Goal: Task Accomplishment & Management: Complete application form

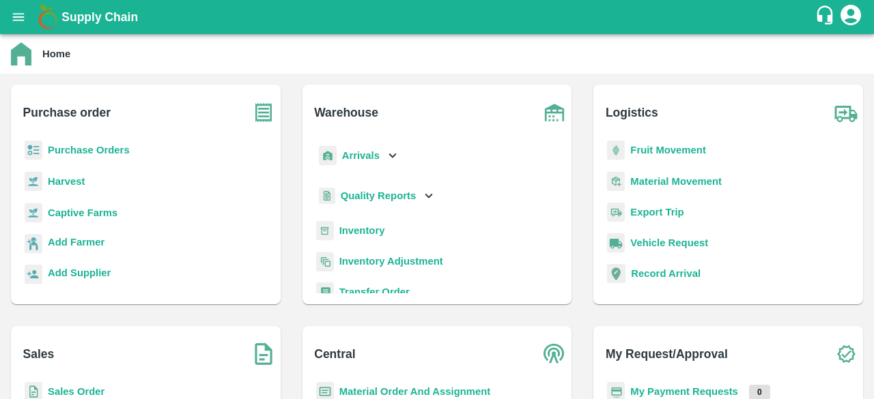
click at [83, 210] on b "Captive Farms" at bounding box center [83, 213] width 70 height 11
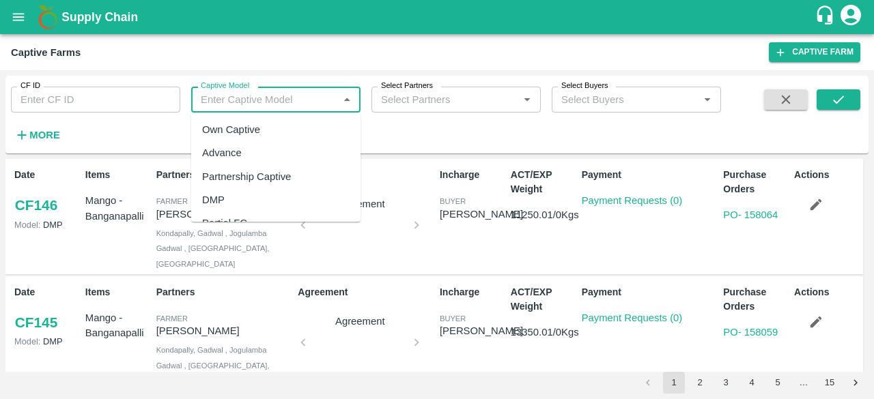
click at [272, 102] on input "Captive Model" at bounding box center [264, 100] width 139 height 18
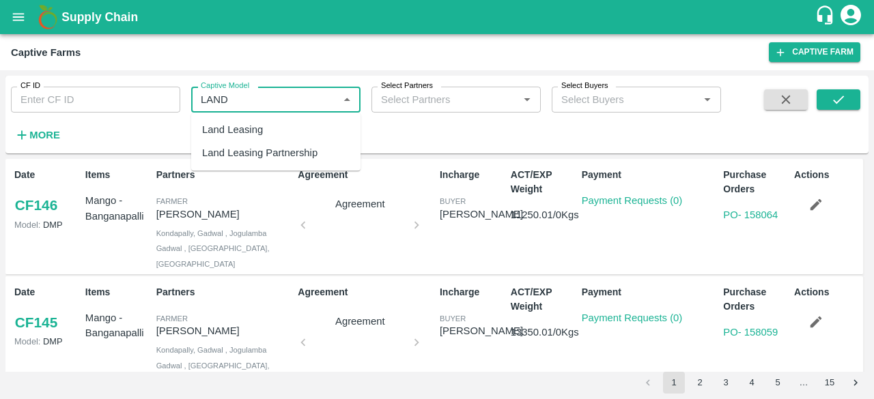
click at [248, 125] on div "Land Leasing" at bounding box center [232, 129] width 61 height 15
type input "Land Leasing"
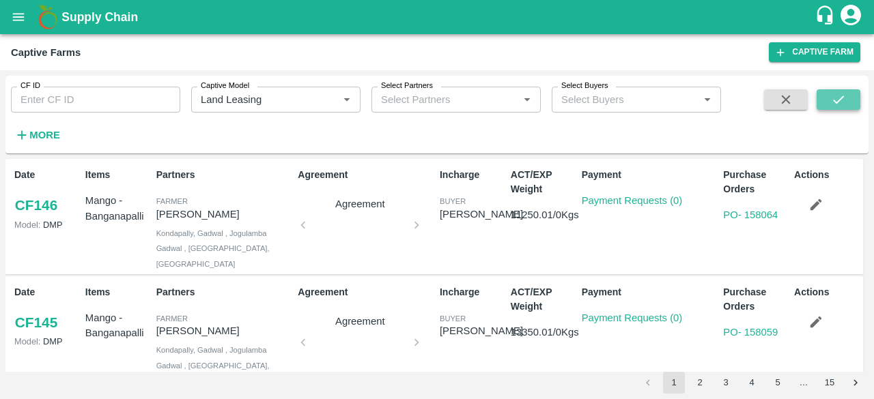
click at [834, 101] on icon "submit" at bounding box center [838, 100] width 11 height 8
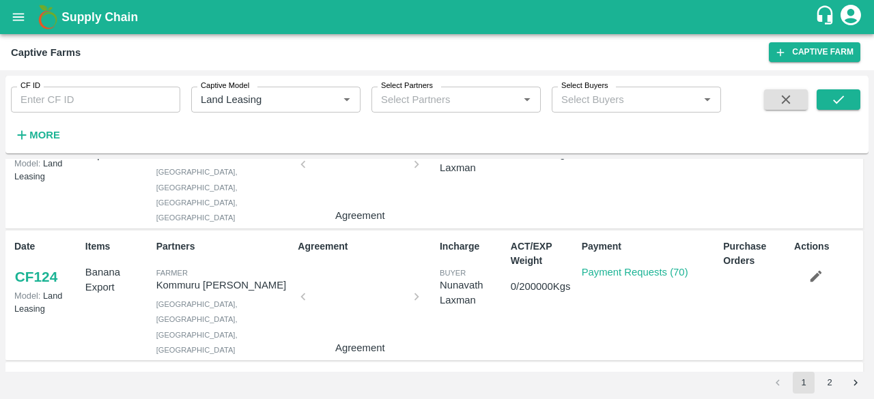
scroll to position [328, 0]
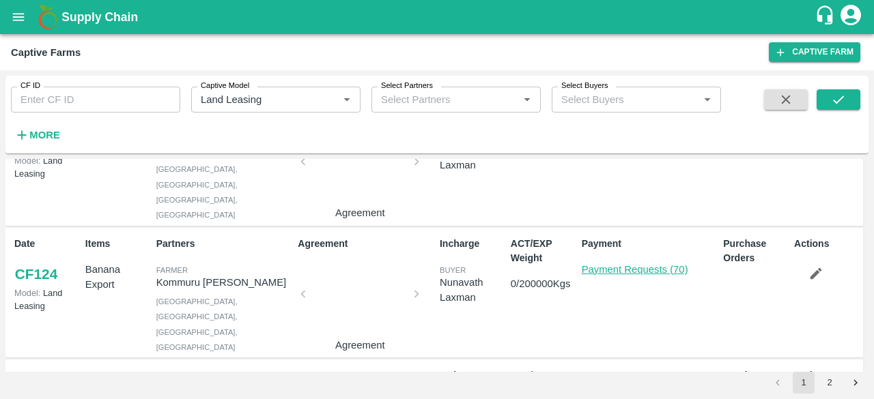
click at [612, 264] on link "Payment Requests (70)" at bounding box center [635, 269] width 106 height 11
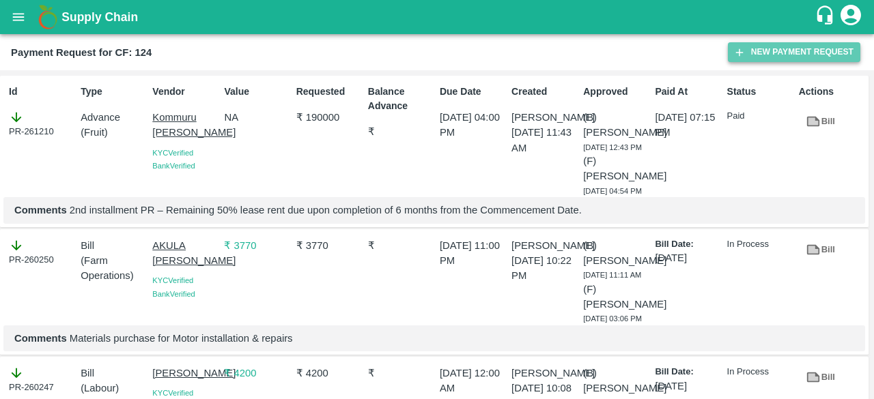
click at [775, 58] on button "New Payment Request" at bounding box center [794, 52] width 132 height 20
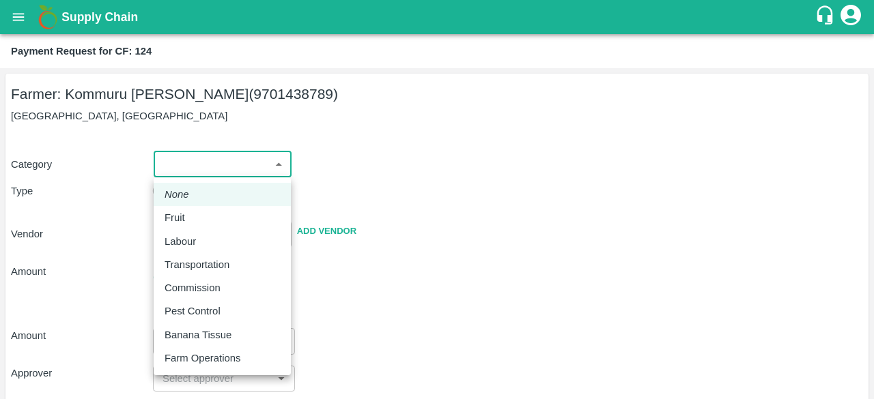
click at [275, 162] on body "Supply Chain Payment Request for CF: 124 Farmer: Kommuru Amarnath Reddy (970143…" at bounding box center [437, 199] width 874 height 399
click at [233, 358] on p "Farm Operations" at bounding box center [203, 358] width 76 height 15
type input "37"
radio input "false"
radio input "true"
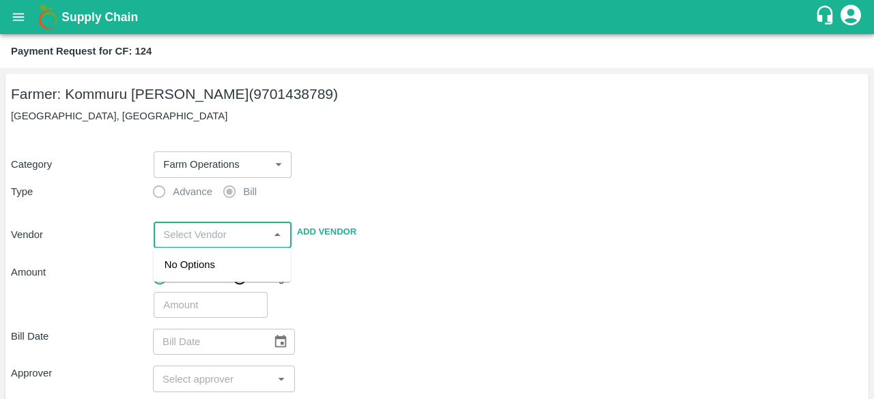
click at [254, 236] on input "input" at bounding box center [211, 235] width 106 height 18
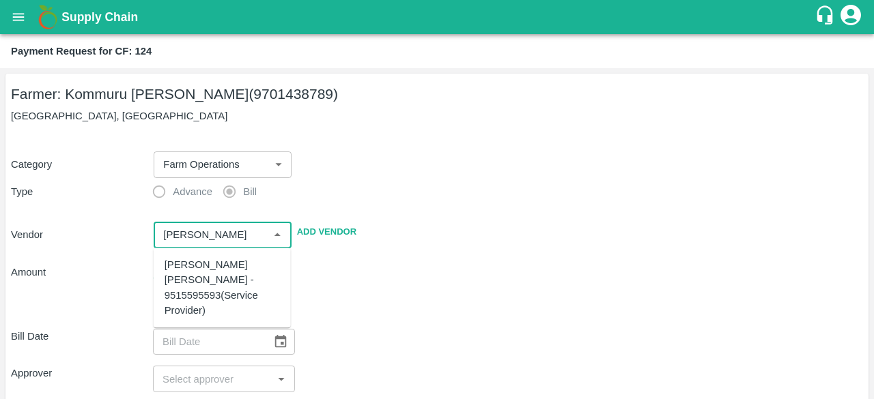
click at [235, 266] on div "AKULA SANTHOSH KUMAR - 9515595593(Service Provider)" at bounding box center [222, 287] width 115 height 61
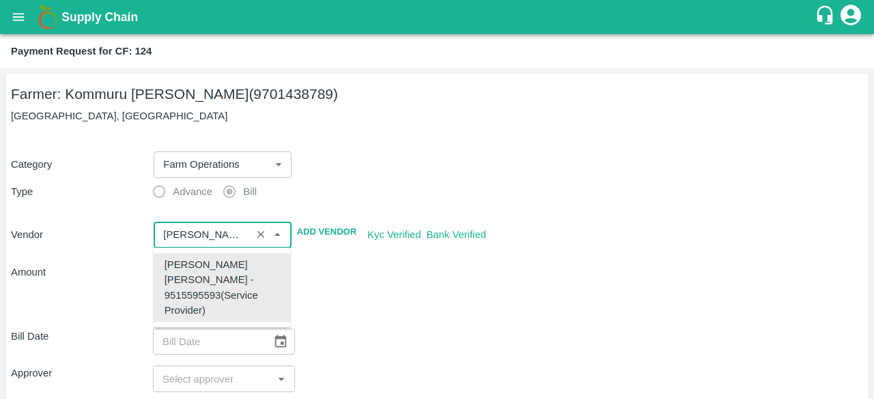
click at [235, 266] on div "AKULA SANTHOSH KUMAR - 9515595593(Service Provider)" at bounding box center [222, 287] width 115 height 61
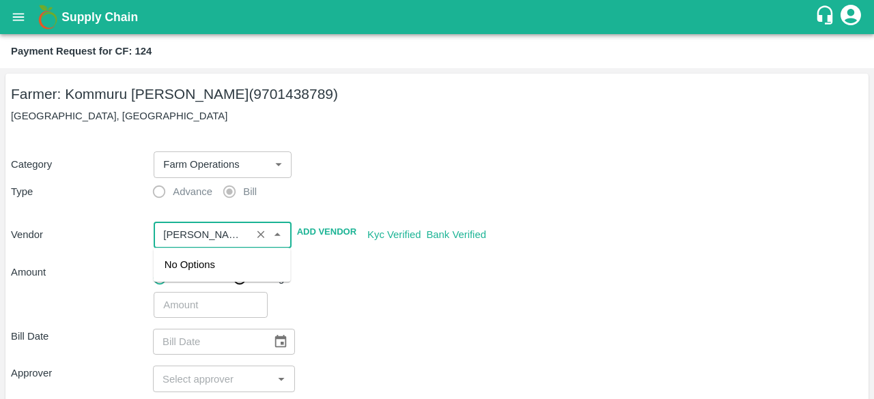
scroll to position [0, 203]
type input "AKULA SANTHOSH KUMAR - 9515595593(Service Provider)"
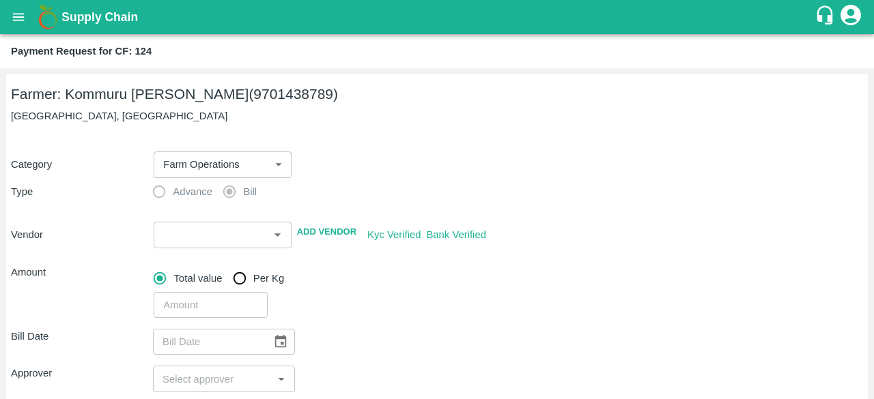
scroll to position [0, 0]
click at [380, 313] on div "​" at bounding box center [505, 302] width 715 height 31
click at [191, 307] on input "number" at bounding box center [210, 305] width 113 height 26
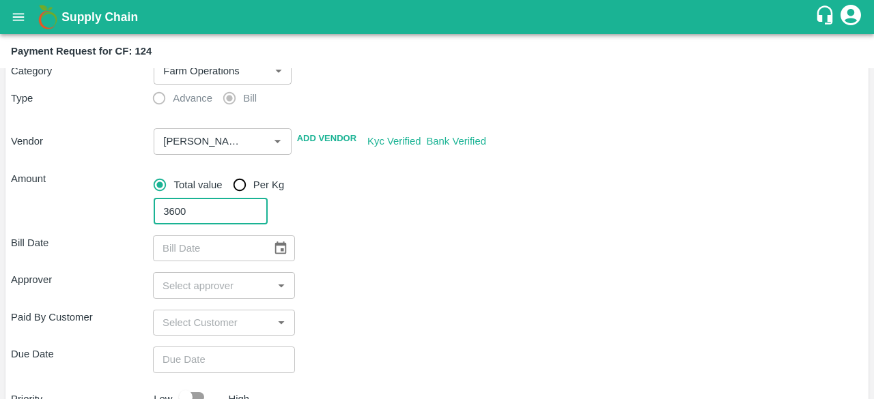
scroll to position [95, 0]
type input "3600"
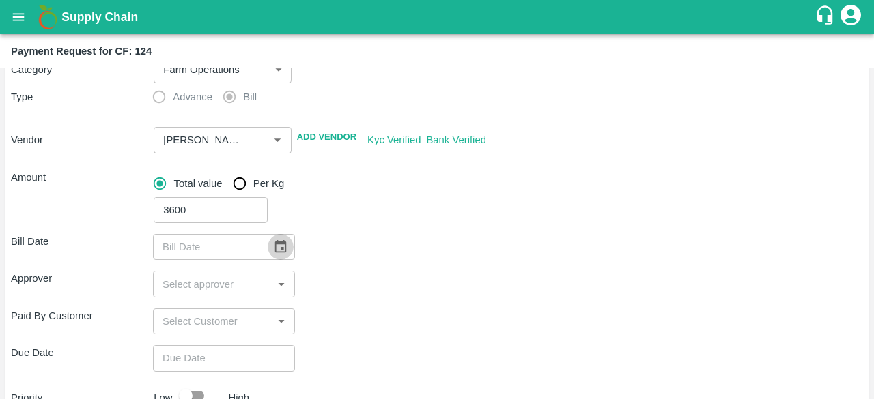
click at [279, 250] on icon "Choose date" at bounding box center [280, 247] width 15 height 15
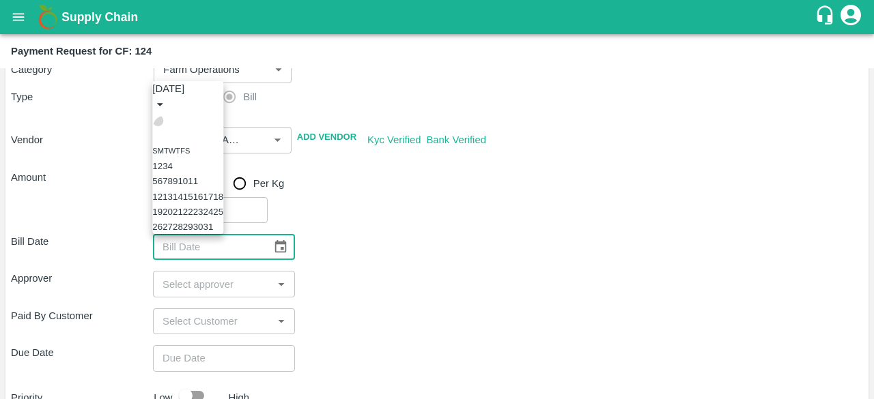
click at [168, 125] on icon "Previous month" at bounding box center [165, 129] width 5 height 8
click at [173, 192] on button "18" at bounding box center [167, 197] width 10 height 10
type input "18/08/2025"
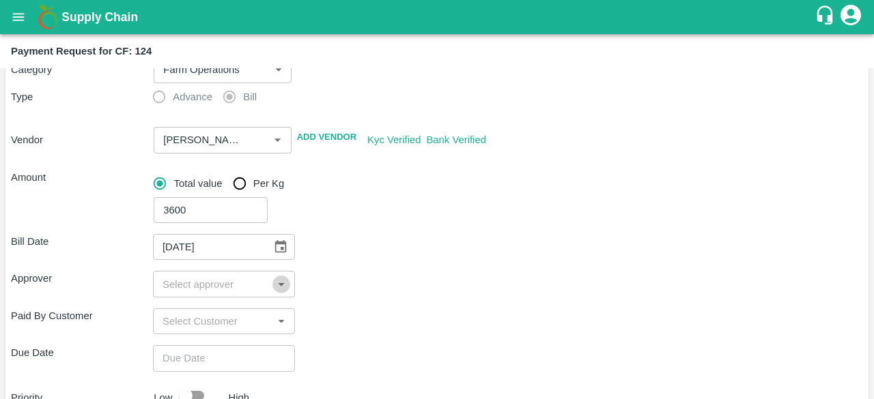
click at [274, 290] on icon "Open" at bounding box center [281, 284] width 15 height 15
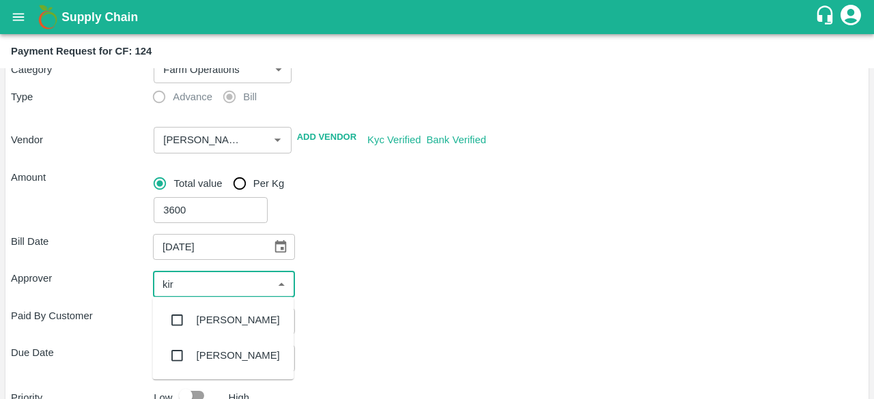
type input "kira"
click at [187, 319] on input "checkbox" at bounding box center [176, 320] width 27 height 27
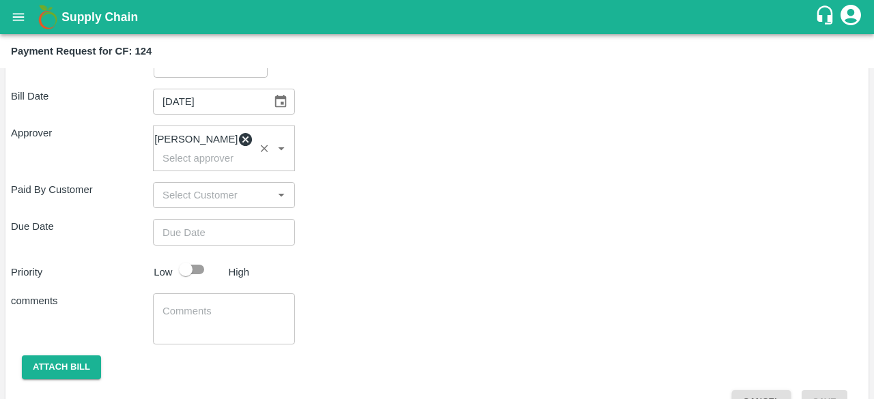
scroll to position [241, 0]
type input "DD/MM/YYYY hh:mm aa"
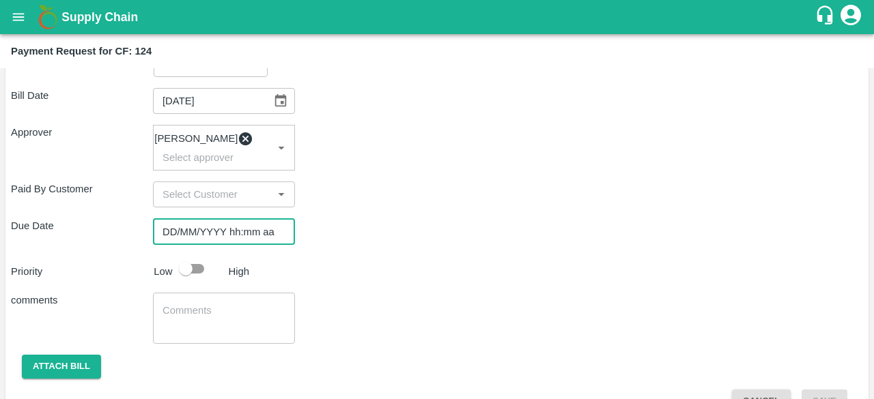
click at [229, 239] on input "DD/MM/YYYY hh:mm aa" at bounding box center [219, 231] width 132 height 26
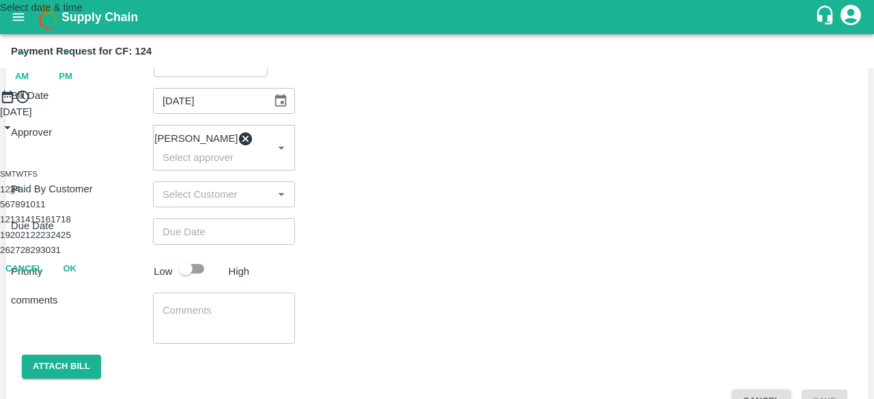
click at [15, 195] on button "3" at bounding box center [12, 189] width 5 height 10
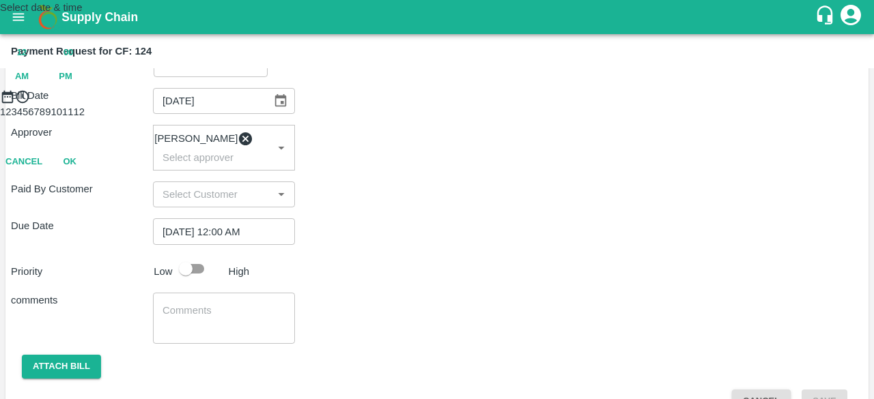
click at [438, 104] on div at bounding box center [437, 104] width 874 height 0
click at [27, 61] on span "12" at bounding box center [22, 53] width 10 height 16
click at [439, 104] on div at bounding box center [437, 104] width 874 height 0
click at [15, 104] on icon "pick date" at bounding box center [7, 96] width 15 height 15
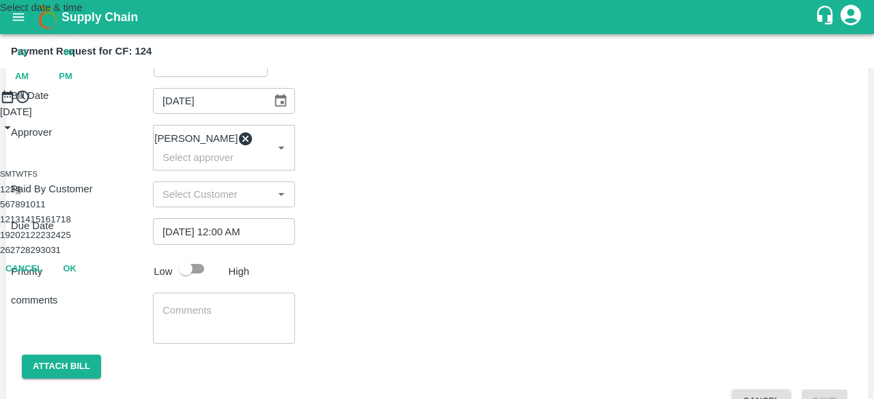
click at [20, 195] on button "4" at bounding box center [17, 189] width 5 height 10
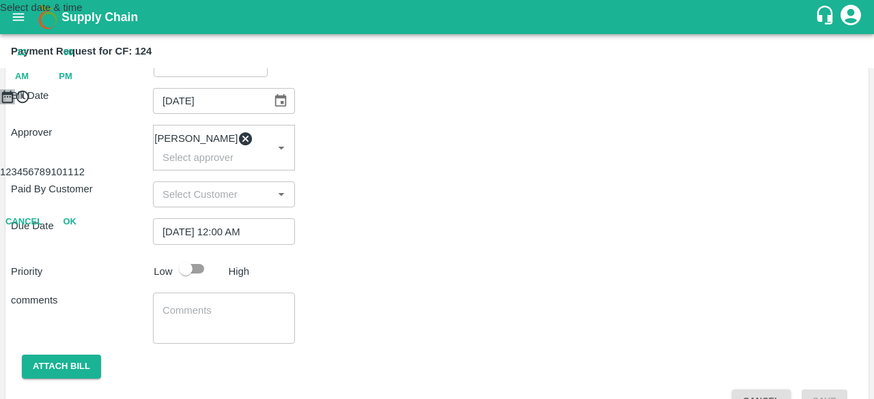
click at [15, 104] on icon "pick date" at bounding box center [7, 96] width 15 height 15
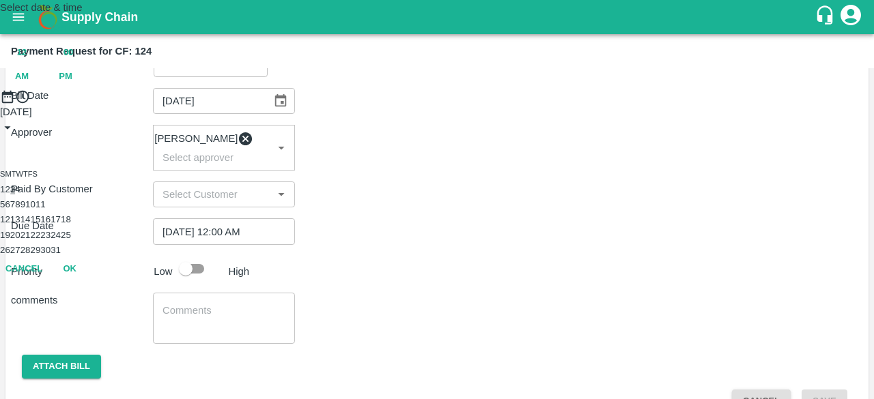
click at [15, 195] on button "3" at bounding box center [12, 189] width 5 height 10
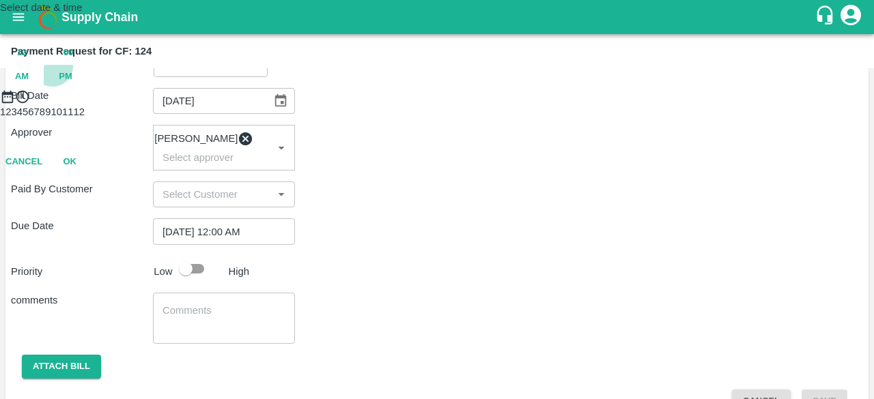
click at [72, 85] on span "PM" at bounding box center [66, 77] width 14 height 16
click at [436, 104] on div at bounding box center [437, 104] width 874 height 0
type input "03/10/2025 06:00 PM"
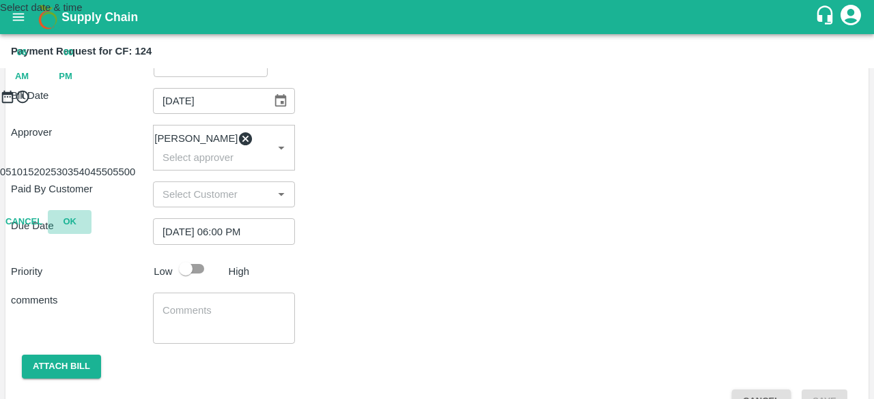
click at [91, 234] on button "OK" at bounding box center [70, 222] width 44 height 24
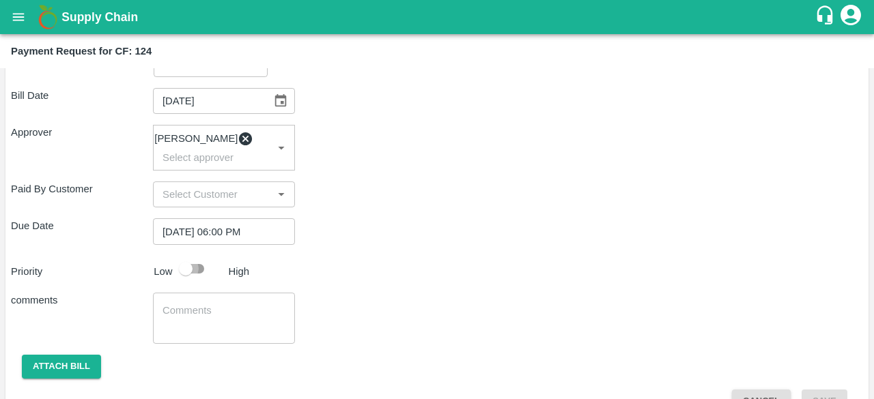
click at [194, 272] on input "checkbox" at bounding box center [186, 269] width 78 height 26
checkbox input "false"
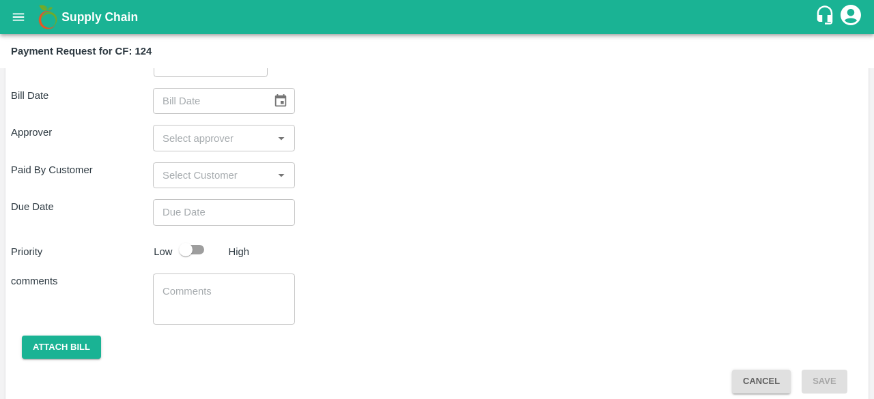
click at [194, 315] on div "x ​" at bounding box center [224, 299] width 142 height 51
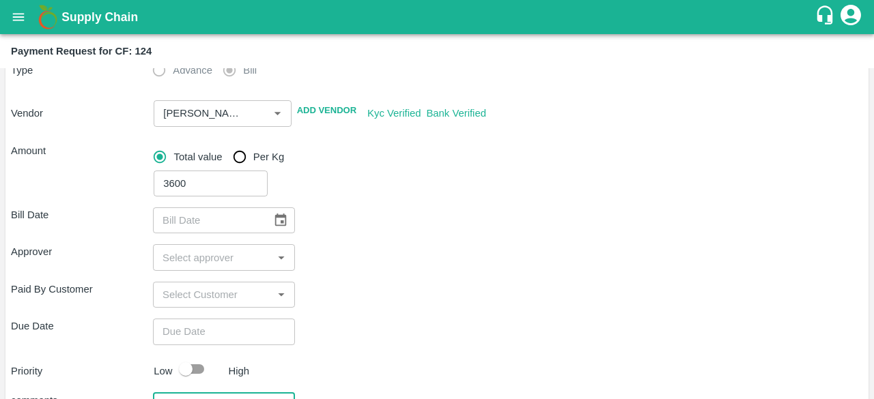
scroll to position [115, 0]
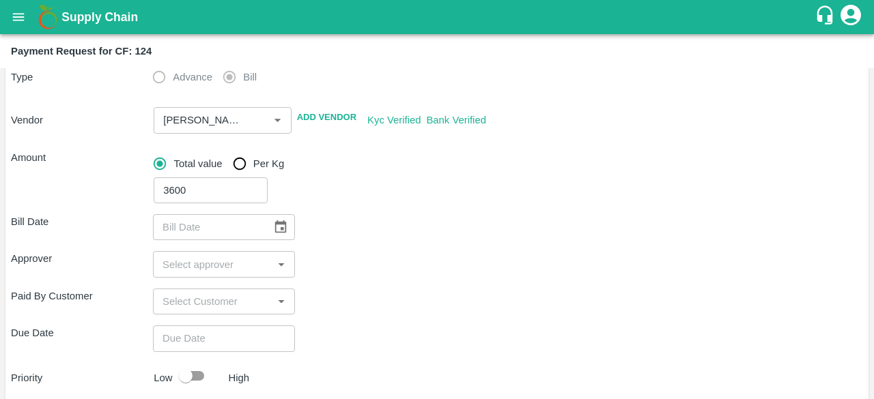
type textarea "payment for Drums - asset"
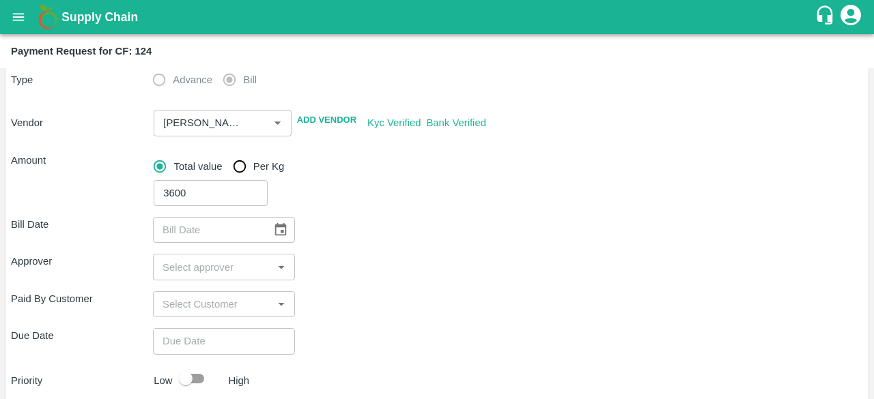
scroll to position [130, 0]
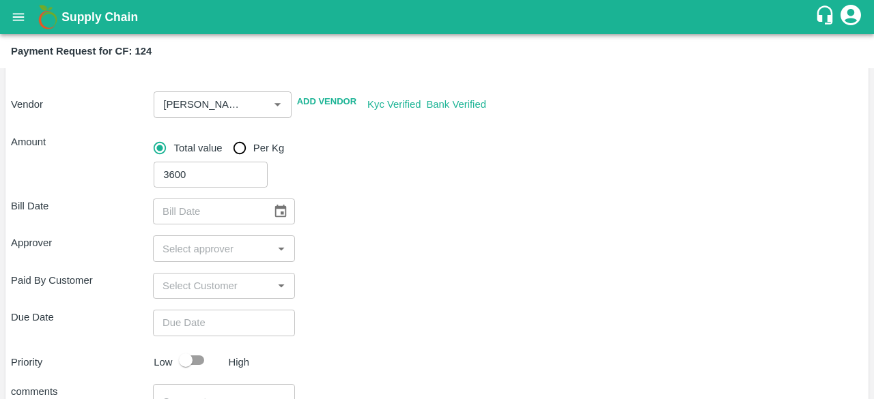
click at [401, 173] on div "3600 ​" at bounding box center [505, 171] width 715 height 31
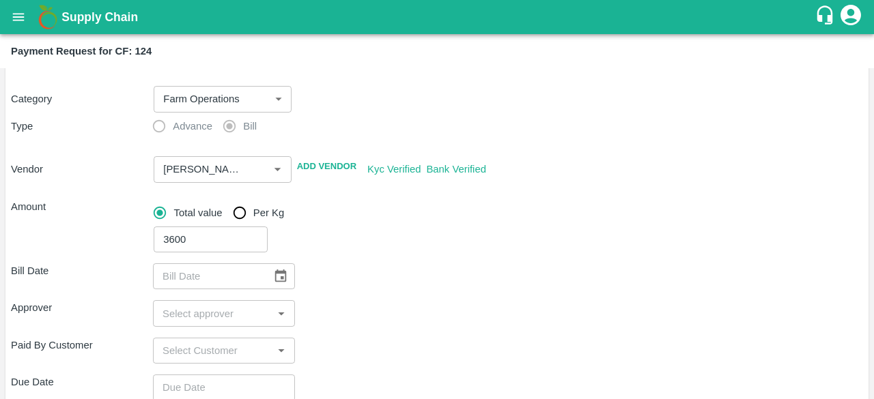
scroll to position [61, 0]
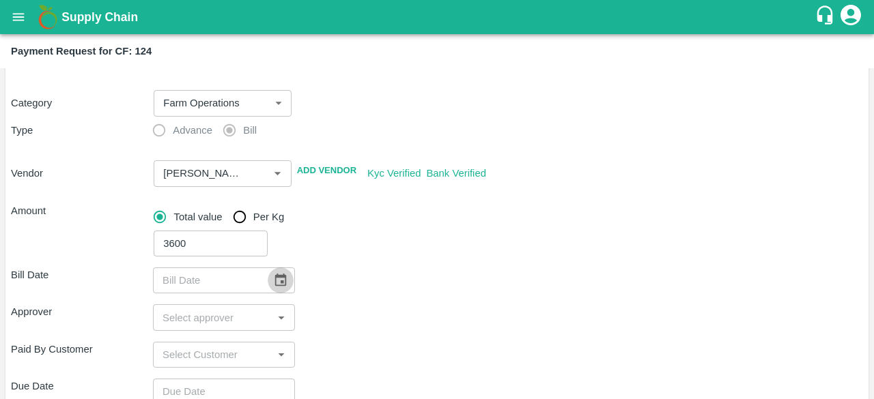
click at [282, 282] on icon "Choose date" at bounding box center [281, 280] width 12 height 13
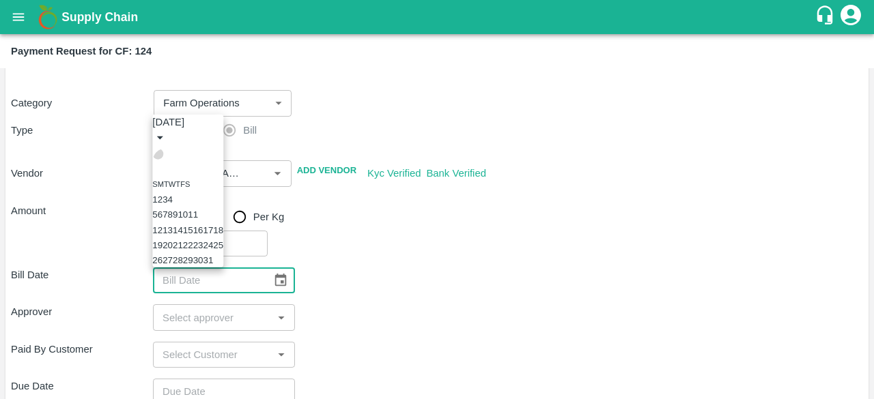
click at [168, 158] on icon "Previous month" at bounding box center [165, 162] width 5 height 8
click at [173, 225] on button "18" at bounding box center [167, 230] width 10 height 10
type input "18/08/2025"
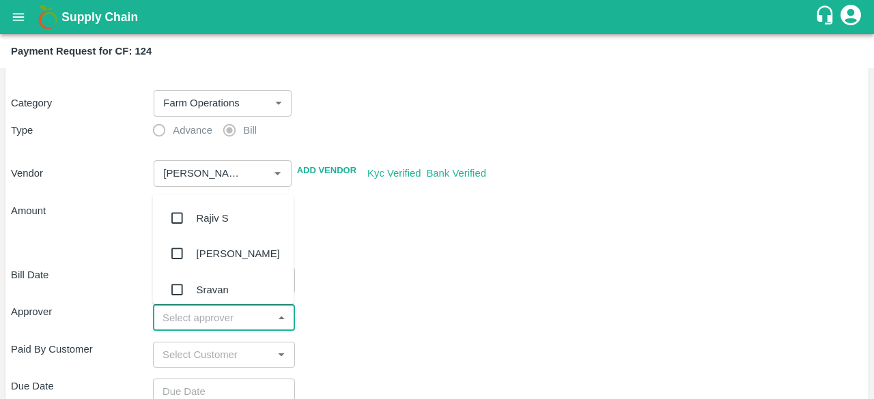
click at [247, 317] on input "input" at bounding box center [212, 318] width 111 height 18
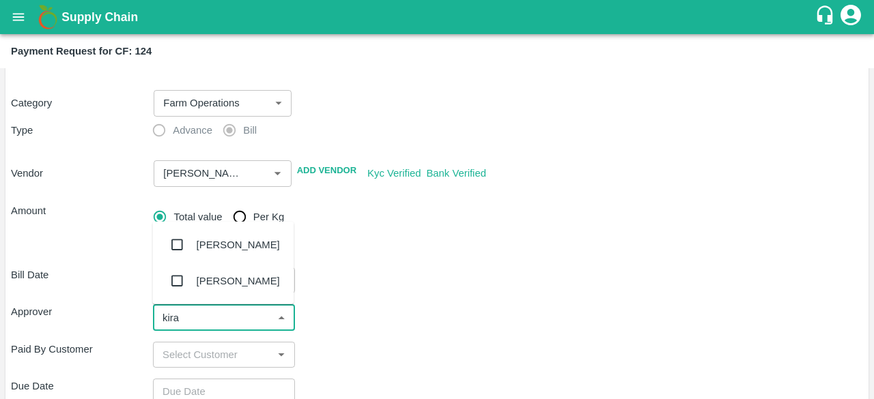
type input "kiran"
click at [244, 257] on div "Kiran Naik" at bounding box center [222, 244] width 141 height 35
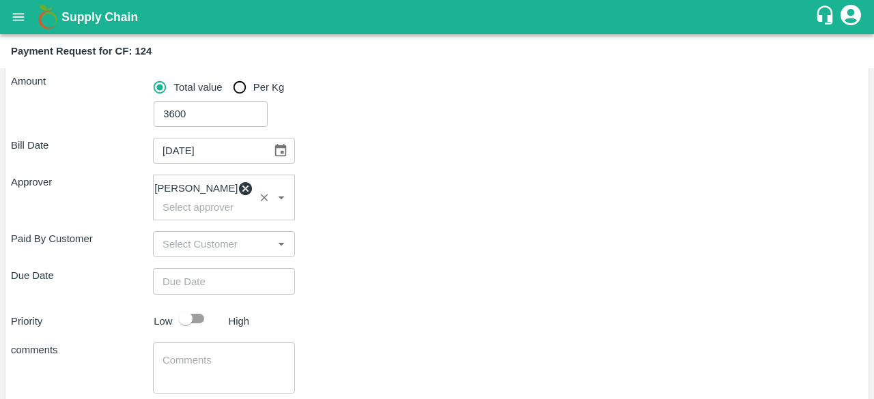
scroll to position [195, 0]
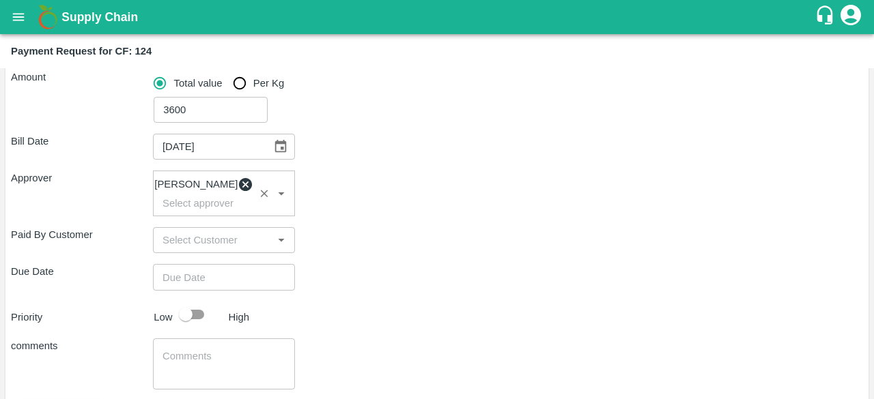
type input "DD/MM/YYYY hh:mm aa"
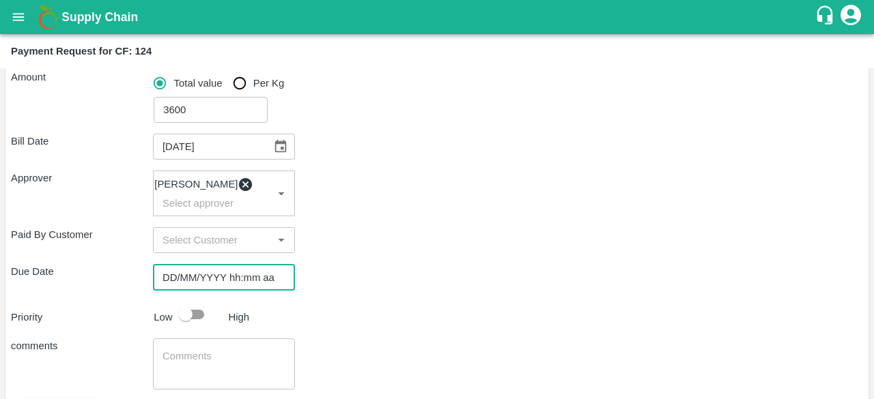
click at [216, 286] on input "DD/MM/YYYY hh:mm aa" at bounding box center [219, 277] width 132 height 26
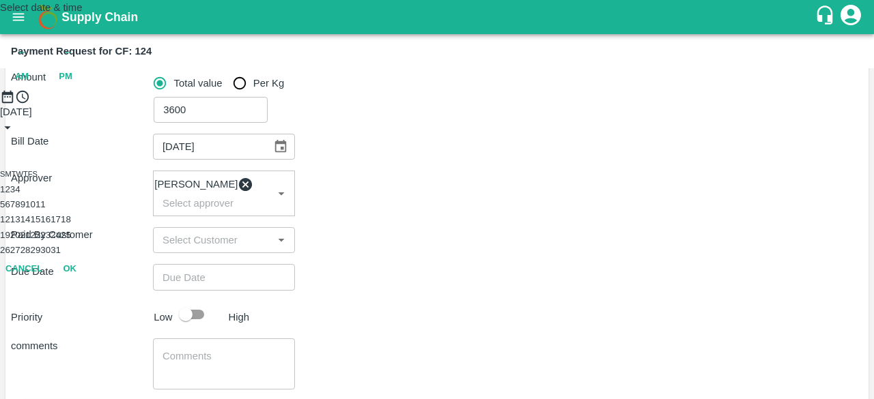
click at [15, 195] on button "3" at bounding box center [12, 189] width 5 height 10
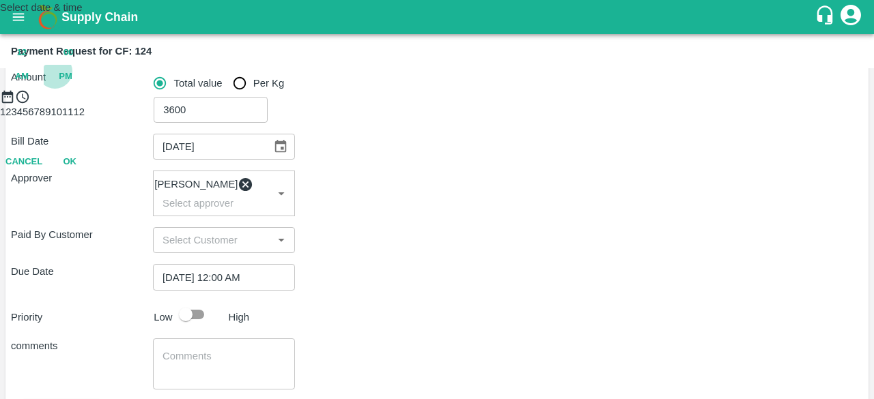
click at [72, 85] on span "PM" at bounding box center [66, 77] width 14 height 16
click at [439, 104] on div at bounding box center [437, 104] width 874 height 0
type input "03/10/2025 06:00 PM"
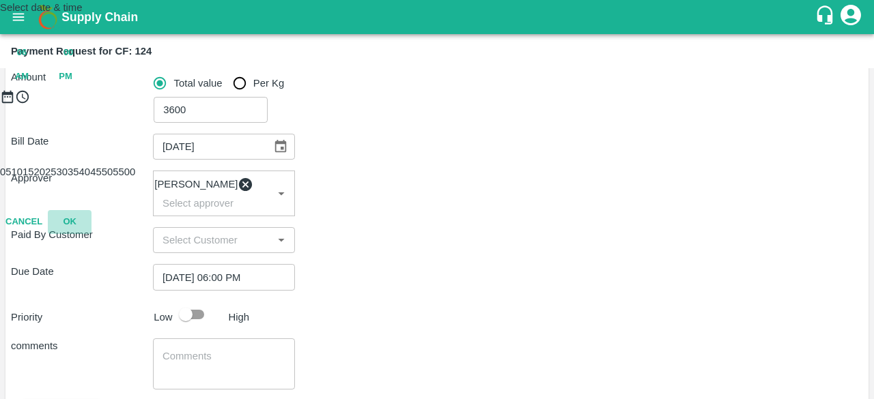
click at [91, 234] on button "OK" at bounding box center [70, 222] width 44 height 24
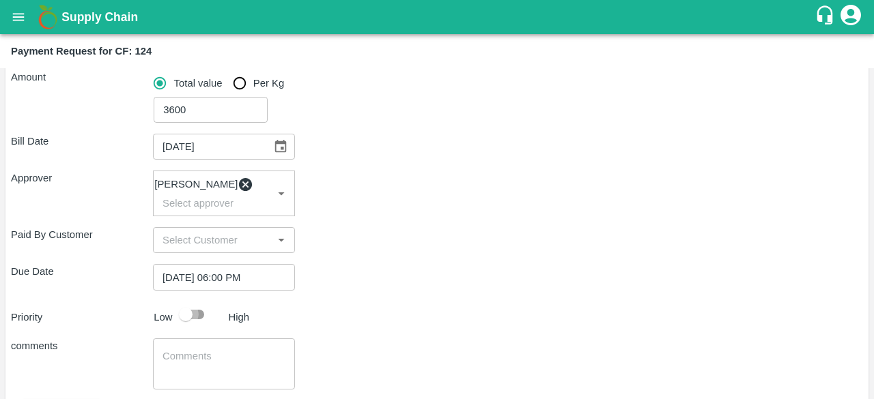
click at [201, 323] on input "checkbox" at bounding box center [186, 315] width 78 height 26
checkbox input "true"
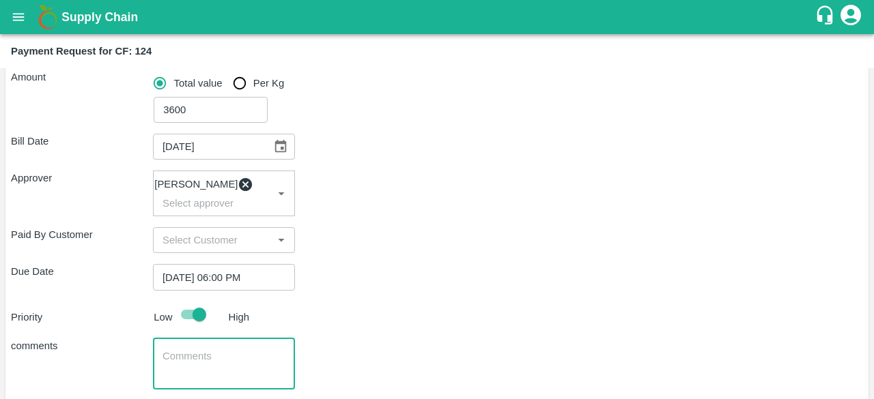
click at [213, 362] on textarea at bounding box center [223, 364] width 123 height 29
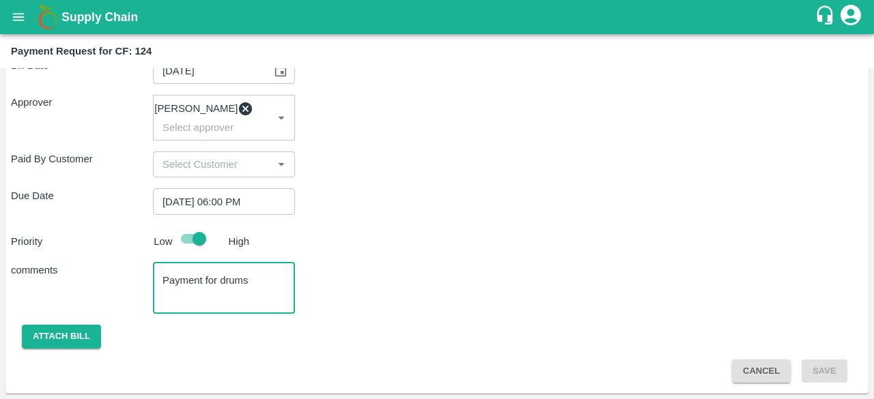
scroll to position [277, 0]
type textarea "Payment for drums"
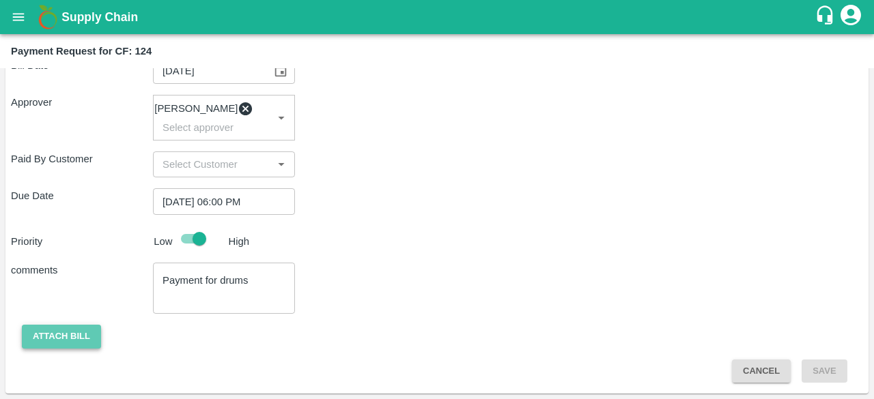
click at [68, 330] on button "Attach bill" at bounding box center [61, 337] width 79 height 24
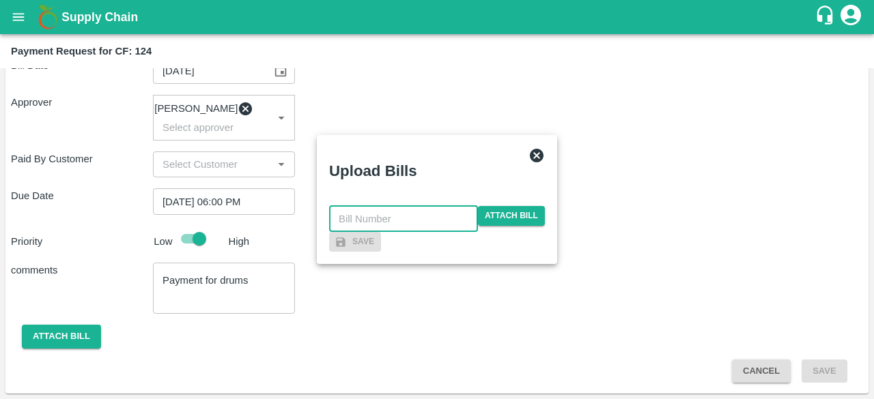
click at [414, 206] on input "text" at bounding box center [403, 219] width 149 height 26
type input "5"
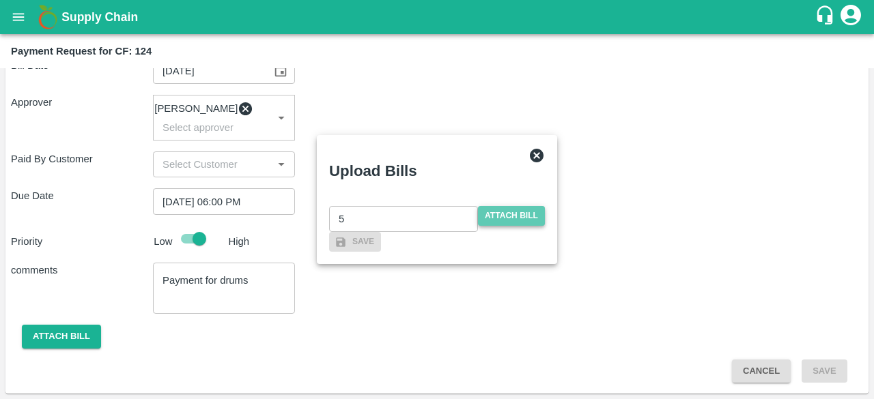
click at [502, 206] on span "Attach bill" at bounding box center [511, 216] width 67 height 20
click at [0, 0] on input "Attach bill" at bounding box center [0, 0] width 0 height 0
checkbox input "false"
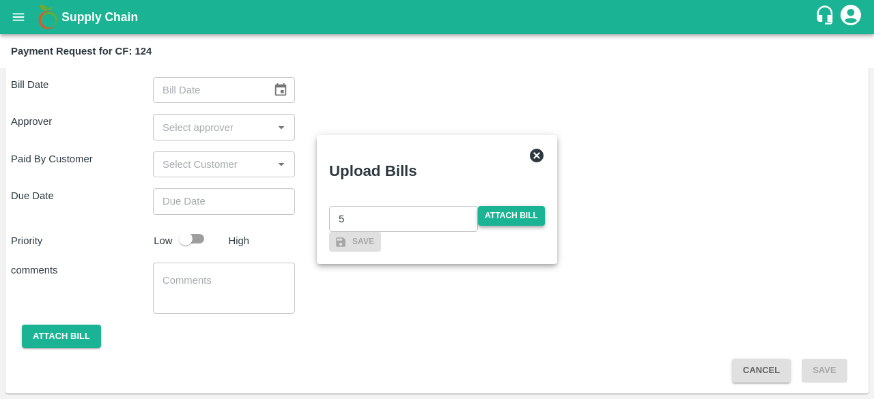
scroll to position [251, 0]
click at [498, 206] on span "Attach bill" at bounding box center [511, 216] width 67 height 20
click at [0, 0] on input "Attach bill" at bounding box center [0, 0] width 0 height 0
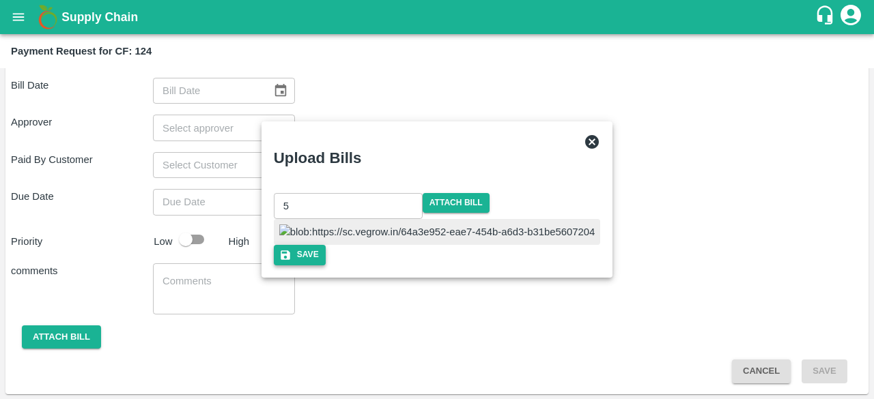
click at [290, 260] on icon "button" at bounding box center [286, 256] width 10 height 10
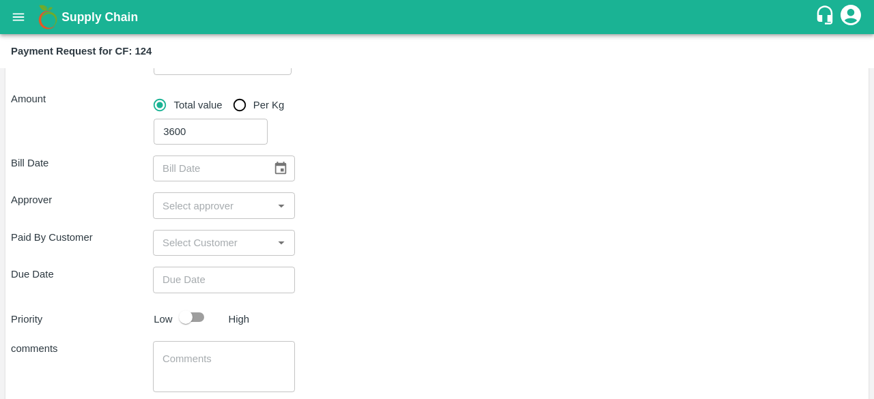
scroll to position [153, 0]
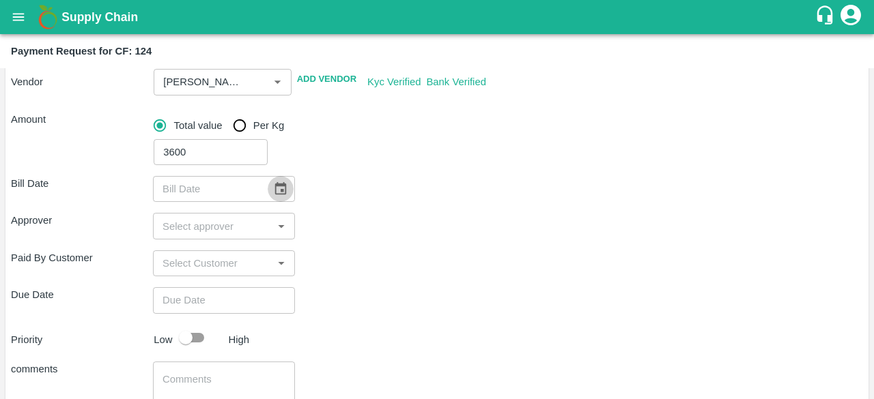
click at [278, 189] on icon "Choose date" at bounding box center [280, 189] width 15 height 15
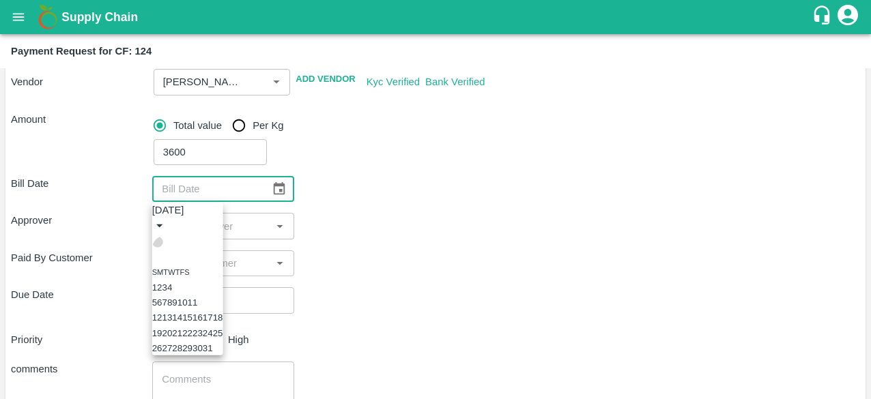
click at [168, 246] on icon "Previous month" at bounding box center [165, 250] width 5 height 8
click at [193, 323] on button "13" at bounding box center [187, 318] width 10 height 10
type input "13/08/2025"
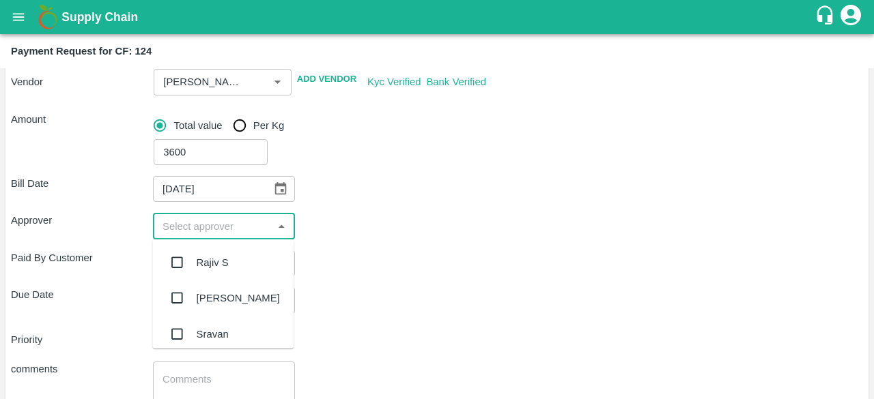
click at [244, 227] on input "input" at bounding box center [212, 226] width 111 height 18
type input "kiran"
click at [188, 257] on input "checkbox" at bounding box center [176, 262] width 27 height 27
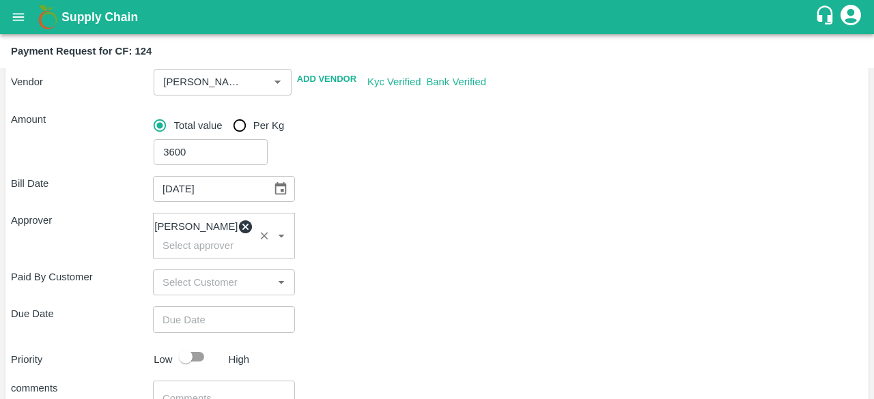
type input "DD/MM/YYYY hh:mm aa"
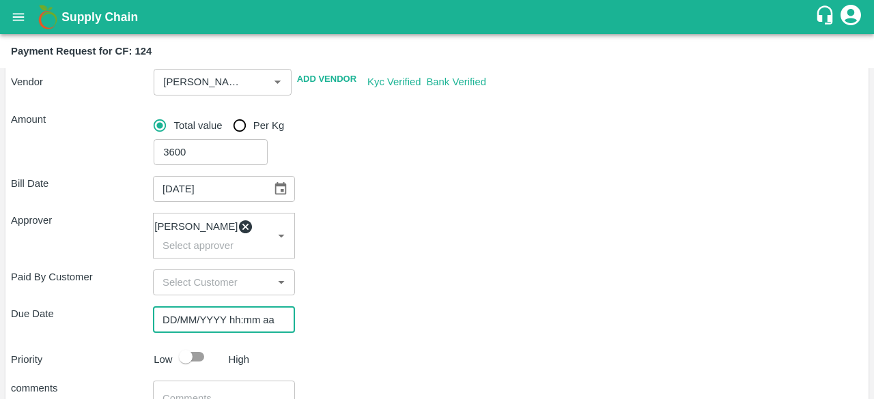
click at [213, 330] on input "DD/MM/YYYY hh:mm aa" at bounding box center [219, 320] width 132 height 26
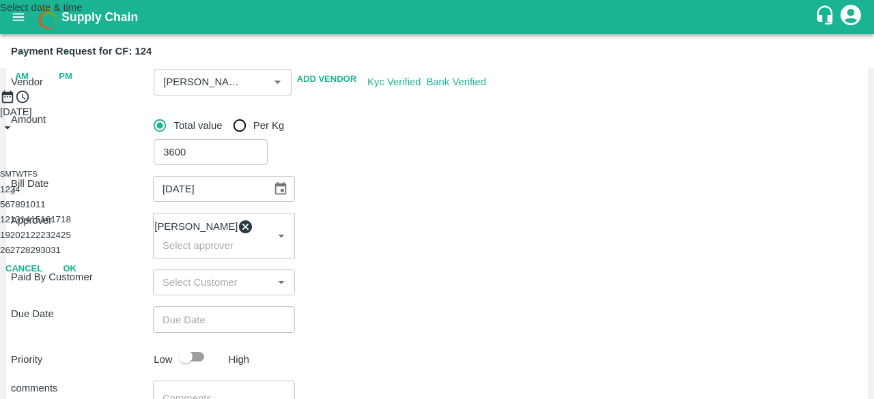
click at [15, 195] on button "3" at bounding box center [12, 189] width 5 height 10
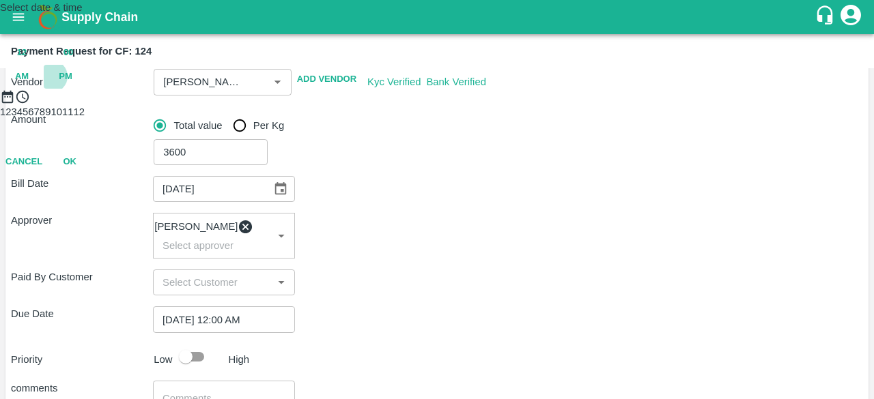
click at [72, 85] on span "PM" at bounding box center [66, 77] width 14 height 16
click at [438, 104] on div at bounding box center [437, 104] width 874 height 0
type input "03/10/2025 06:00 PM"
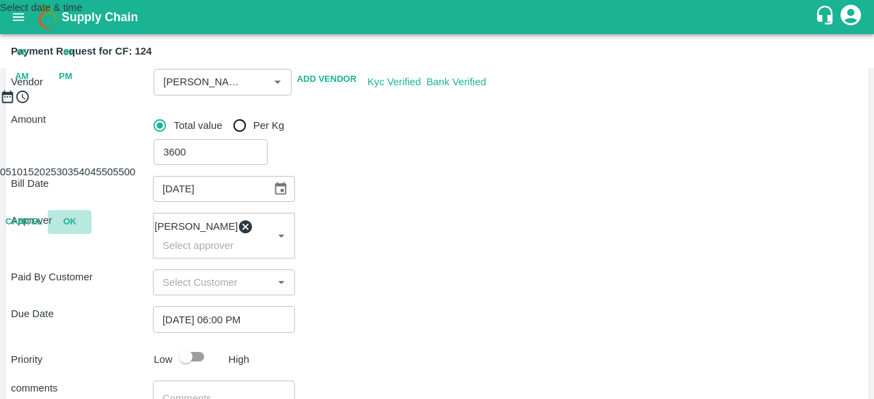
click at [91, 234] on button "OK" at bounding box center [70, 222] width 44 height 24
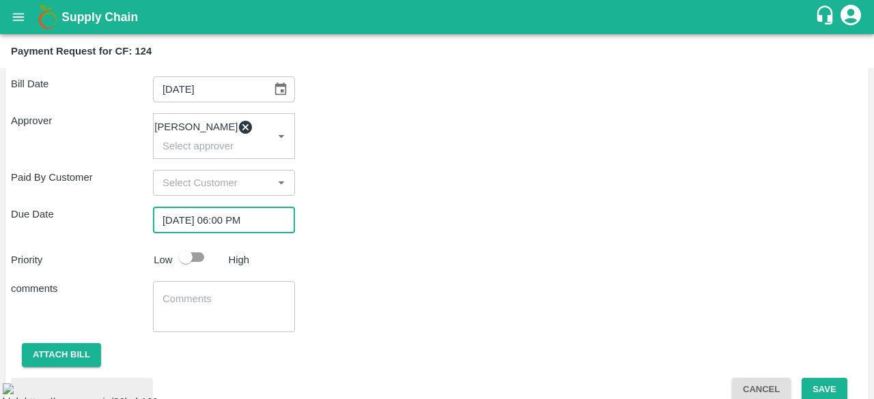
scroll to position [261, 0]
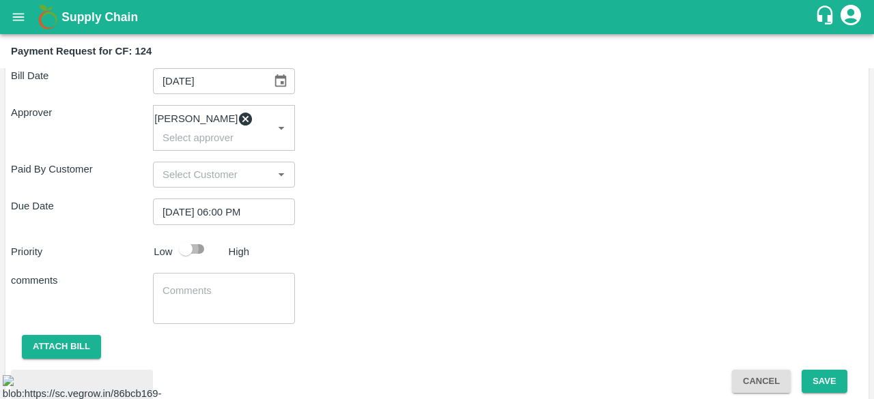
click at [201, 247] on input "checkbox" at bounding box center [186, 249] width 78 height 26
checkbox input "true"
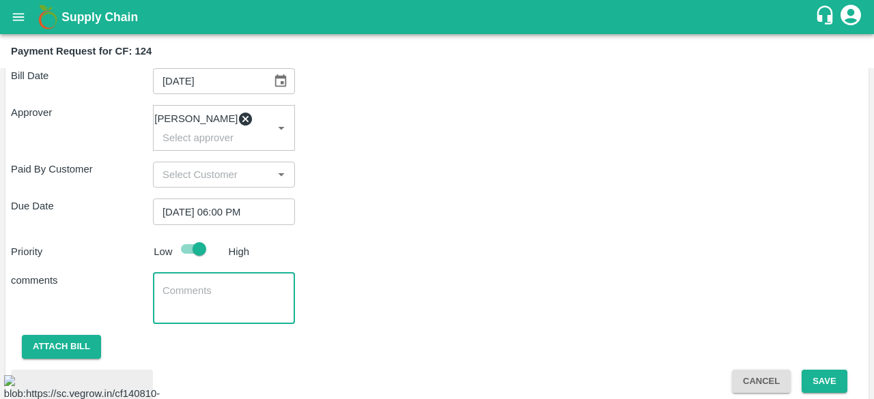
click at [200, 294] on textarea at bounding box center [223, 298] width 123 height 29
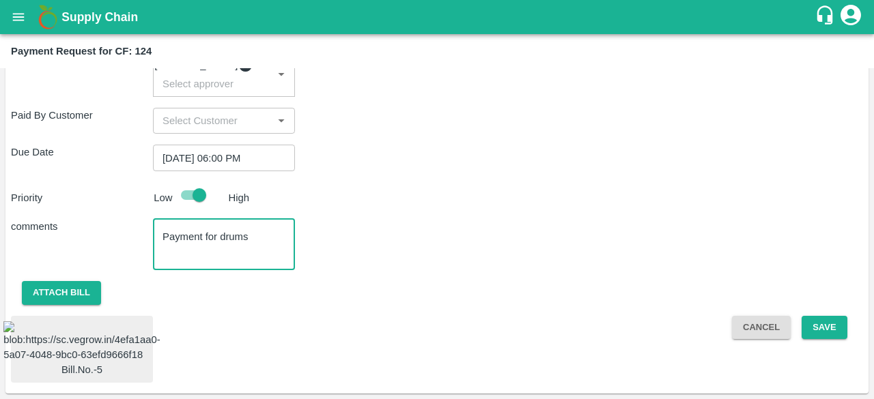
scroll to position [429, 0]
type textarea "Payment for drums"
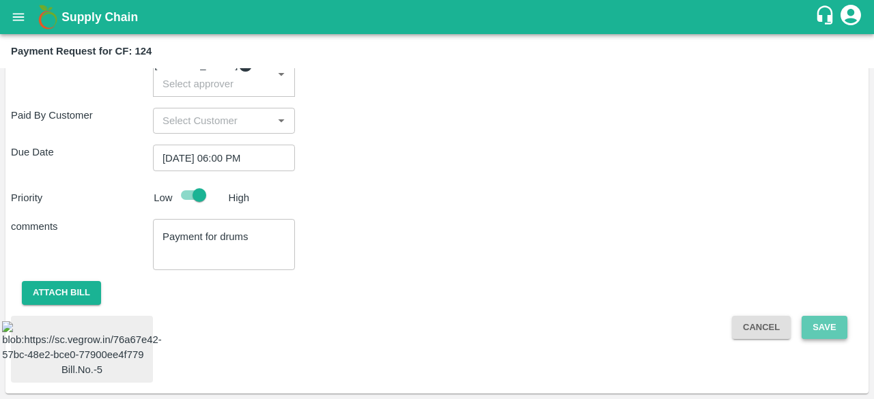
click at [815, 316] on button "Save" at bounding box center [823, 328] width 45 height 24
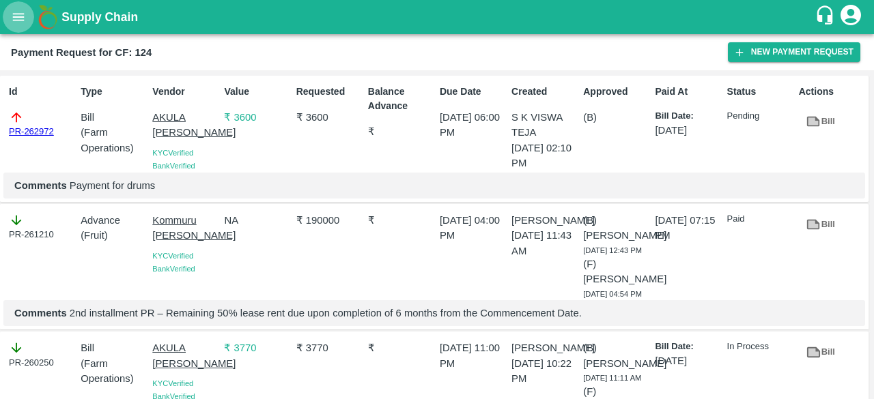
click at [22, 29] on button "open drawer" at bounding box center [18, 16] width 31 height 31
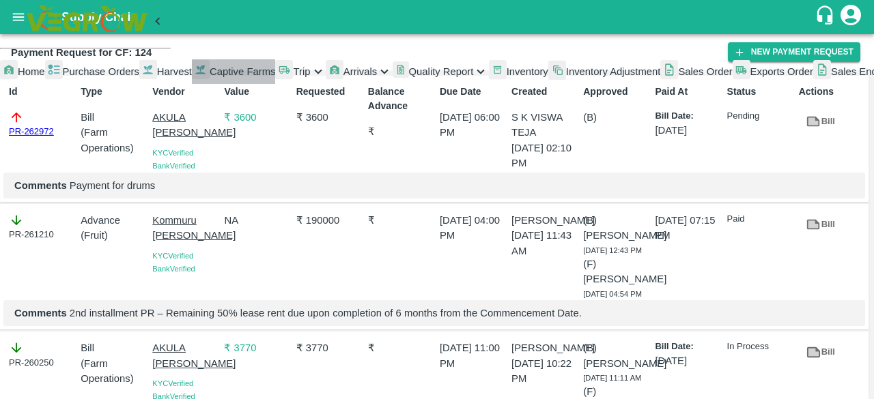
click at [210, 77] on span "Captive Farms" at bounding box center [243, 71] width 66 height 11
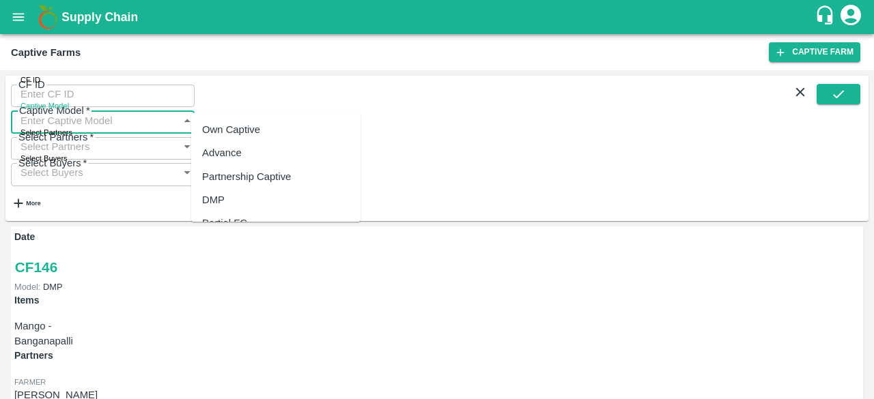
click at [168, 107] on input "Captive Model" at bounding box center [89, 120] width 157 height 26
click at [239, 129] on div "Land Leasing" at bounding box center [232, 129] width 61 height 15
type input "Land Leasing"
click at [834, 98] on icon "submit" at bounding box center [838, 94] width 15 height 15
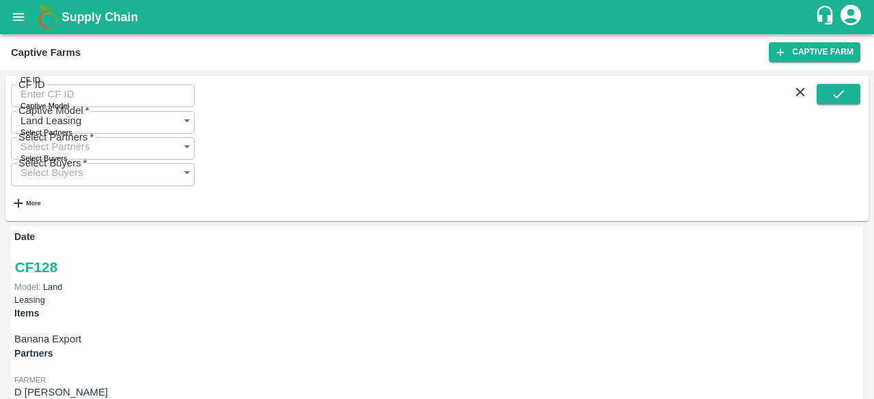
scroll to position [96, 0]
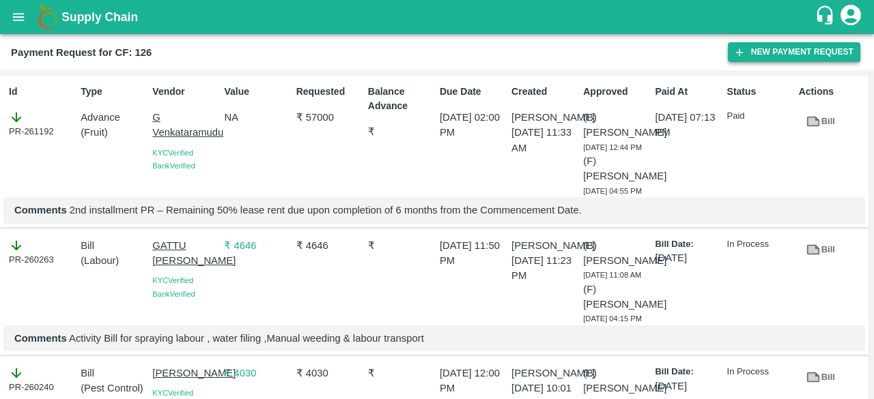
click at [775, 55] on button "New Payment Request" at bounding box center [794, 52] width 132 height 20
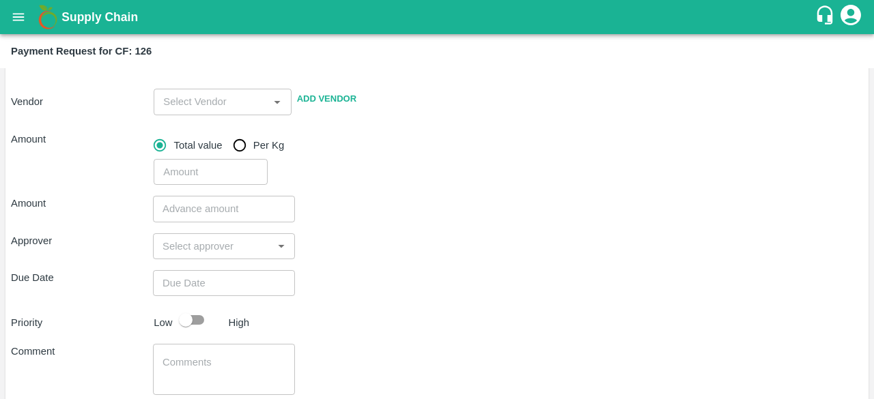
scroll to position [214, 0]
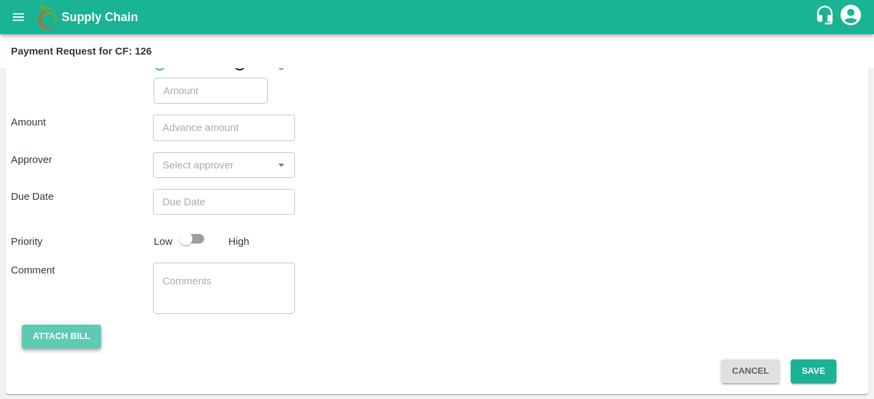
click at [61, 331] on button "Attach bill" at bounding box center [61, 337] width 79 height 24
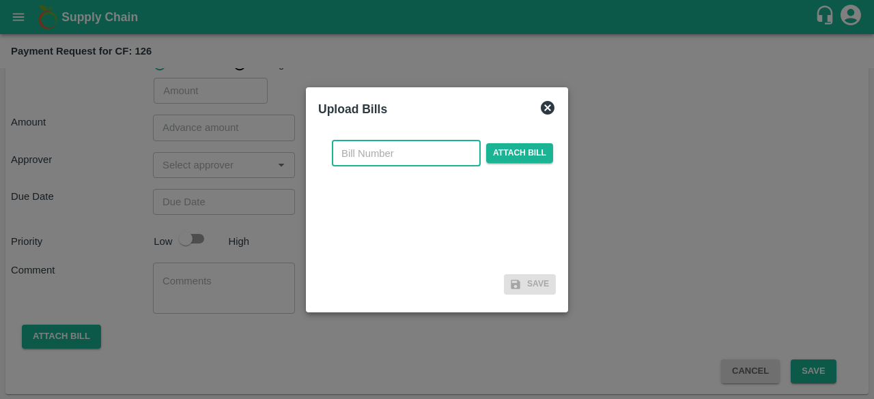
click at [422, 154] on input "text" at bounding box center [406, 154] width 149 height 26
type input "6"
click at [513, 153] on span "Attach bill" at bounding box center [519, 153] width 67 height 20
click at [0, 0] on input "Attach bill" at bounding box center [0, 0] width 0 height 0
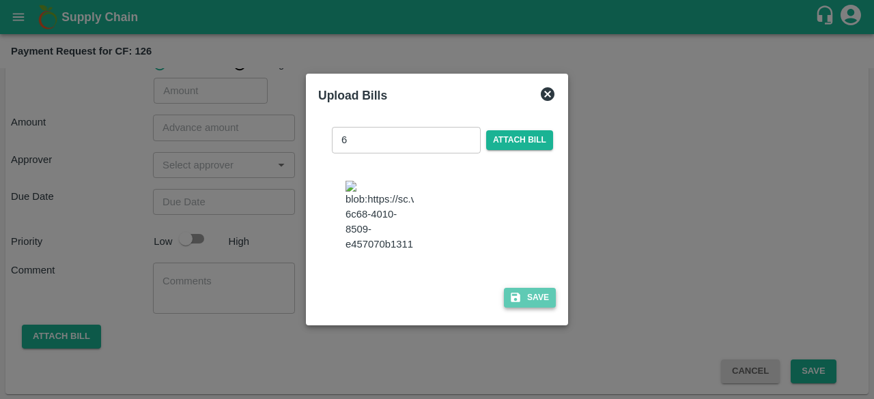
click at [537, 308] on button "Save" at bounding box center [530, 298] width 52 height 20
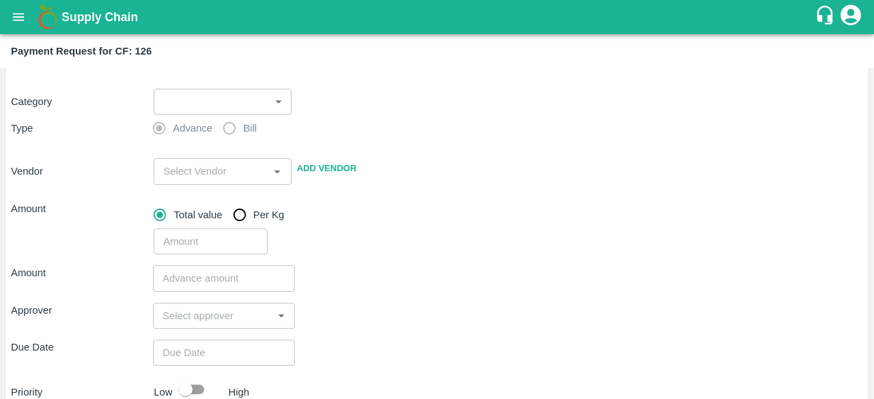
scroll to position [61, 0]
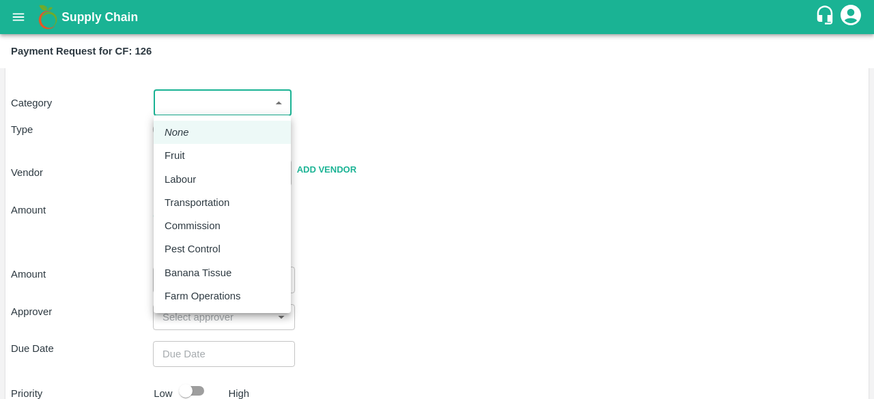
click at [282, 103] on body "Supply Chain Payment Request for CF: 126 Farmer: G Venkataramudu (93466661664) …" at bounding box center [437, 199] width 874 height 399
click at [227, 292] on p "Farm Operations" at bounding box center [203, 296] width 76 height 15
type input "37"
radio input "false"
radio input "true"
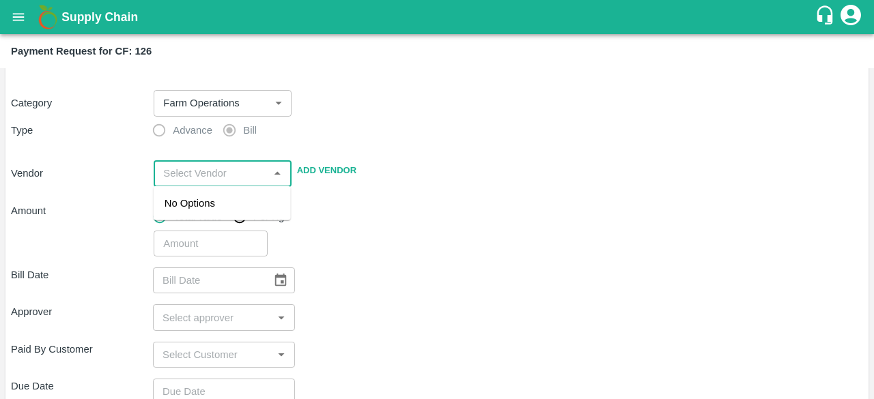
click at [226, 174] on input "input" at bounding box center [211, 174] width 106 height 18
click at [215, 233] on div "AKULA SANTHOSH KUMAR - 9515595593(Service Provider)" at bounding box center [222, 226] width 115 height 61
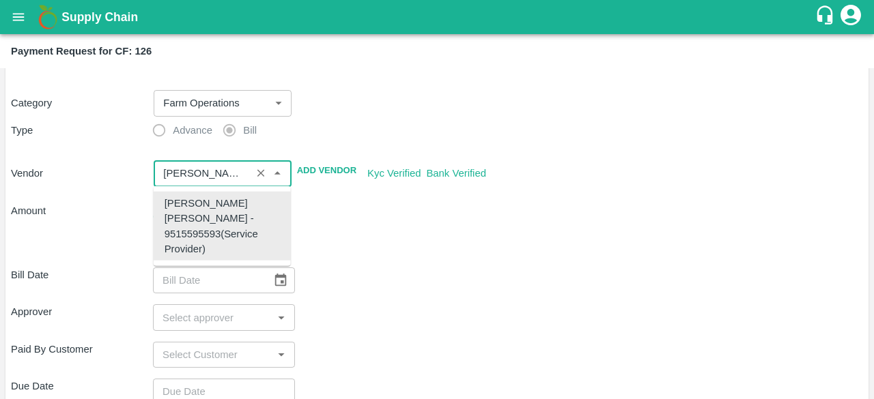
type input "AKULA SANTHOSH KUMAR - 9515595593(Service Provider)"
type input "DD/MM/YYYY"
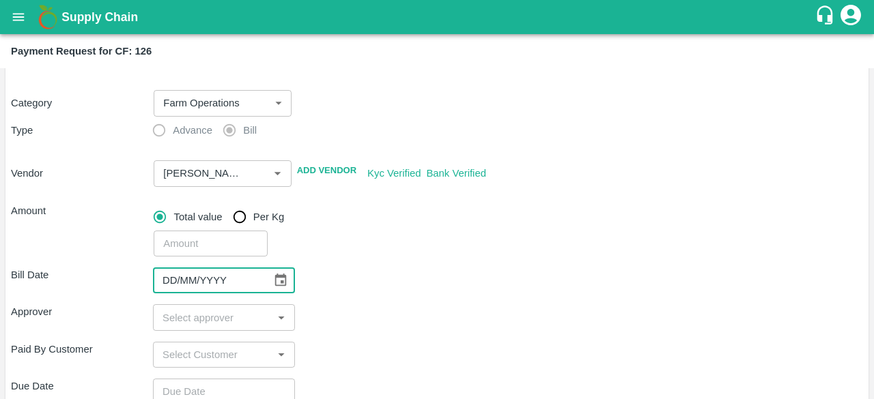
click at [198, 290] on input "DD/MM/YYYY" at bounding box center [207, 281] width 109 height 26
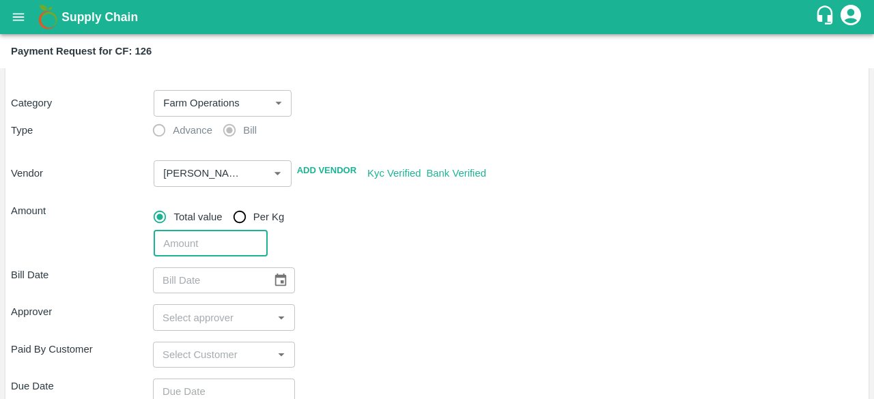
click at [199, 245] on input "number" at bounding box center [210, 244] width 113 height 26
type input "1800"
click at [285, 283] on icon "Choose date" at bounding box center [281, 280] width 12 height 13
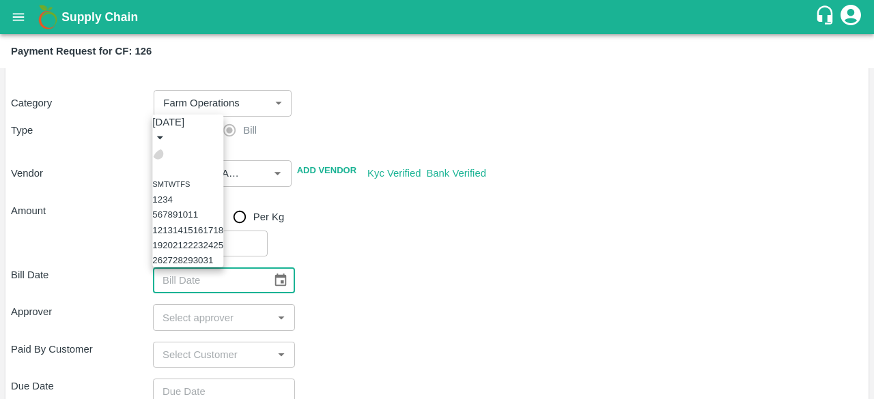
click at [158, 154] on icon "Previous month" at bounding box center [158, 154] width 0 height 0
click at [193, 210] on button "13" at bounding box center [188, 215] width 10 height 10
type input "13/08/2025"
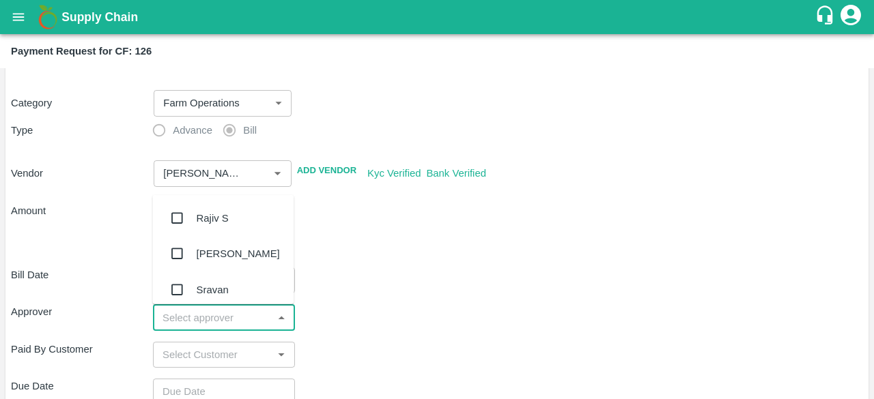
click at [237, 316] on input "input" at bounding box center [212, 318] width 111 height 18
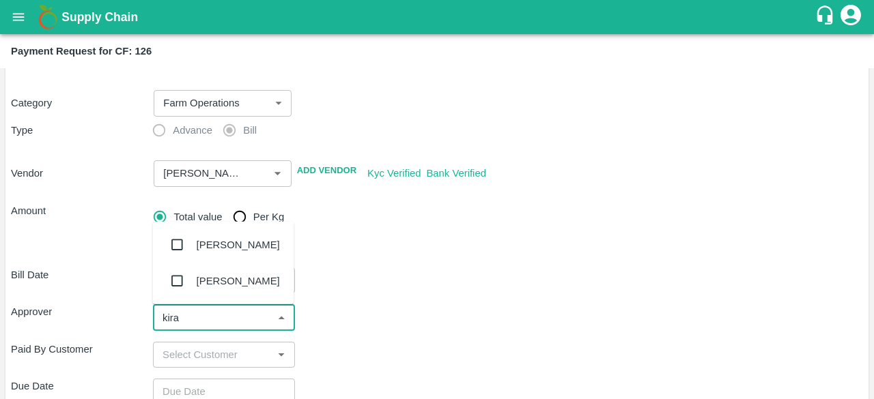
type input "kiran"
click at [182, 248] on input "checkbox" at bounding box center [176, 244] width 27 height 27
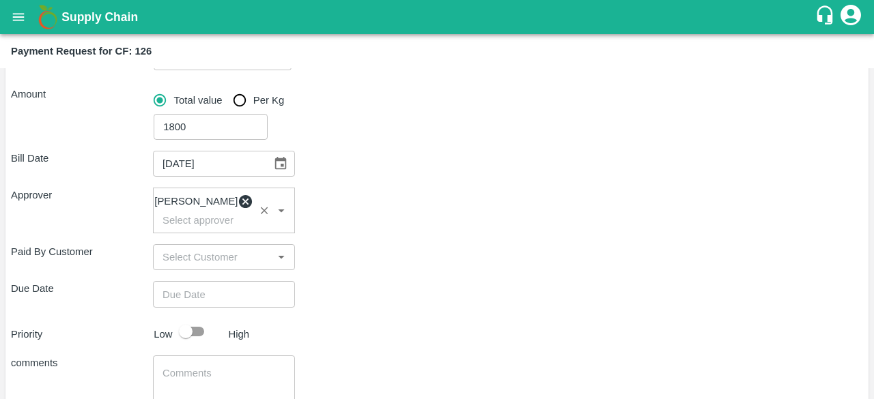
scroll to position [183, 0]
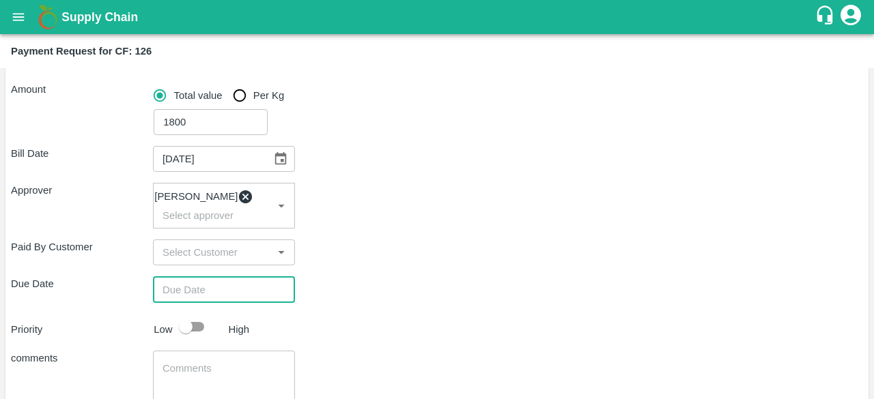
type input "DD/MM/YYYY hh:mm aa"
click at [232, 293] on input "DD/MM/YYYY hh:mm aa" at bounding box center [219, 289] width 132 height 26
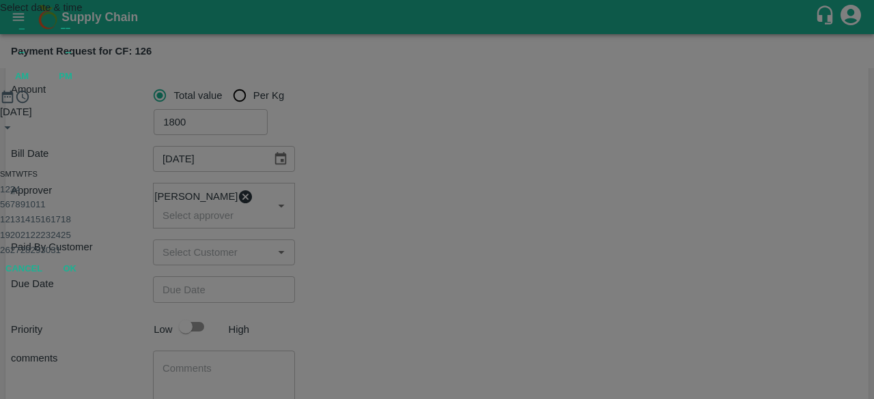
click at [15, 195] on button "3" at bounding box center [12, 189] width 5 height 10
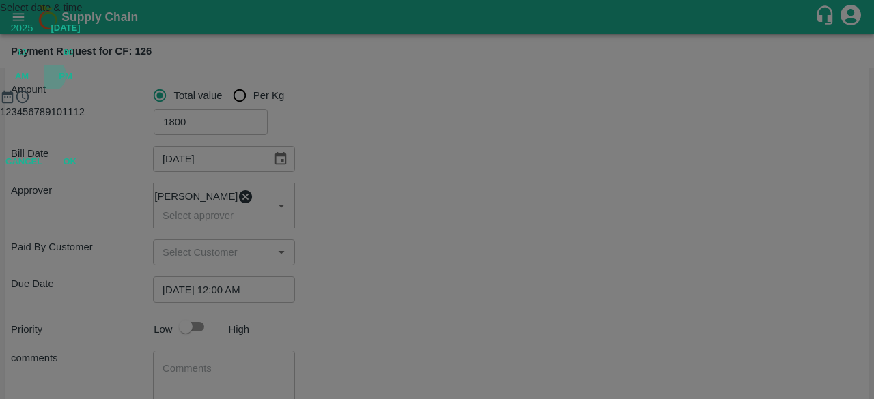
click at [72, 85] on span "PM" at bounding box center [66, 77] width 14 height 16
click at [436, 104] on div at bounding box center [437, 104] width 874 height 0
type input "03/10/2025 06:00 PM"
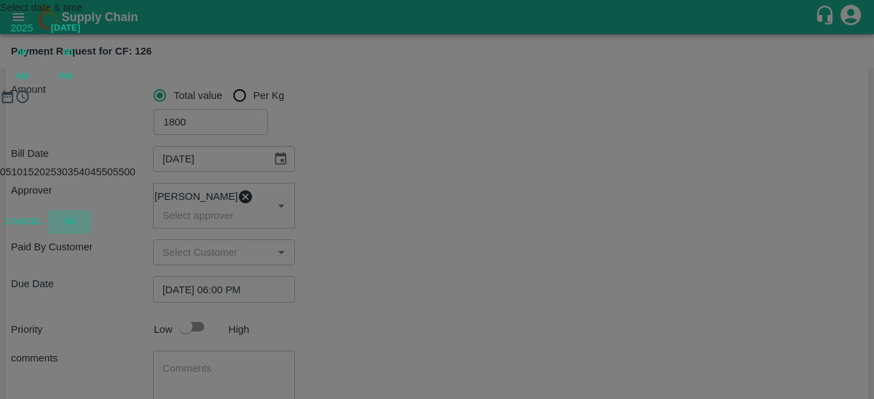
click at [91, 234] on button "OK" at bounding box center [70, 222] width 44 height 24
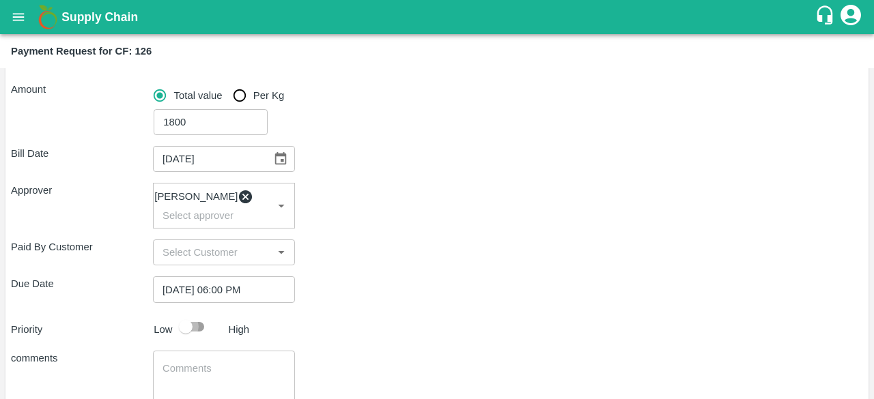
click at [201, 331] on input "checkbox" at bounding box center [186, 327] width 78 height 26
checkbox input "true"
click at [203, 371] on textarea at bounding box center [223, 376] width 123 height 29
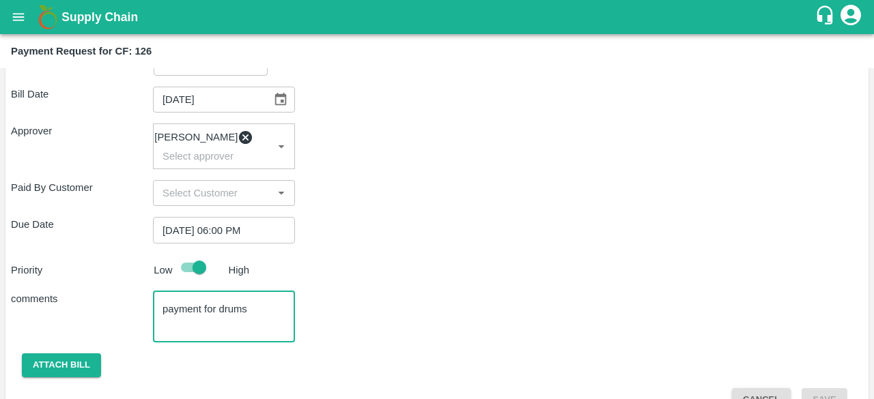
scroll to position [277, 0]
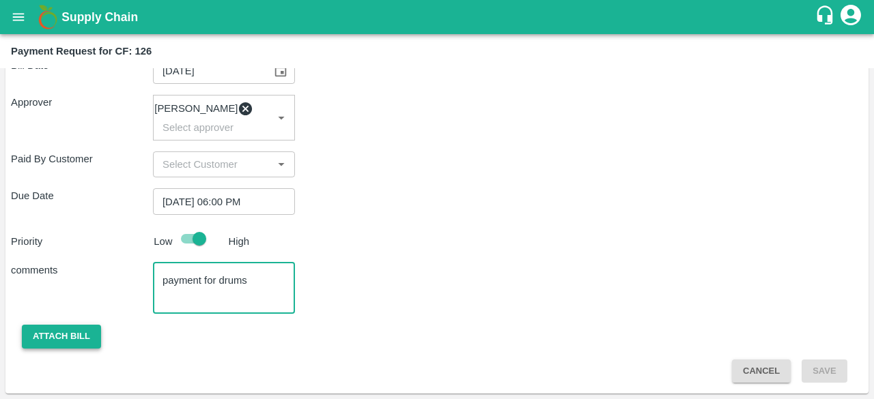
type textarea "payment for drums"
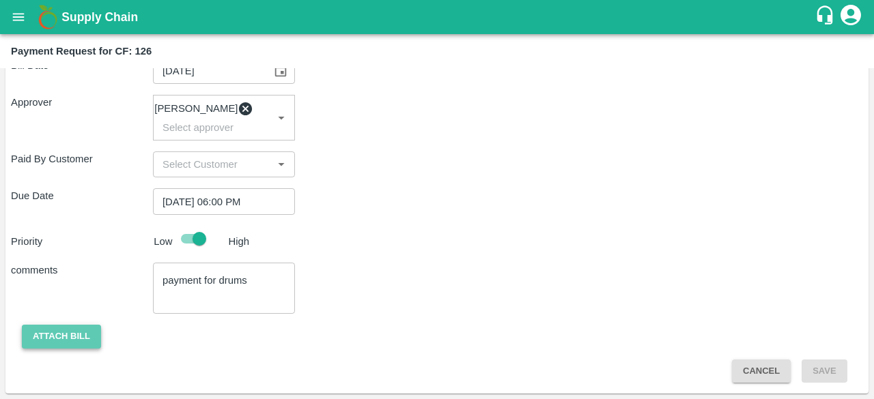
click at [61, 340] on button "Attach bill" at bounding box center [61, 337] width 79 height 24
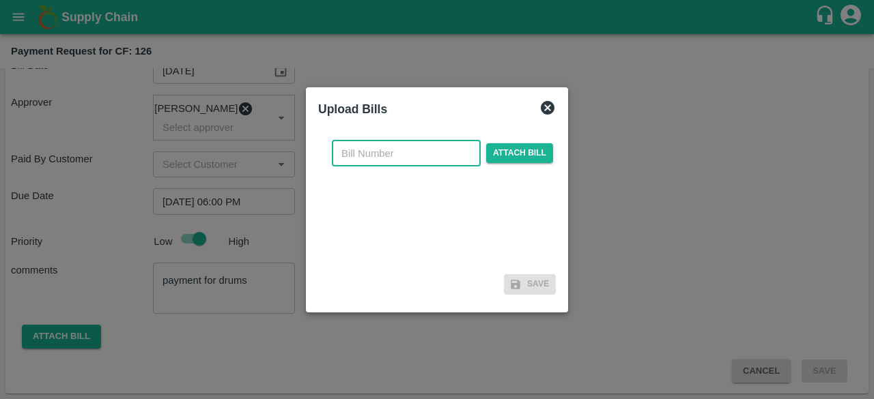
click at [375, 163] on input "text" at bounding box center [406, 154] width 149 height 26
type input "6"
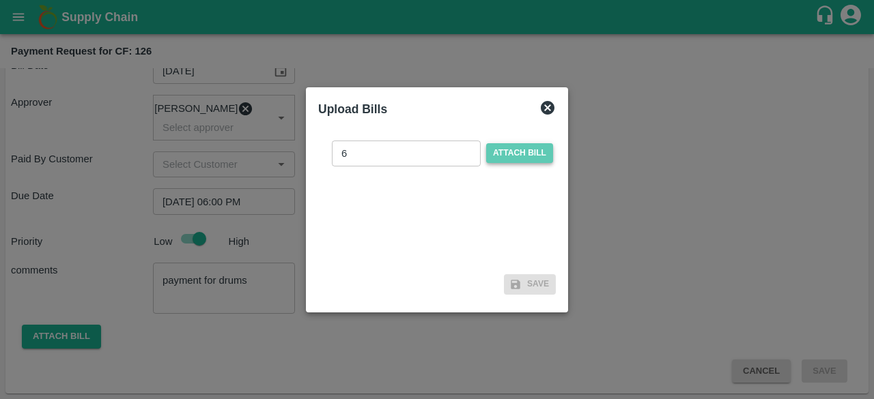
click at [513, 151] on span "Attach bill" at bounding box center [519, 153] width 67 height 20
click at [0, 0] on input "Attach bill" at bounding box center [0, 0] width 0 height 0
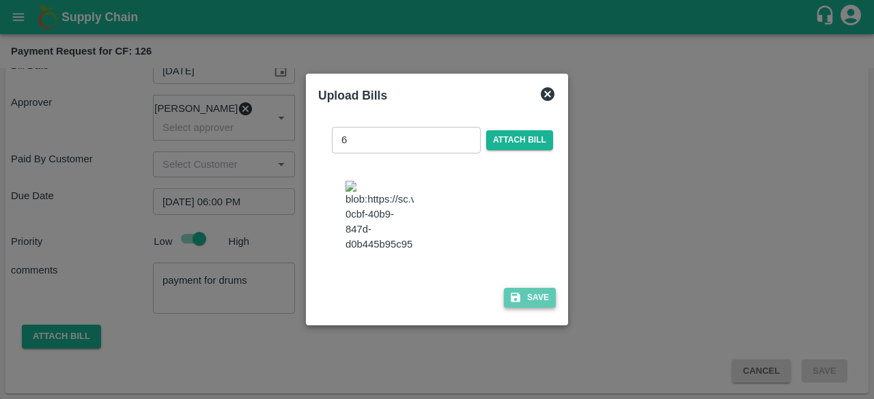
click at [528, 308] on button "Save" at bounding box center [530, 298] width 52 height 20
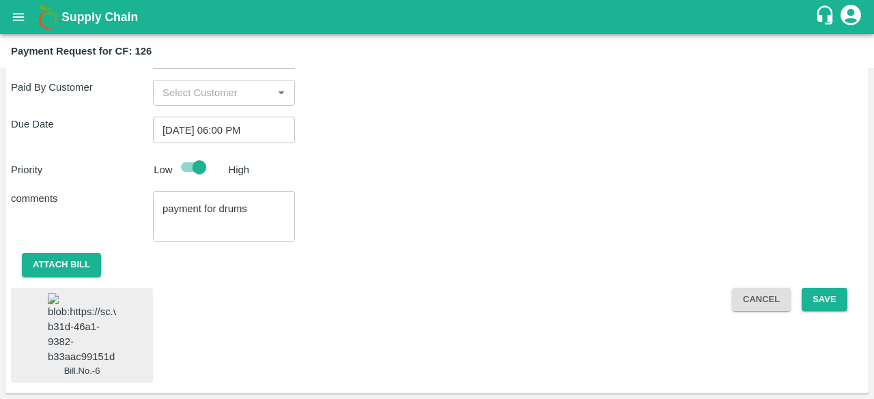
scroll to position [429, 0]
click at [824, 288] on button "Save" at bounding box center [823, 300] width 45 height 24
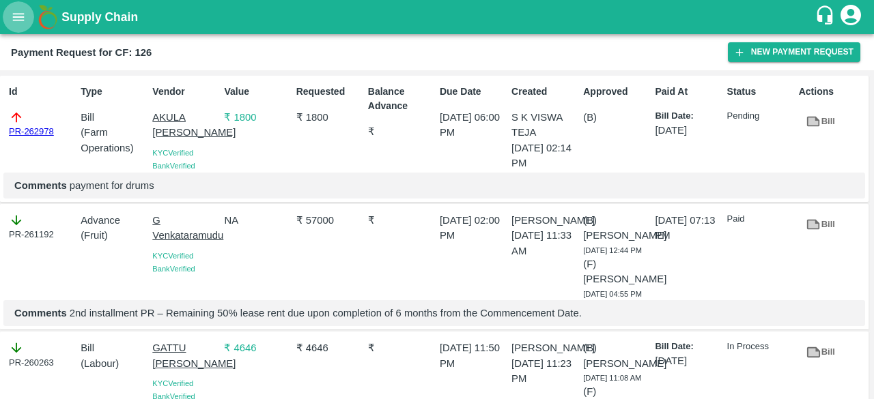
click at [11, 16] on icon "open drawer" at bounding box center [18, 17] width 15 height 15
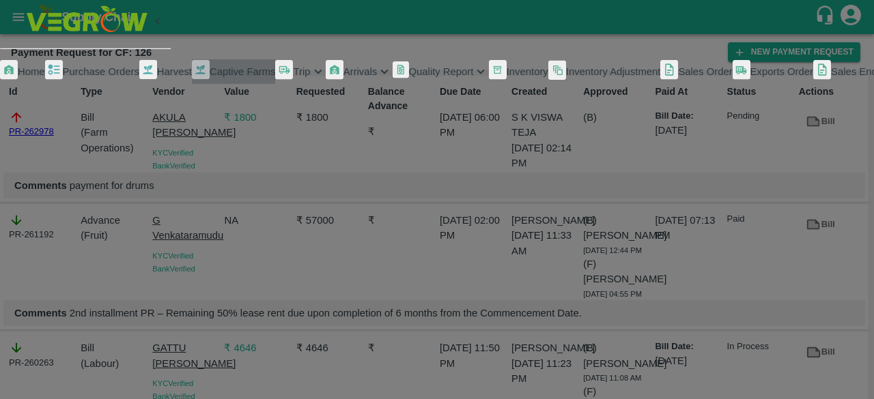
click at [210, 77] on span "Captive Farms" at bounding box center [243, 71] width 66 height 11
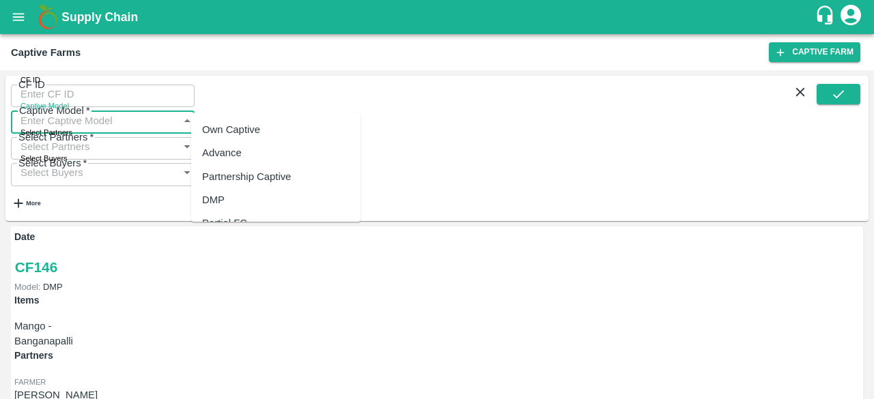
click at [168, 107] on input "Captive Model" at bounding box center [89, 120] width 157 height 26
type input "Land Leasing"
click at [841, 95] on icon "submit" at bounding box center [838, 94] width 15 height 15
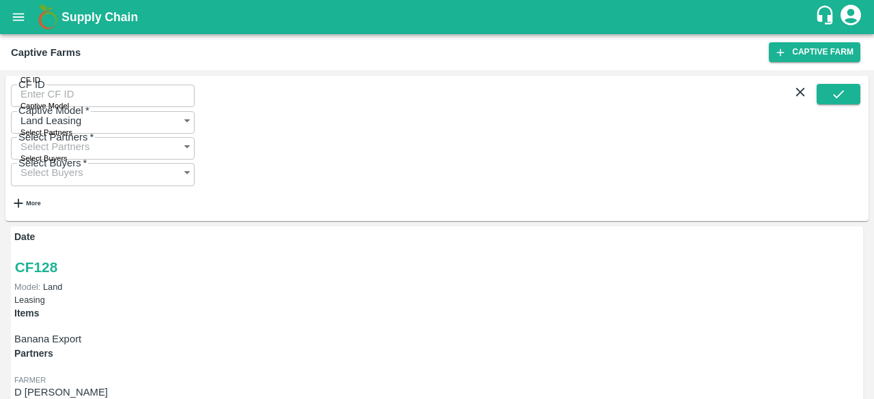
scroll to position [238, 0]
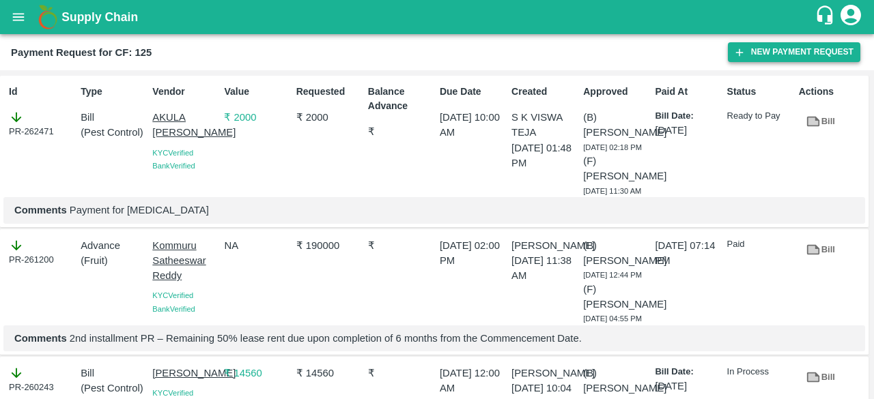
click at [777, 53] on button "New Payment Request" at bounding box center [794, 52] width 132 height 20
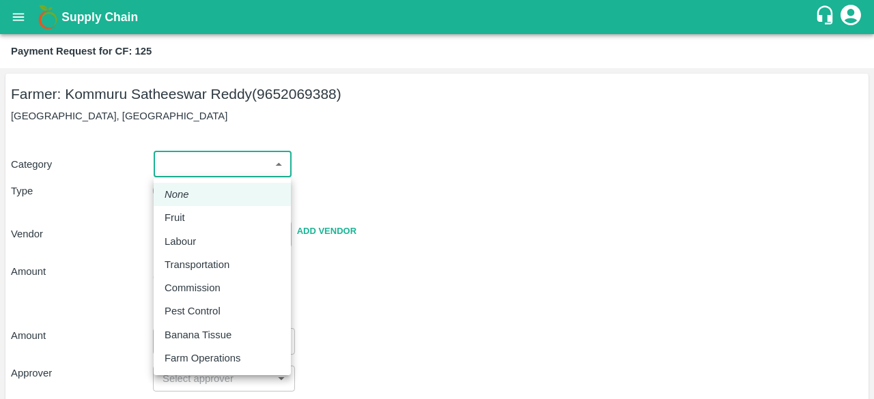
click at [281, 167] on body "Supply Chain Payment Request for CF: 125 Farmer: Kommuru Satheeswar Reddy (9652…" at bounding box center [437, 199] width 874 height 399
click at [212, 309] on p "Pest Control" at bounding box center [193, 311] width 56 height 15
type input "21"
radio input "false"
radio input "true"
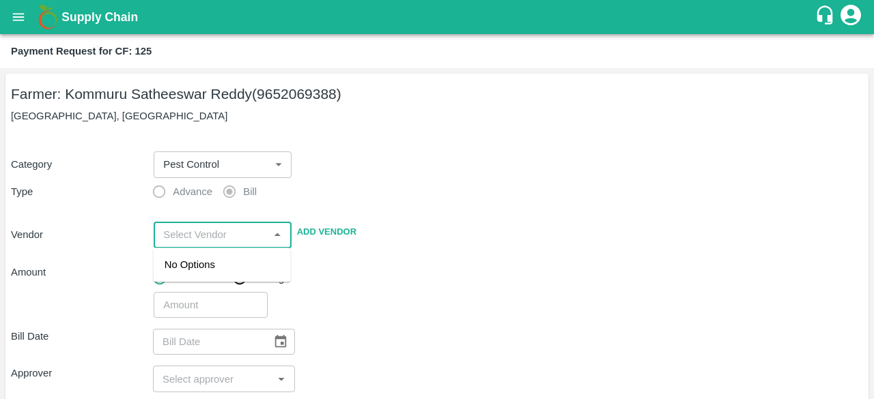
click at [214, 229] on input "input" at bounding box center [211, 235] width 106 height 18
click at [220, 283] on div "SIRIGUPPA JAGADESH KUMAR - 9849289412(Supplier, Service Provider)" at bounding box center [222, 280] width 115 height 46
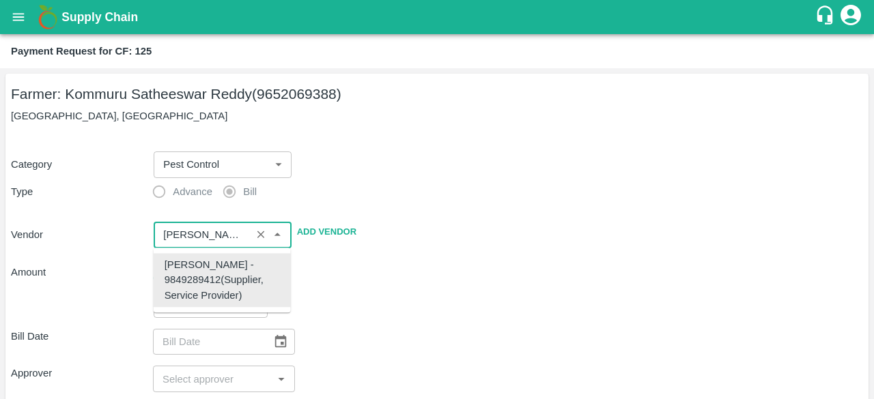
click at [220, 283] on div "SIRIGUPPA JAGADESH KUMAR - 9849289412(Supplier, Service Provider)" at bounding box center [222, 280] width 115 height 46
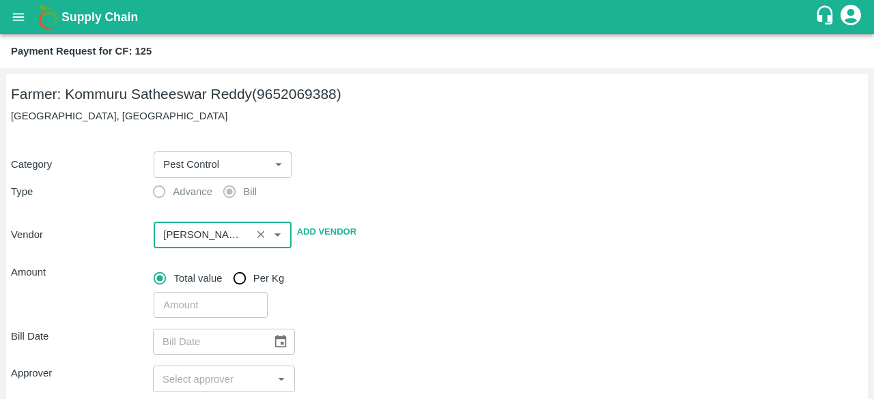
type input "SIRIGUPPA JAGADESH KUMAR - 9849289412(Supplier, Service Provider)"
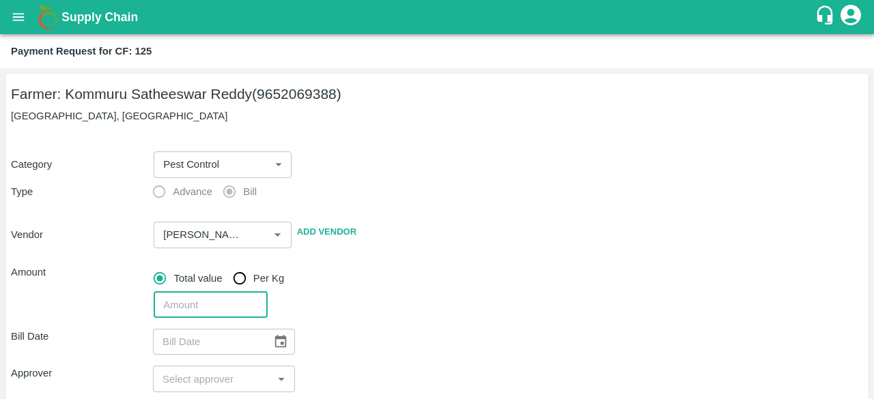
click at [207, 309] on input "number" at bounding box center [210, 305] width 113 height 26
type input "39100"
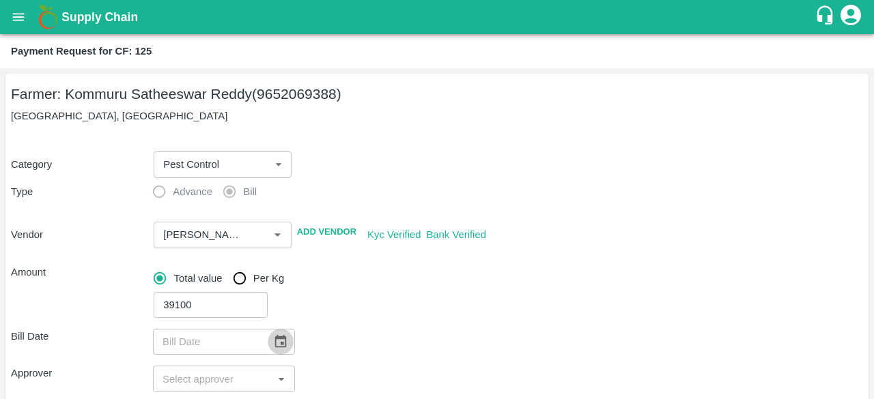
click at [279, 342] on icon "Choose date" at bounding box center [280, 341] width 15 height 15
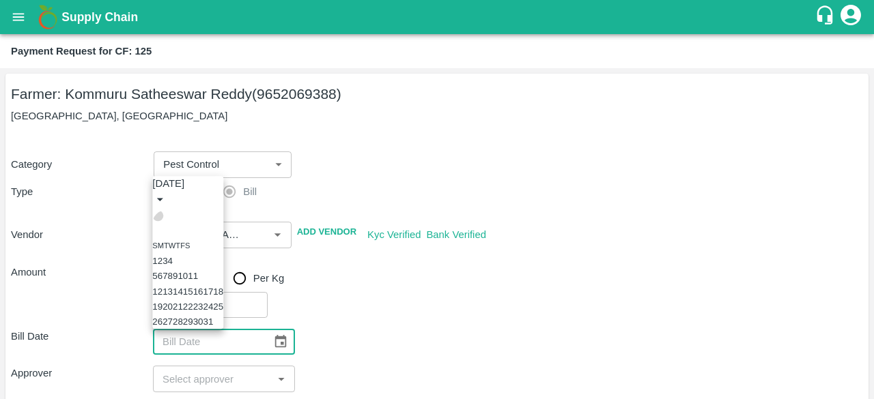
click at [158, 216] on icon "Previous month" at bounding box center [158, 216] width 0 height 0
click at [223, 287] on button "20" at bounding box center [218, 292] width 10 height 10
type input "20/09/2025"
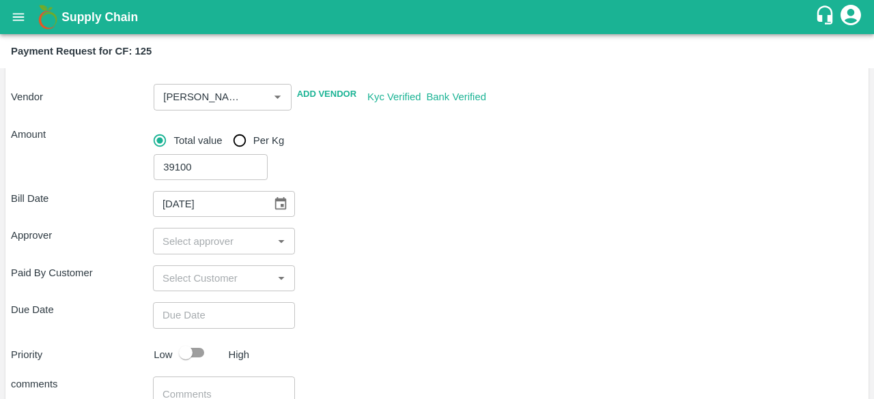
scroll to position [157, 0]
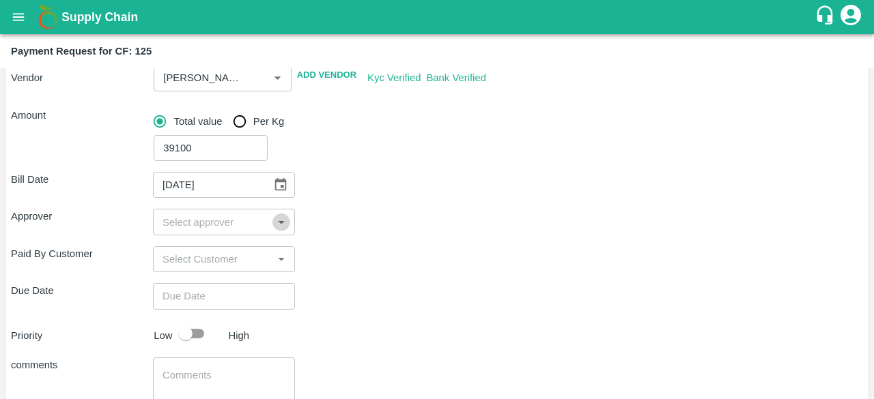
click at [276, 216] on icon "Open" at bounding box center [281, 222] width 15 height 15
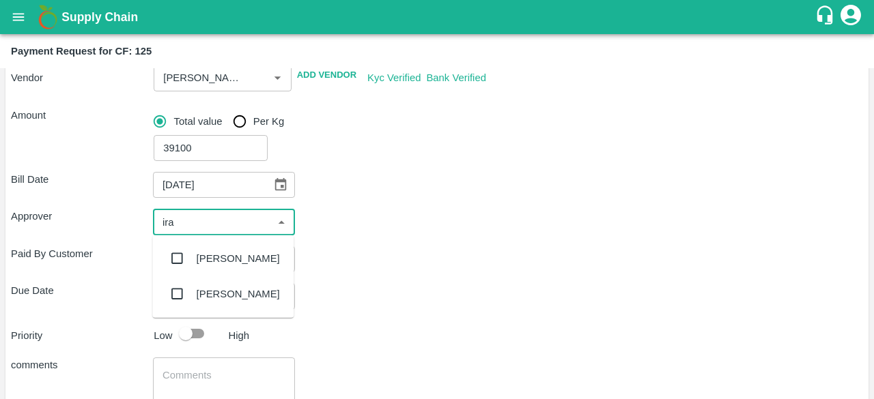
type input "iran"
click at [171, 257] on input "checkbox" at bounding box center [176, 258] width 27 height 27
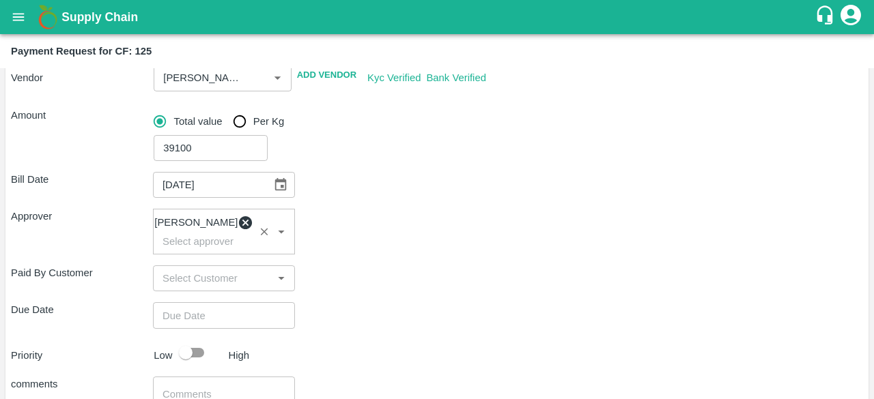
type input "DD/MM/YYYY hh:mm aa"
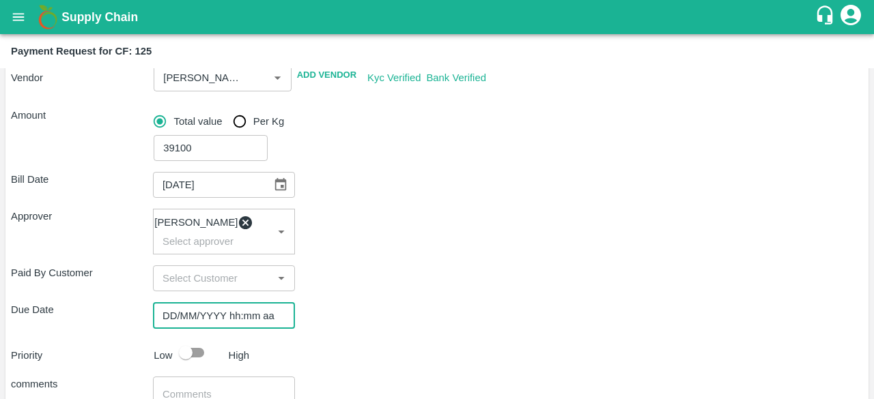
click at [222, 326] on input "DD/MM/YYYY hh:mm aa" at bounding box center [219, 315] width 132 height 26
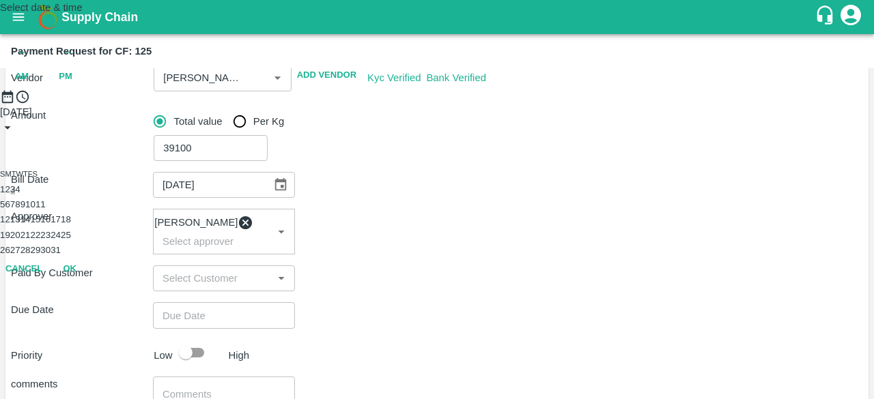
click at [15, 195] on button "3" at bounding box center [12, 189] width 5 height 10
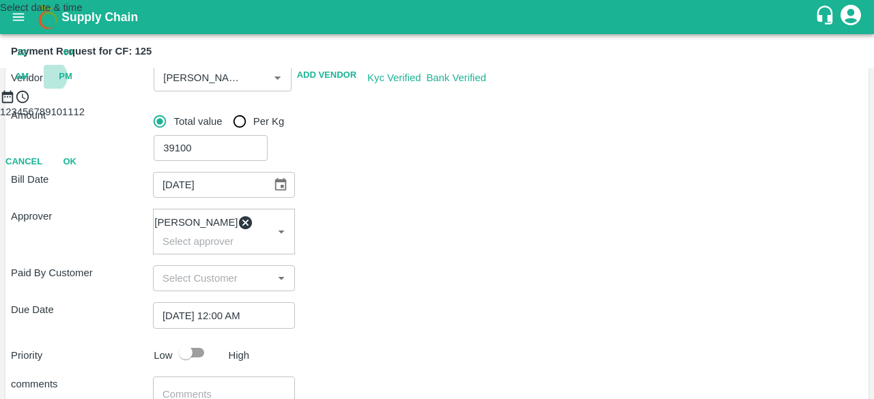
click at [72, 85] on span "PM" at bounding box center [66, 77] width 14 height 16
click at [406, 104] on div at bounding box center [437, 104] width 874 height 0
type input "03/10/2025 07:00 PM"
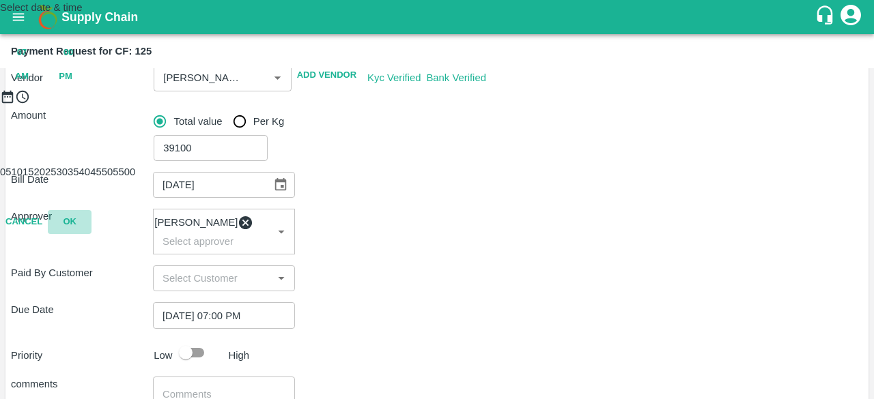
click at [91, 234] on button "OK" at bounding box center [70, 222] width 44 height 24
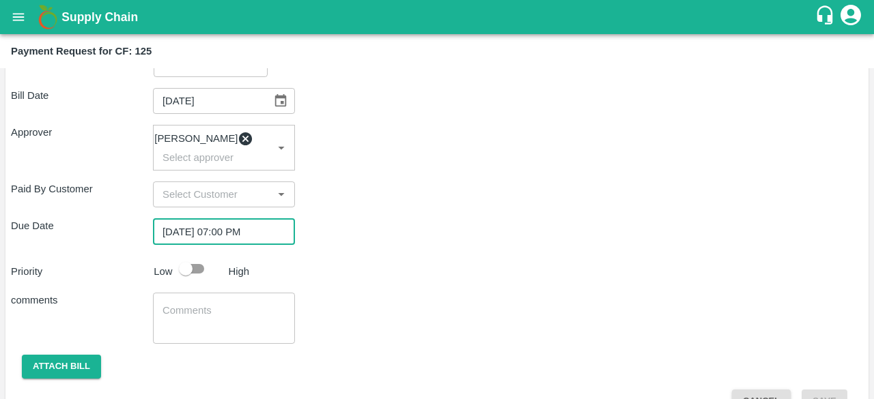
scroll to position [271, 0]
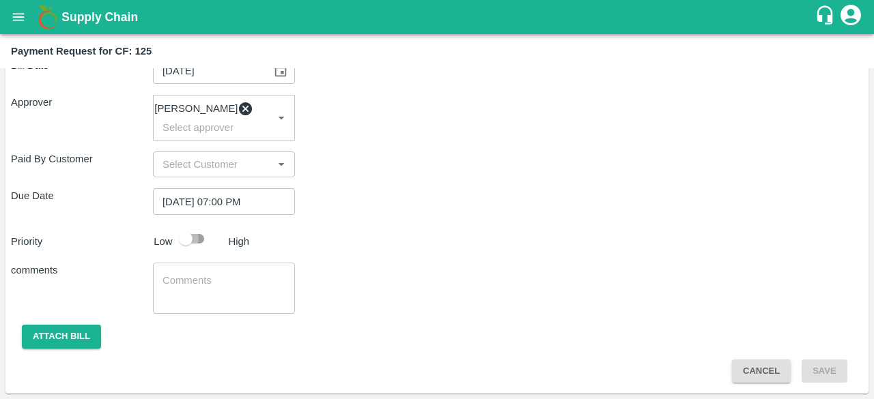
click at [199, 246] on input "checkbox" at bounding box center [186, 239] width 78 height 26
checkbox input "true"
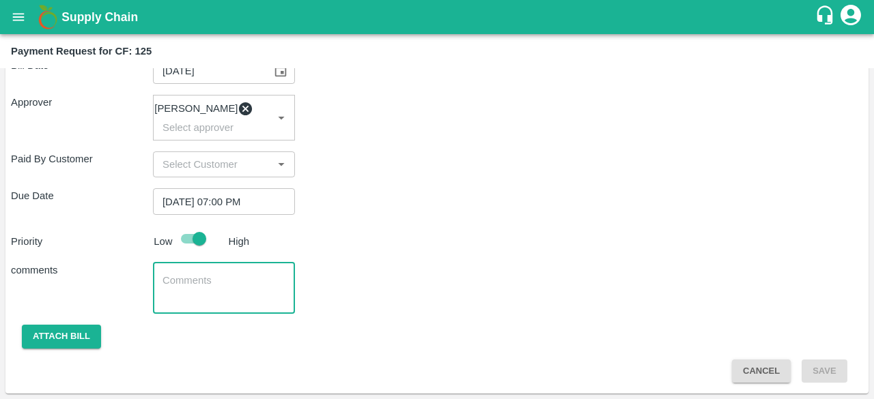
click at [207, 286] on textarea at bounding box center [223, 288] width 123 height 29
type textarea "Payments for inputs"
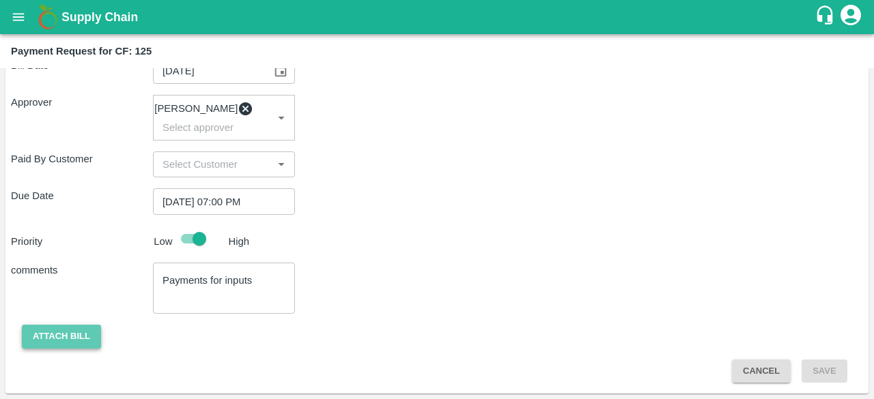
click at [58, 345] on button "Attach bill" at bounding box center [61, 337] width 79 height 24
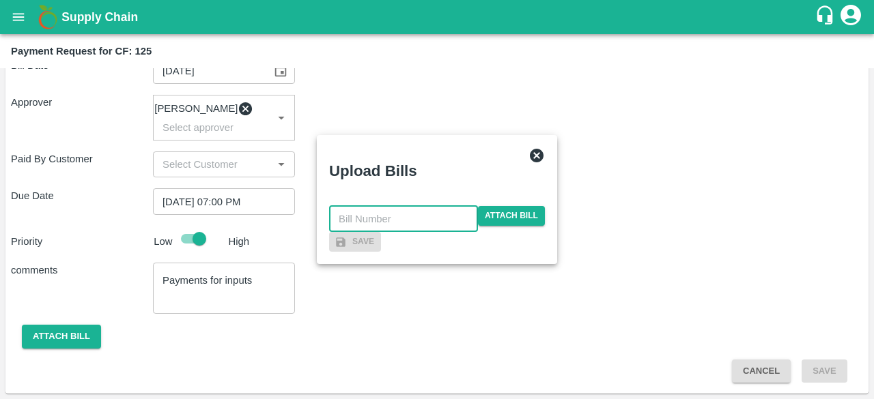
click at [372, 206] on input "text" at bounding box center [403, 219] width 149 height 26
type input "45"
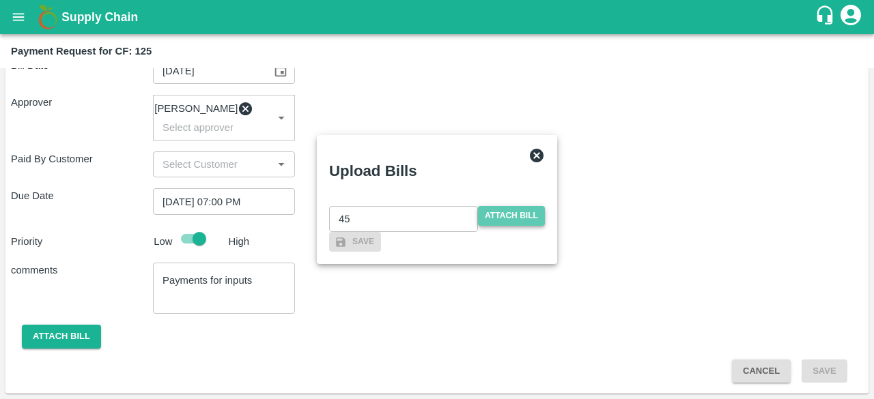
click at [517, 206] on span "Attach bill" at bounding box center [511, 216] width 67 height 20
click at [0, 0] on input "Attach bill" at bounding box center [0, 0] width 0 height 0
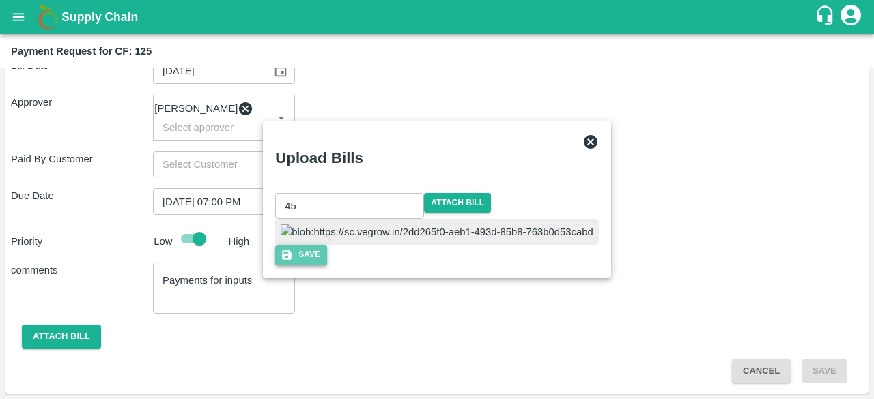
click at [327, 265] on button "Save" at bounding box center [301, 255] width 52 height 20
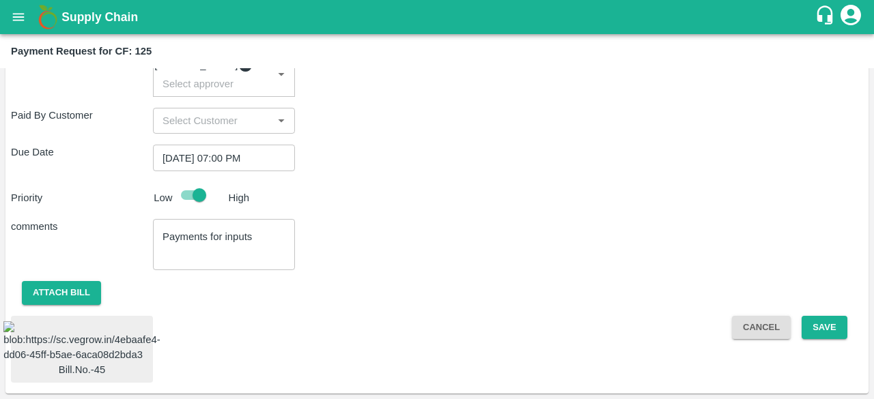
scroll to position [367, 0]
click at [821, 316] on button "Save" at bounding box center [823, 328] width 45 height 24
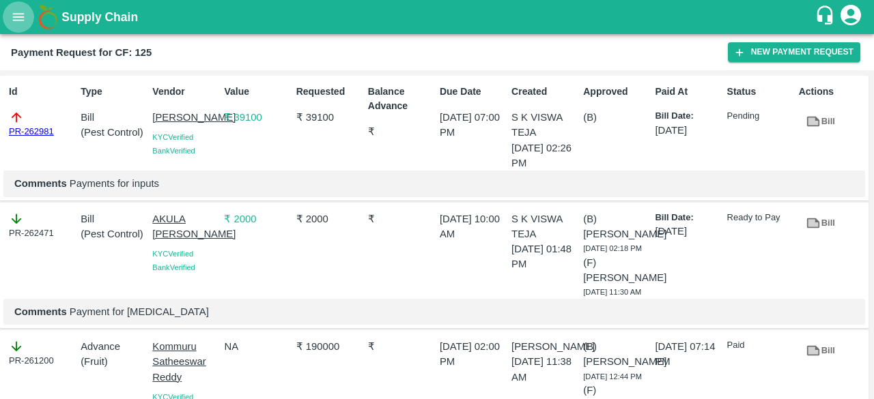
click at [17, 14] on icon "open drawer" at bounding box center [19, 17] width 12 height 8
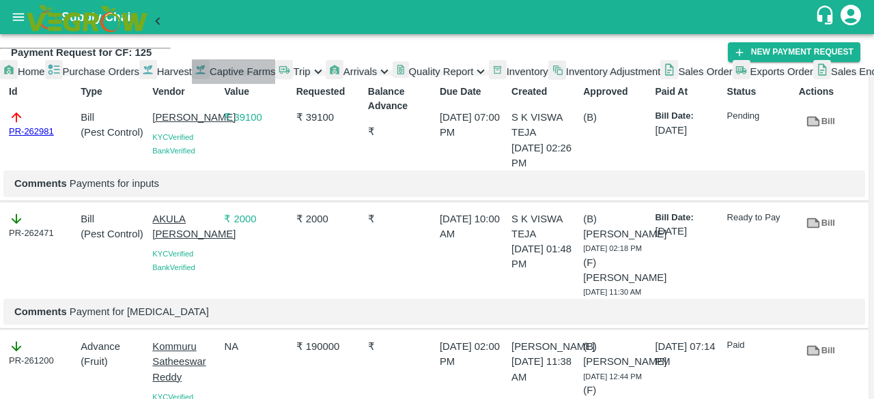
click at [210, 77] on span "Captive Farms" at bounding box center [243, 71] width 66 height 11
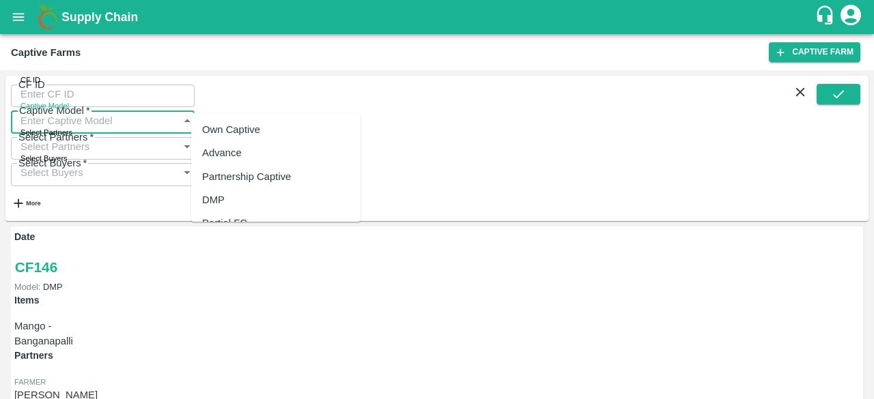
click at [168, 107] on input "Captive Model" at bounding box center [89, 120] width 157 height 26
click at [251, 122] on div "Land Leasing" at bounding box center [232, 129] width 61 height 15
type input "Land Leasing"
click at [836, 102] on icon "submit" at bounding box center [838, 94] width 15 height 15
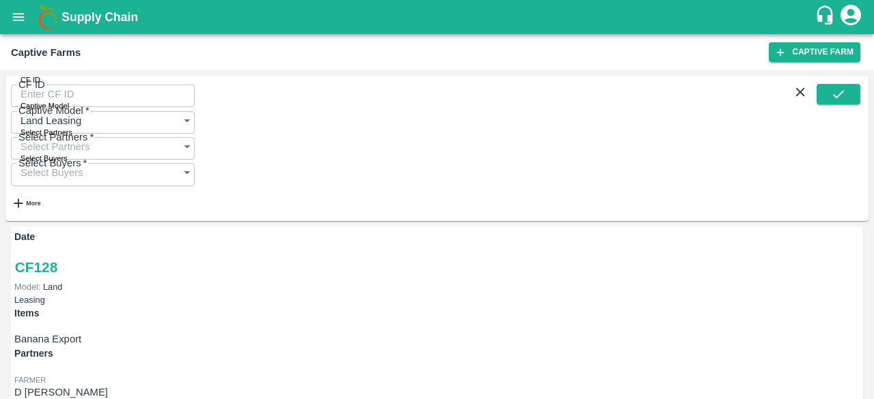
scroll to position [337, 0]
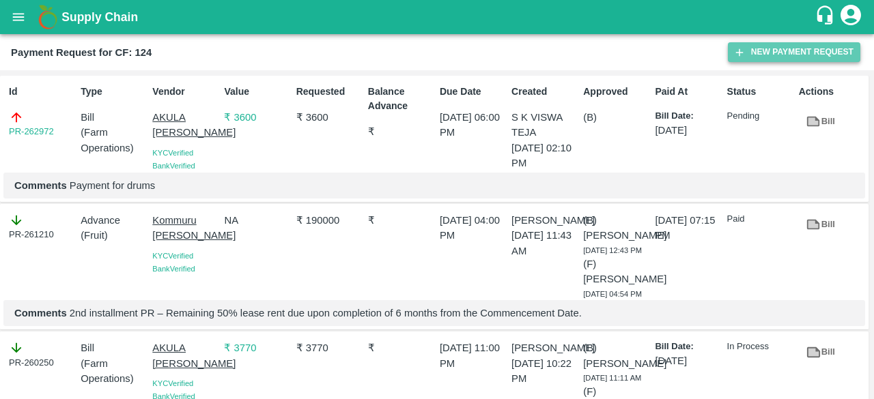
click at [769, 52] on button "New Payment Request" at bounding box center [794, 52] width 132 height 20
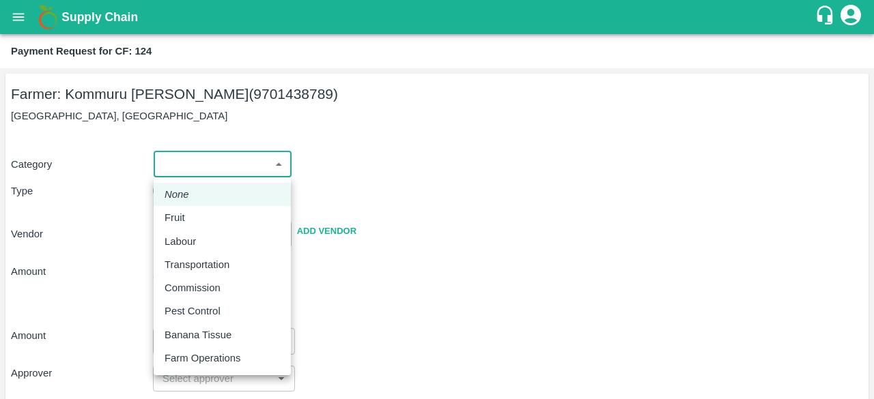
click at [259, 170] on body "Supply Chain Payment Request for CF: 124 Farmer: Kommuru [PERSON_NAME] (9701438…" at bounding box center [437, 199] width 874 height 399
click at [242, 304] on div "Pest Control" at bounding box center [222, 311] width 115 height 15
type input "21"
radio input "false"
radio input "true"
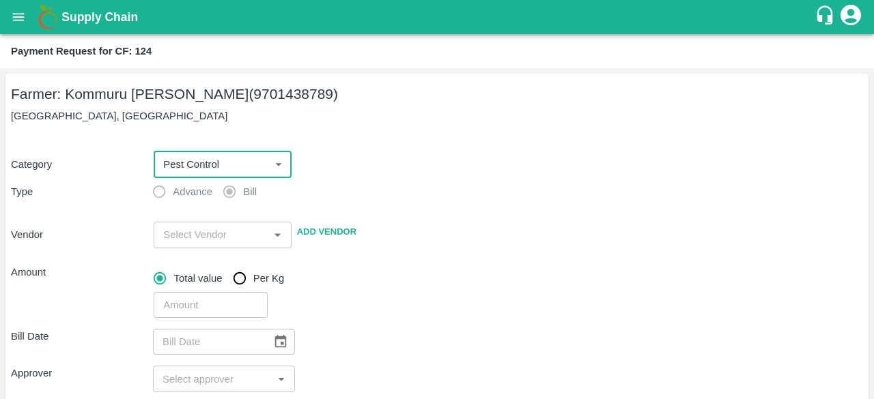
click at [236, 233] on input "input" at bounding box center [211, 235] width 106 height 18
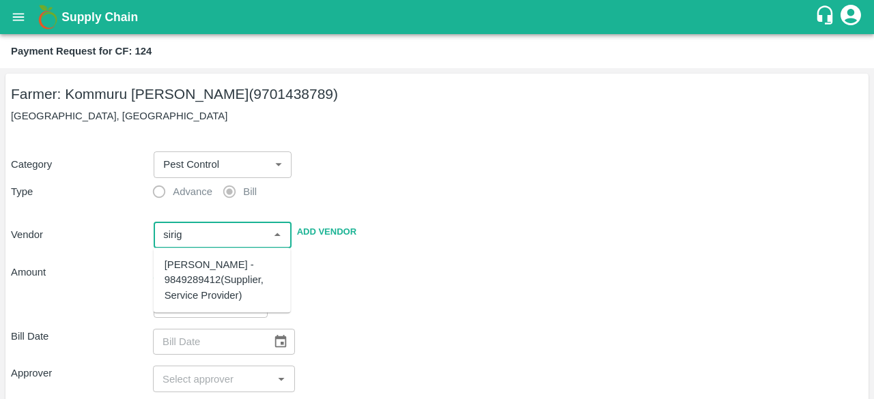
click at [229, 282] on div "[PERSON_NAME] - 9849289412(Supplier, Service Provider)" at bounding box center [222, 280] width 115 height 46
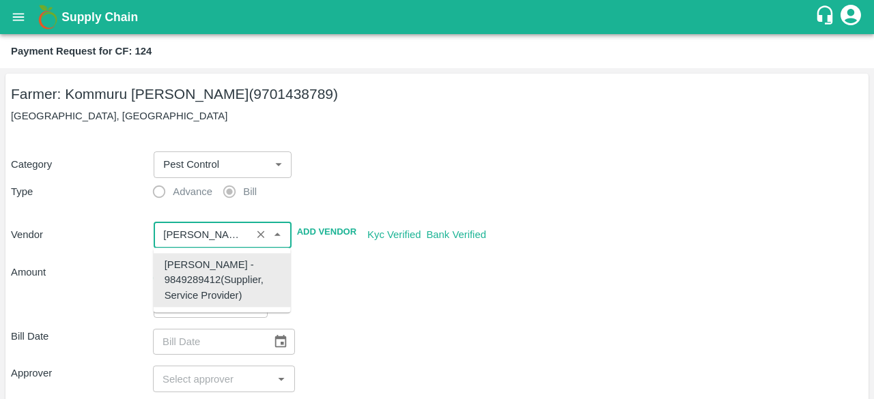
click at [229, 282] on div "[PERSON_NAME] - 9849289412(Supplier, Service Provider)" at bounding box center [222, 280] width 115 height 46
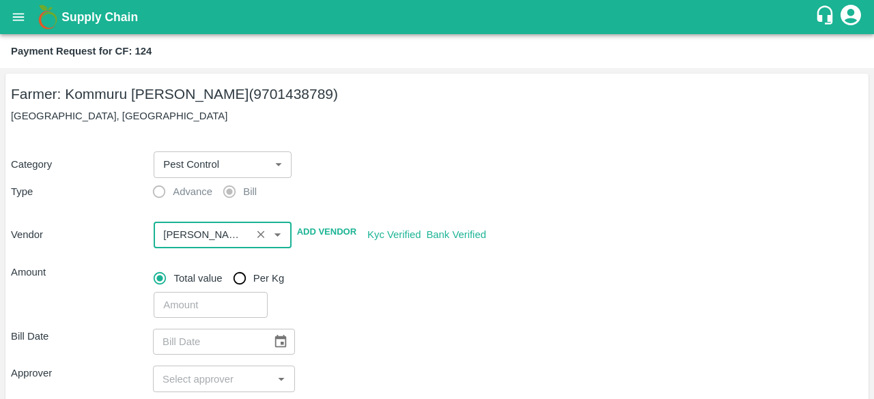
type input "[PERSON_NAME] - 9849289412(Supplier, Service Provider)"
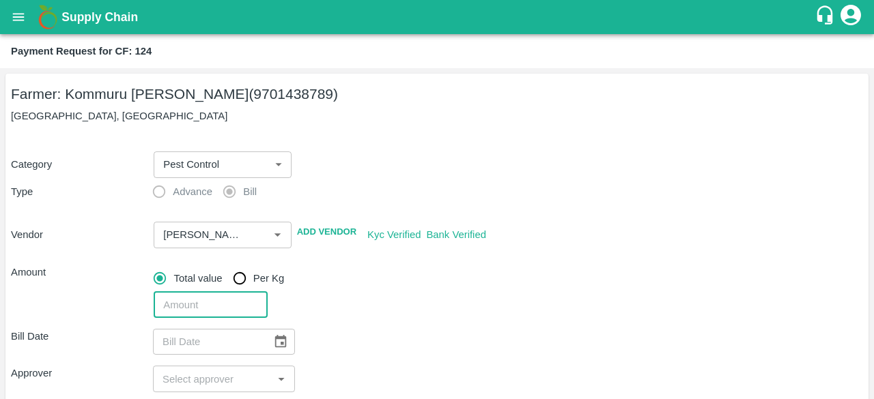
click at [213, 302] on input "number" at bounding box center [210, 305] width 113 height 26
type input "19200"
click at [281, 338] on icon "Choose date" at bounding box center [281, 341] width 12 height 13
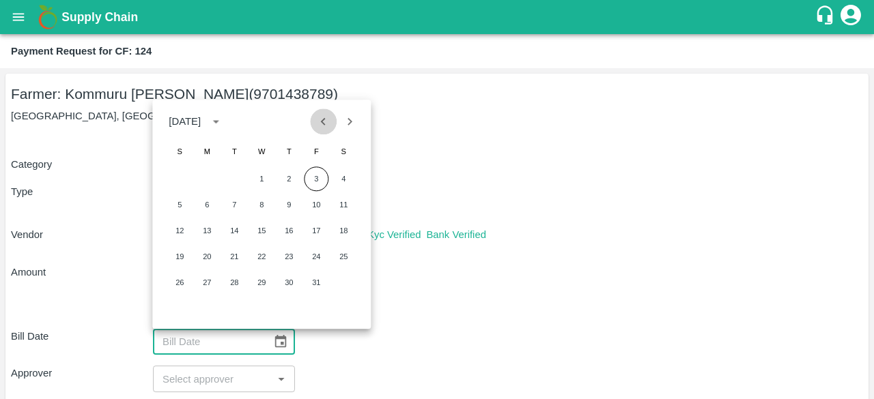
click at [325, 122] on icon "Previous month" at bounding box center [323, 121] width 15 height 15
click at [345, 231] on button "20" at bounding box center [343, 230] width 25 height 25
type input "[DATE]"
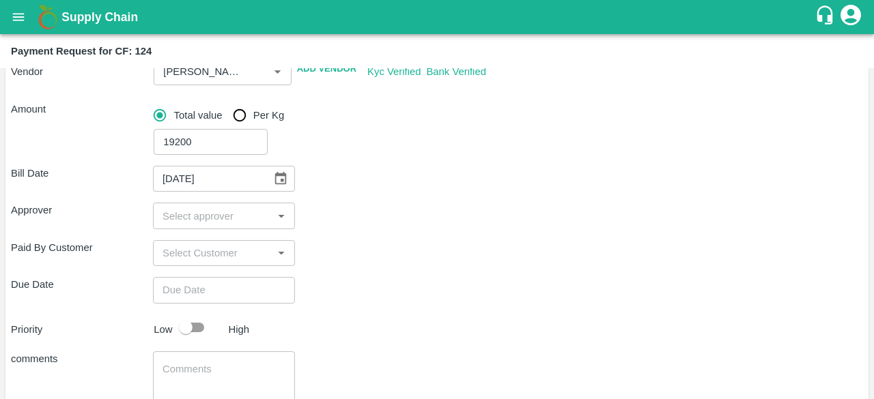
scroll to position [165, 0]
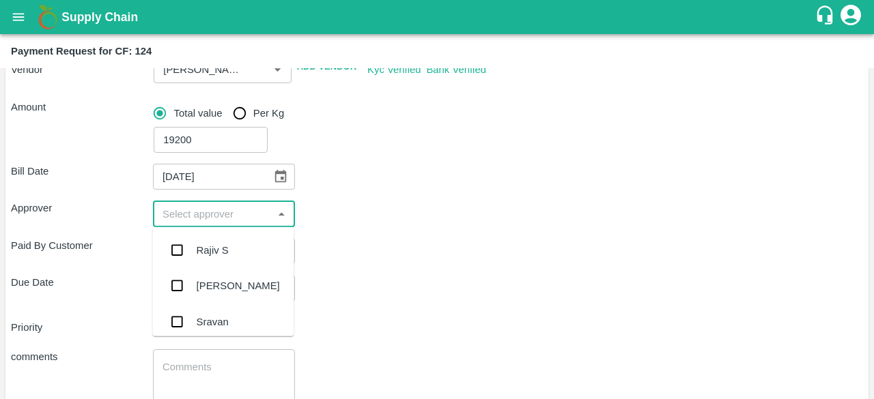
click at [225, 221] on input "input" at bounding box center [212, 214] width 111 height 18
type input "kiran"
click at [169, 254] on input "checkbox" at bounding box center [176, 250] width 27 height 27
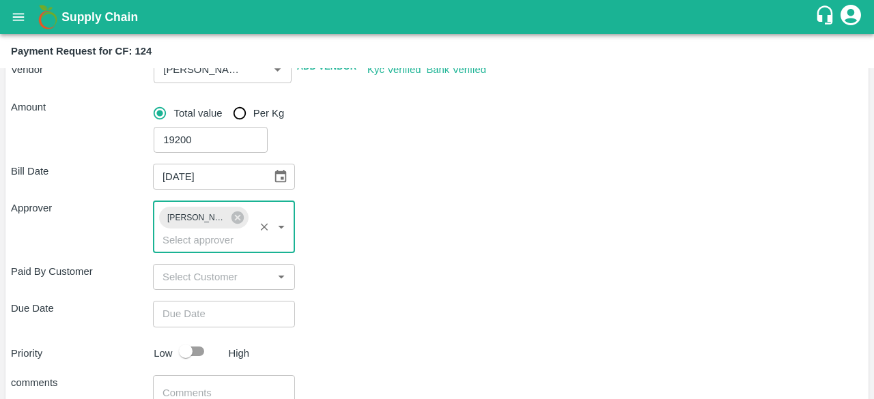
type input "DD/MM/YYYY hh:mm aa"
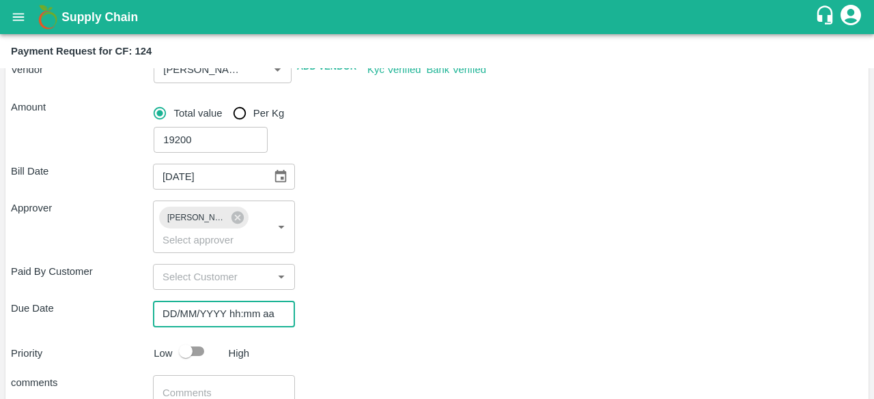
click at [213, 317] on input "DD/MM/YYYY hh:mm aa" at bounding box center [219, 314] width 132 height 26
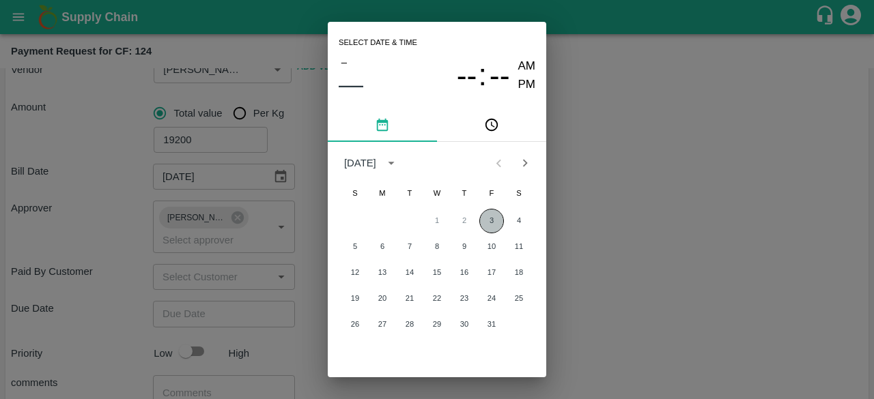
click at [494, 228] on button "3" at bounding box center [491, 221] width 25 height 25
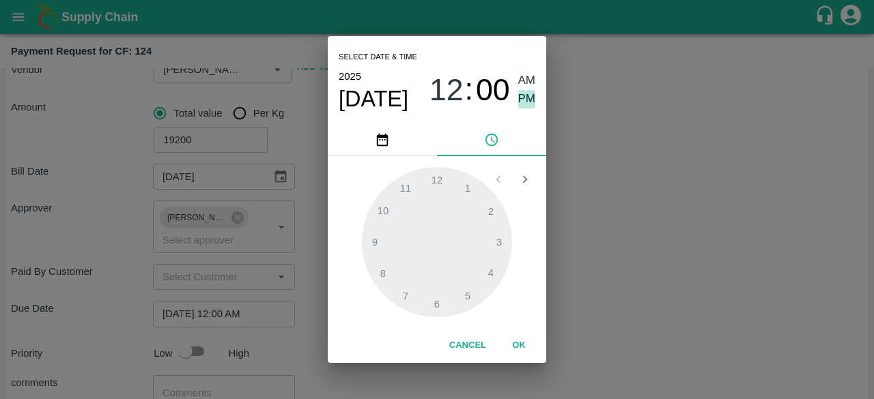
click at [531, 95] on span "PM" at bounding box center [527, 99] width 18 height 18
click at [410, 292] on div at bounding box center [437, 242] width 150 height 150
type input "[DATE] 07:00 PM"
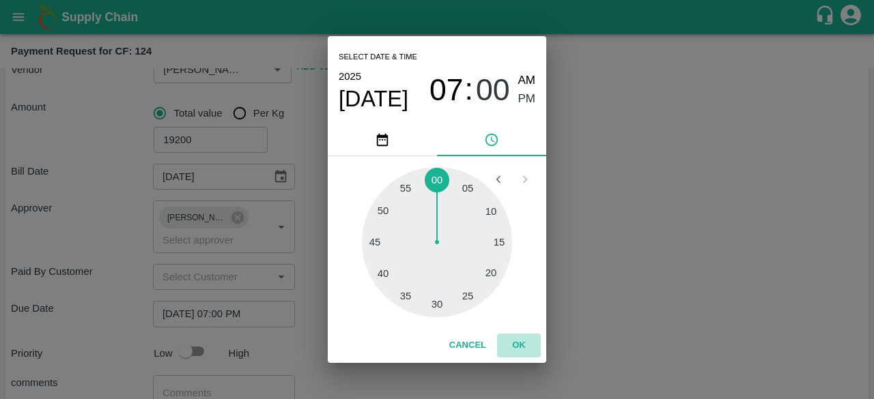
click at [513, 342] on button "OK" at bounding box center [519, 346] width 44 height 24
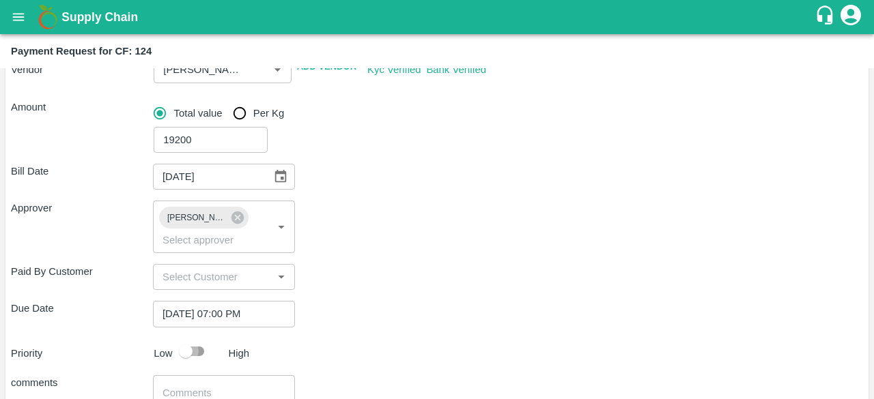
click at [200, 353] on input "checkbox" at bounding box center [186, 352] width 78 height 26
checkbox input "true"
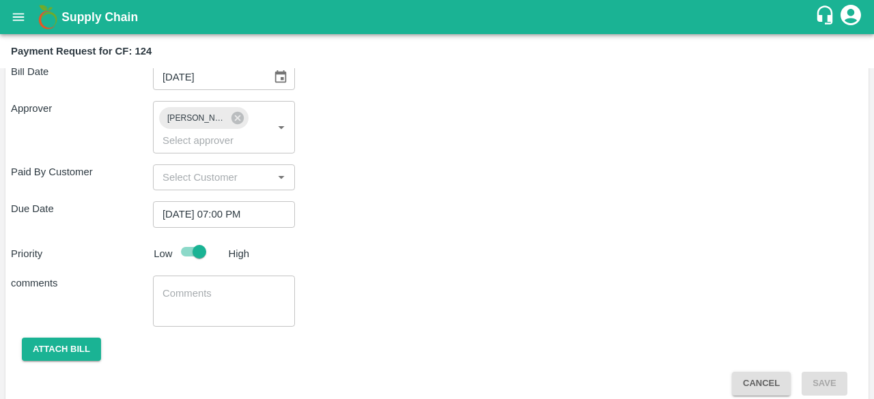
scroll to position [267, 0]
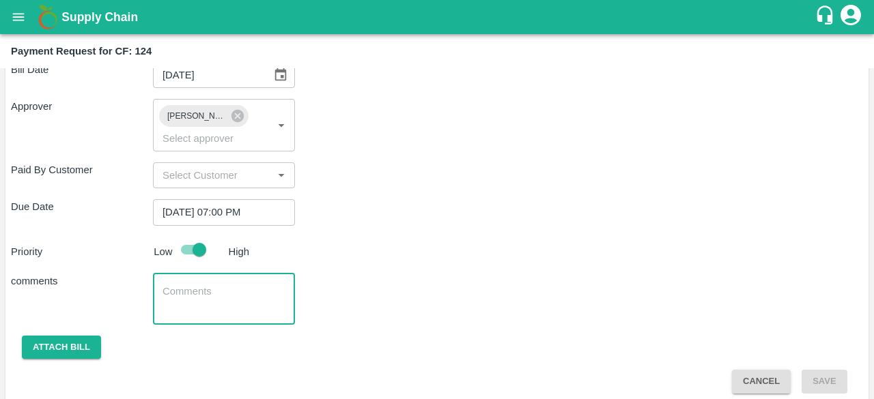
click at [274, 290] on textarea at bounding box center [223, 299] width 123 height 29
type textarea "Payment for inputs"
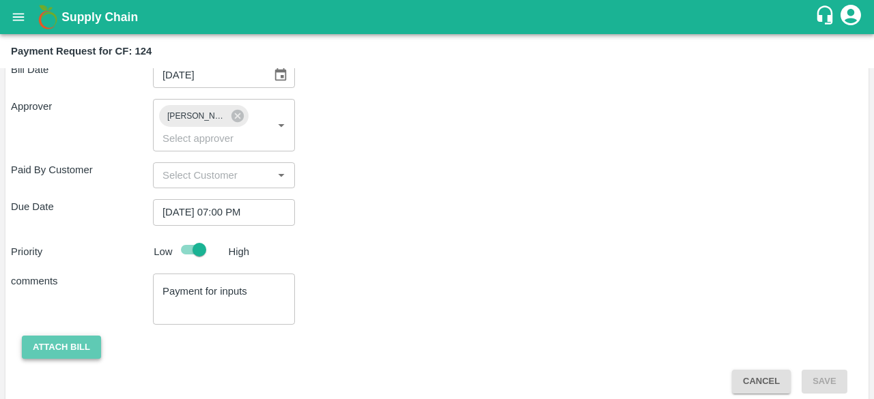
click at [73, 347] on button "Attach bill" at bounding box center [61, 348] width 79 height 24
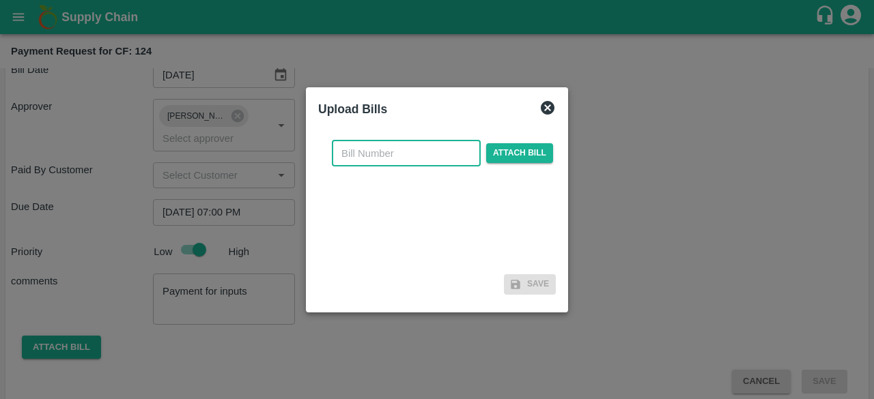
click at [386, 153] on input "text" at bounding box center [406, 154] width 149 height 26
type input "46"
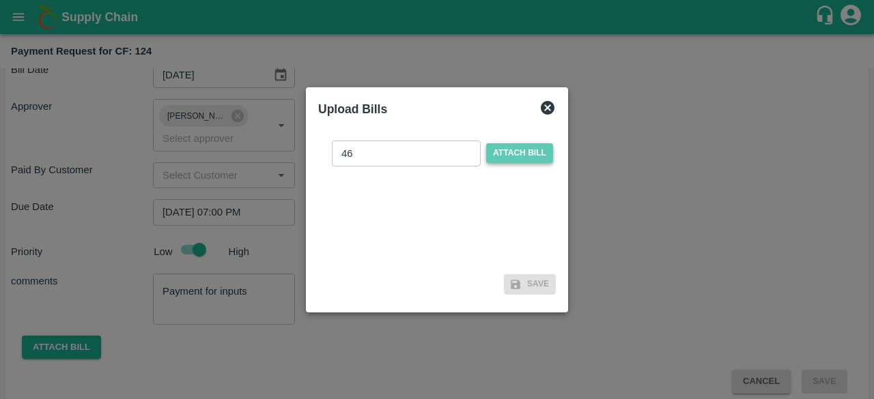
click at [518, 156] on span "Attach bill" at bounding box center [519, 153] width 67 height 20
click at [0, 0] on input "Attach bill" at bounding box center [0, 0] width 0 height 0
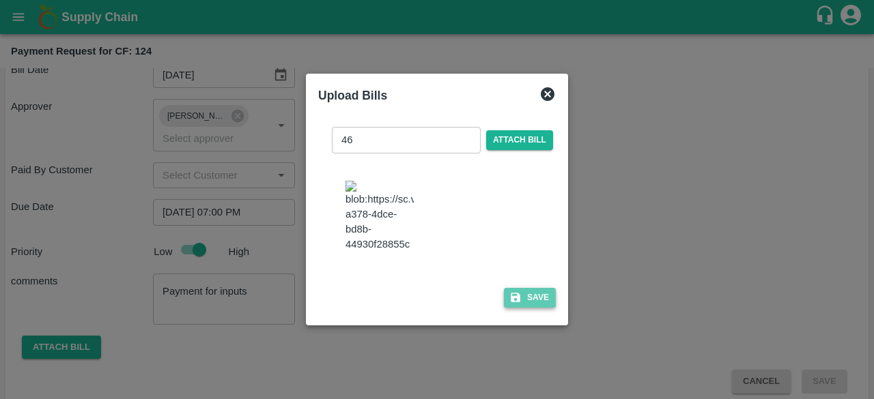
click at [537, 308] on button "Save" at bounding box center [530, 298] width 52 height 20
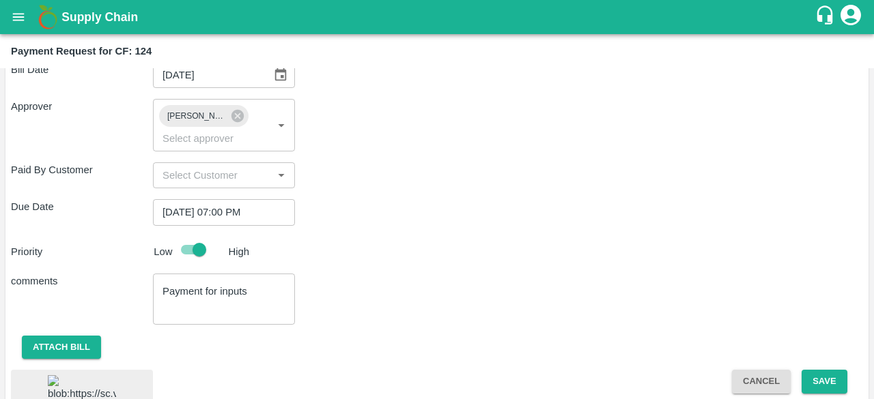
scroll to position [369, 0]
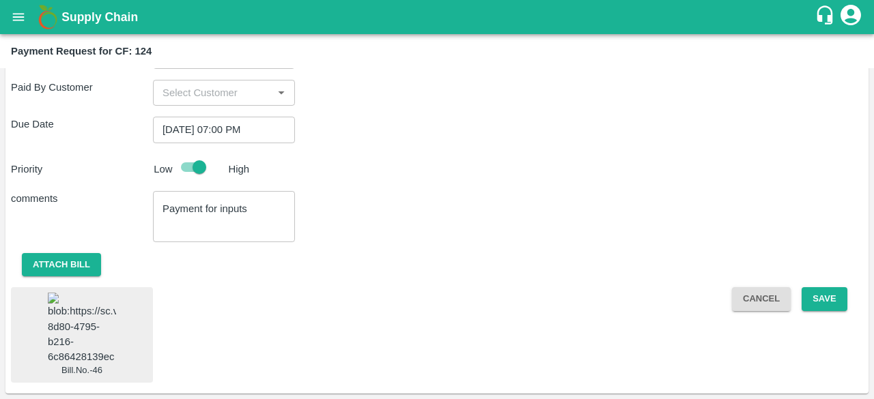
click at [83, 322] on img at bounding box center [82, 329] width 68 height 72
click at [817, 287] on button "Save" at bounding box center [823, 299] width 45 height 24
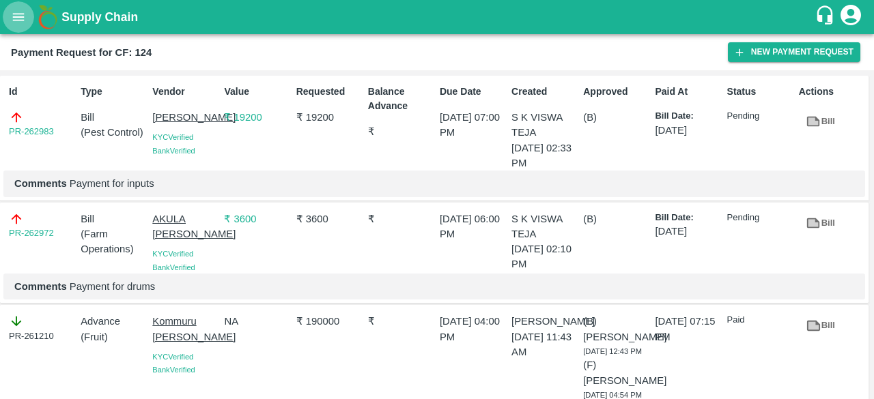
click at [23, 14] on icon "open drawer" at bounding box center [19, 17] width 12 height 8
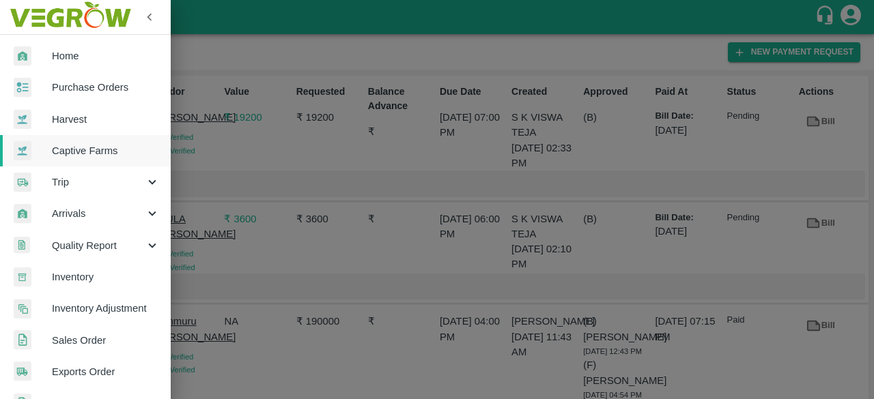
click at [304, 185] on div at bounding box center [437, 199] width 874 height 399
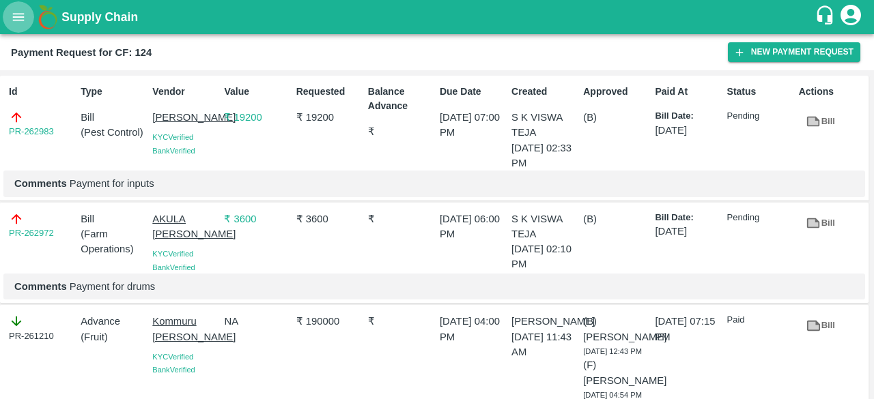
click at [25, 17] on icon "open drawer" at bounding box center [18, 17] width 15 height 15
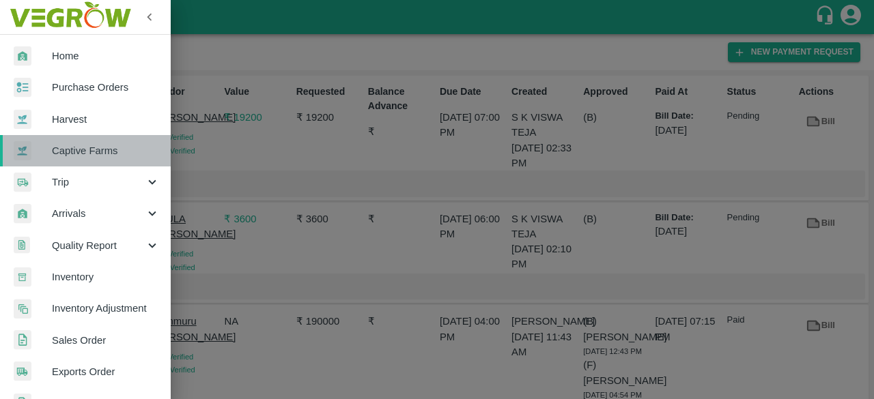
click at [89, 147] on span "Captive Farms" at bounding box center [106, 150] width 108 height 15
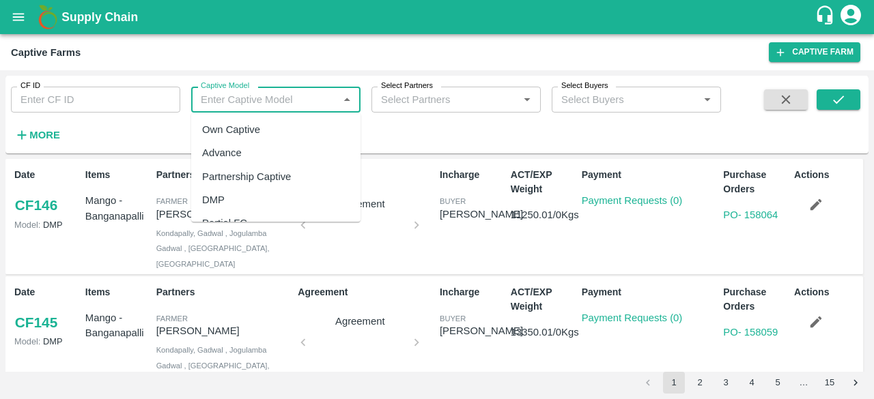
click at [240, 98] on input "Captive Model" at bounding box center [264, 100] width 139 height 18
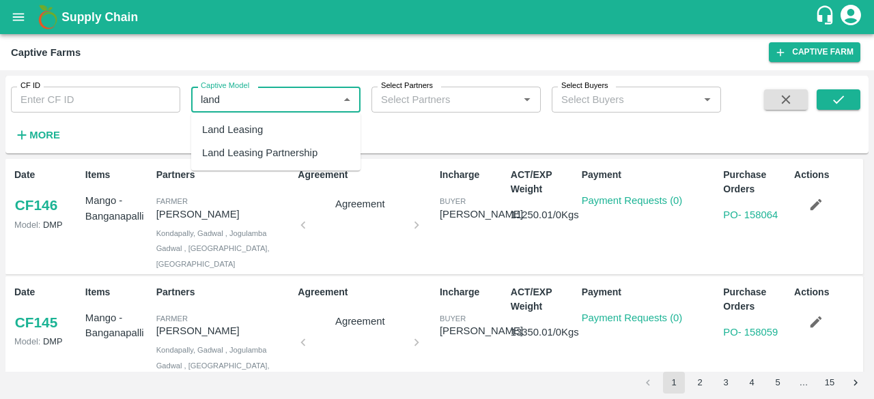
click at [261, 139] on div "Land Leasing" at bounding box center [275, 129] width 169 height 23
type input "Land Leasing"
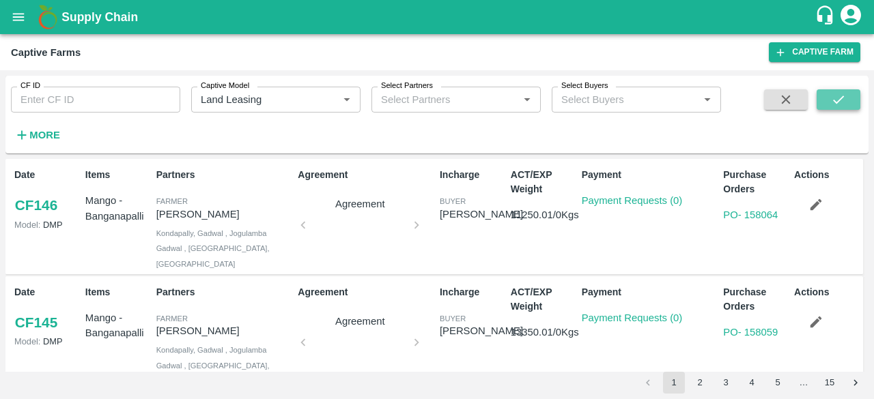
click at [832, 104] on icon "submit" at bounding box center [838, 99] width 15 height 15
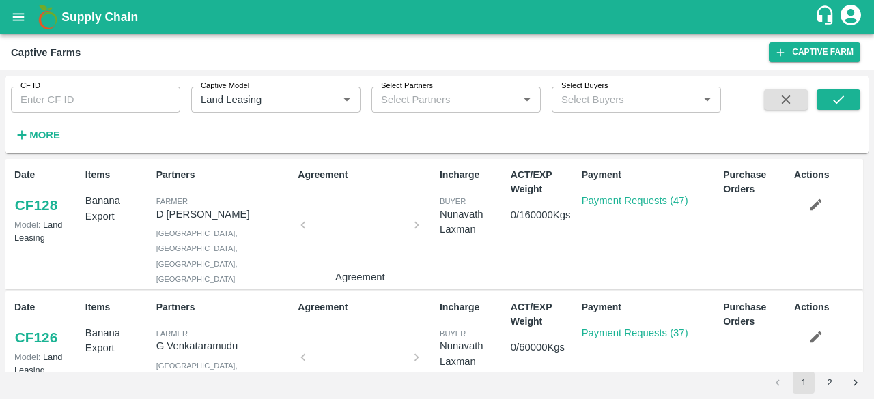
click at [644, 197] on link "Payment Requests (47)" at bounding box center [635, 200] width 106 height 11
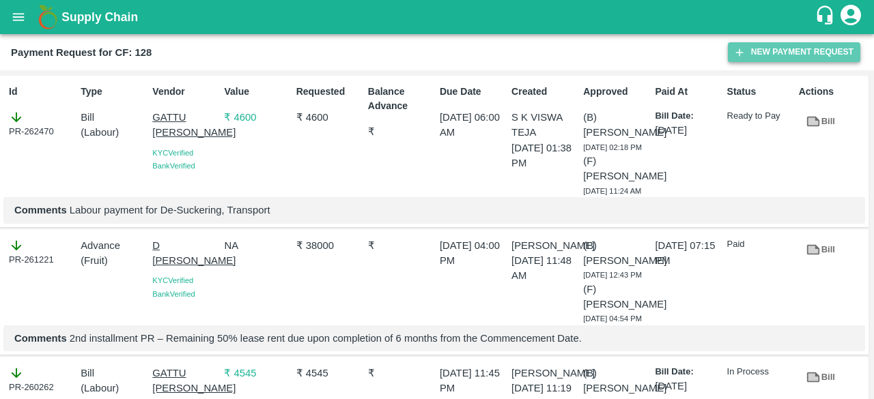
click at [818, 55] on button "New Payment Request" at bounding box center [794, 52] width 132 height 20
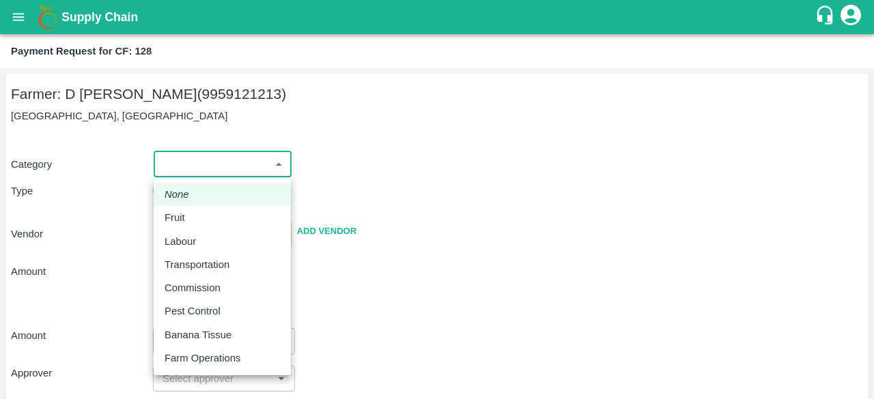
click at [248, 163] on body "Supply Chain Payment Request for CF: 128 Farmer: D [PERSON_NAME] (9959121213) […" at bounding box center [437, 199] width 874 height 399
click at [200, 313] on p "Pest Control" at bounding box center [193, 311] width 56 height 15
type input "21"
radio input "false"
radio input "true"
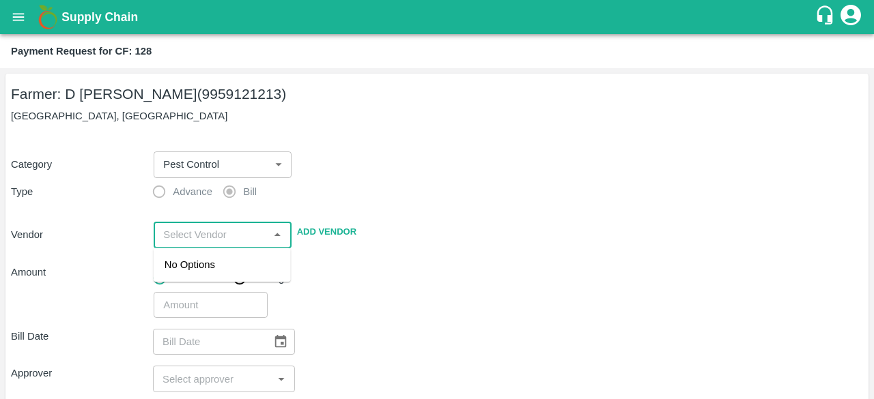
click at [220, 233] on input "input" at bounding box center [211, 235] width 106 height 18
click at [249, 274] on div "[PERSON_NAME] - 9849289412(Supplier, Service Provider)" at bounding box center [222, 280] width 115 height 46
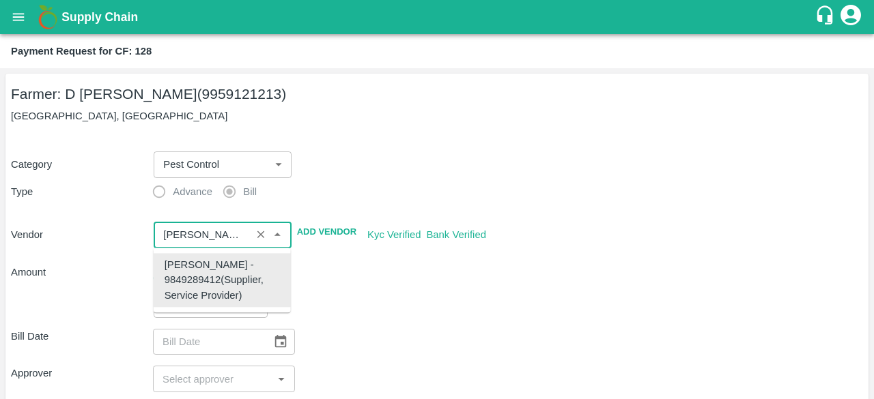
click at [249, 274] on div "[PERSON_NAME] - 9849289412(Supplier, Service Provider)" at bounding box center [222, 280] width 115 height 46
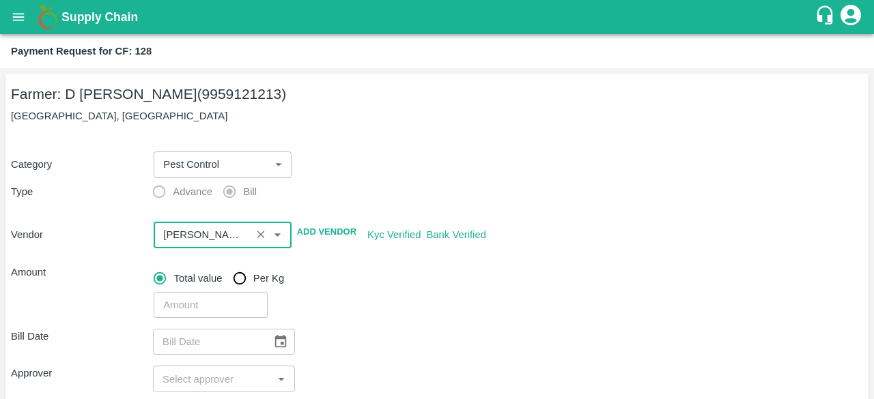
type input "[PERSON_NAME] - 9849289412(Supplier, Service Provider)"
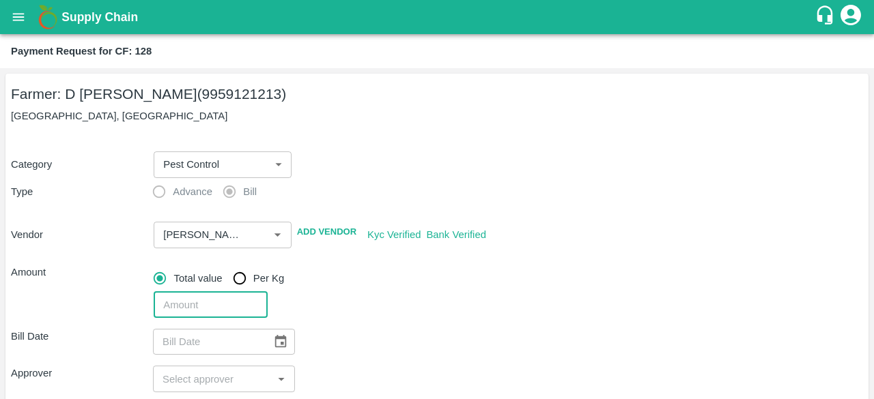
click at [212, 308] on input "number" at bounding box center [210, 305] width 113 height 26
type input "9700"
click at [285, 352] on button "Choose date" at bounding box center [281, 342] width 26 height 26
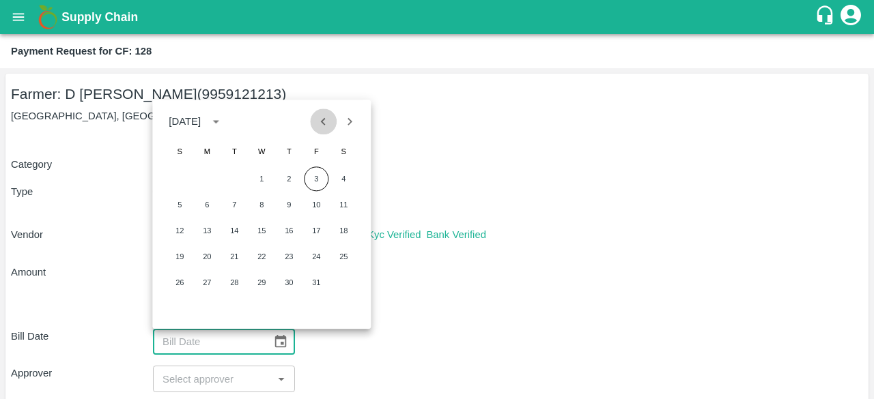
click at [322, 120] on icon "Previous month" at bounding box center [323, 122] width 5 height 8
click at [344, 233] on button "20" at bounding box center [343, 230] width 25 height 25
type input "[DATE]"
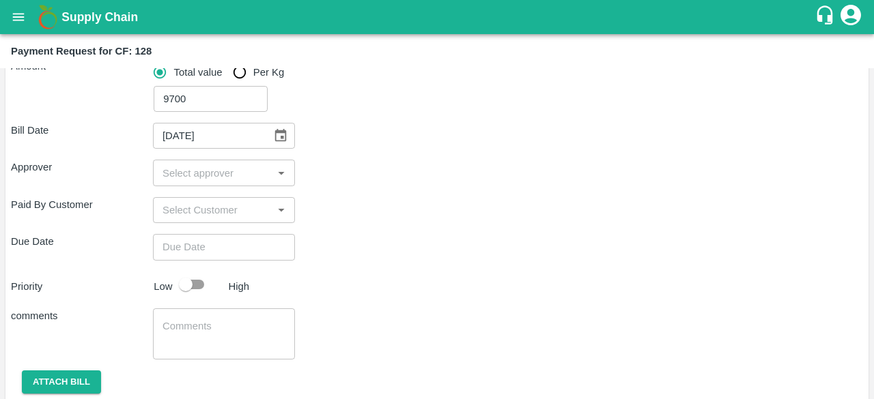
scroll to position [208, 0]
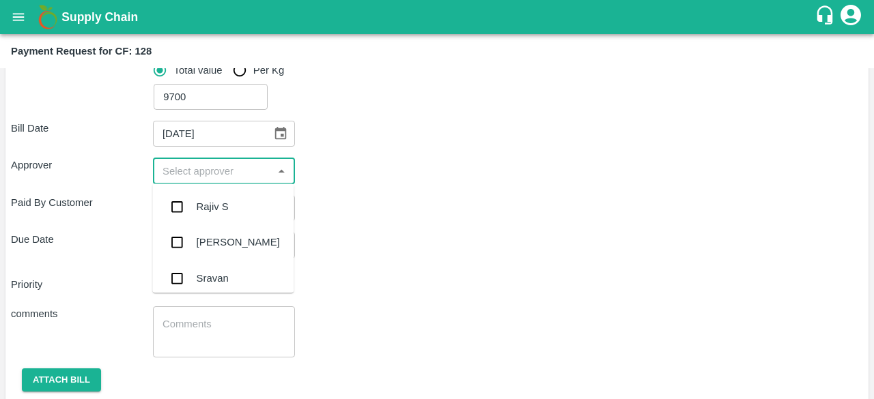
click at [255, 173] on input "input" at bounding box center [212, 171] width 111 height 18
type input "kiran"
click at [179, 207] on input "checkbox" at bounding box center [176, 206] width 27 height 27
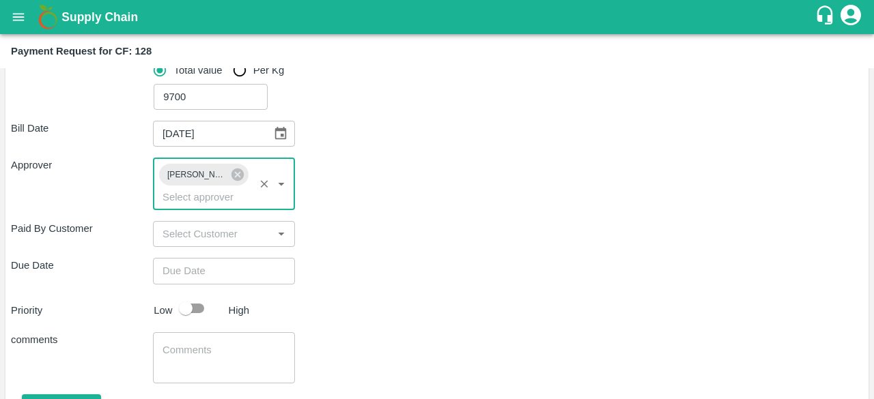
type input "DD/MM/YYYY hh:mm aa"
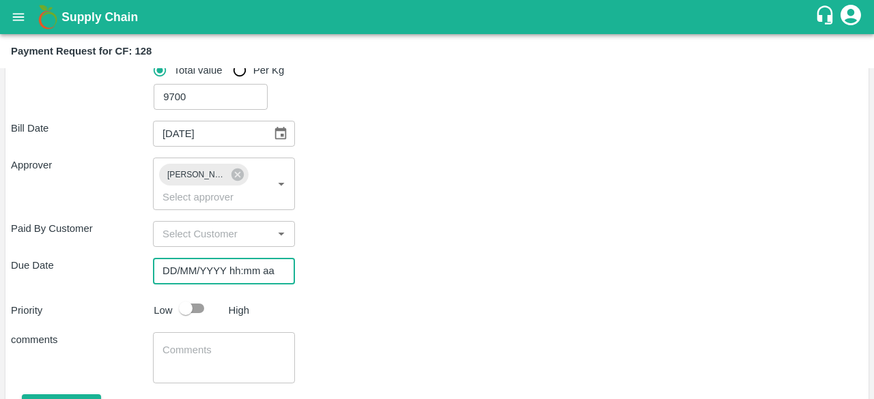
click at [201, 275] on input "DD/MM/YYYY hh:mm aa" at bounding box center [219, 271] width 132 height 26
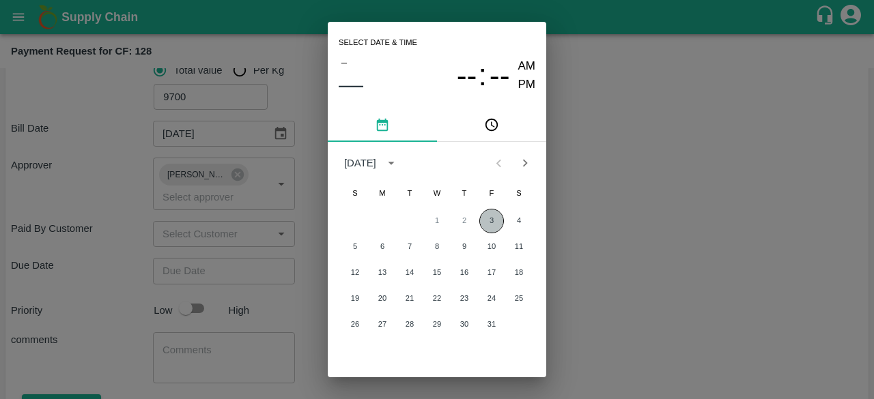
click at [487, 220] on button "3" at bounding box center [491, 221] width 25 height 25
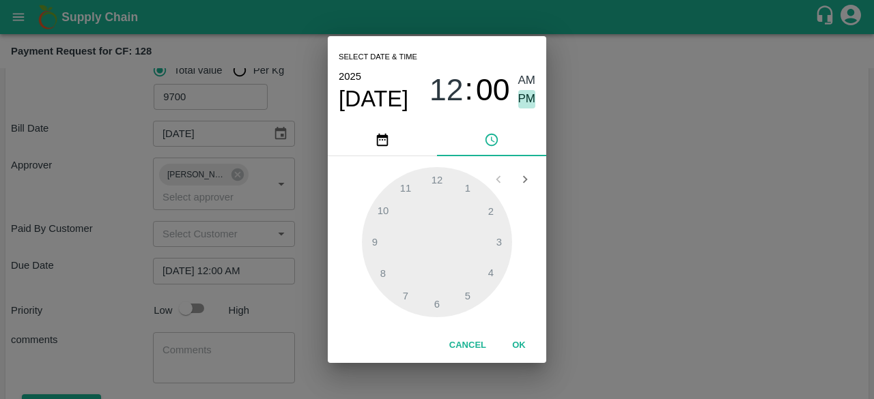
click at [531, 104] on span "PM" at bounding box center [527, 99] width 18 height 18
click at [405, 295] on div at bounding box center [437, 242] width 150 height 150
type input "03/10/2025 07:00 PM"
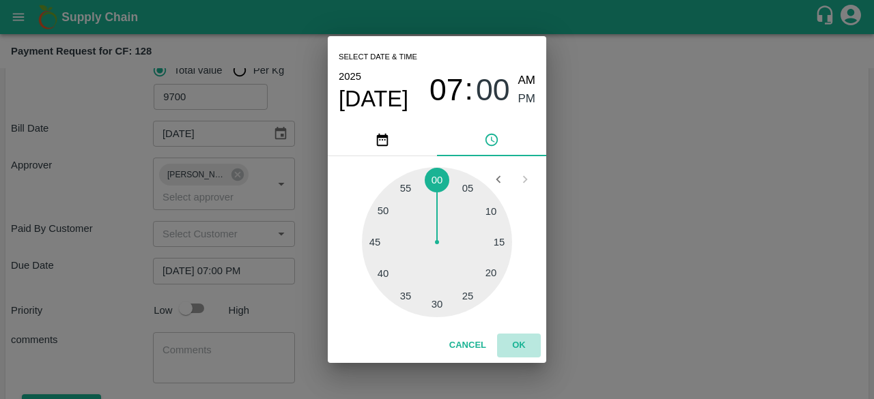
click at [512, 344] on button "OK" at bounding box center [519, 346] width 44 height 24
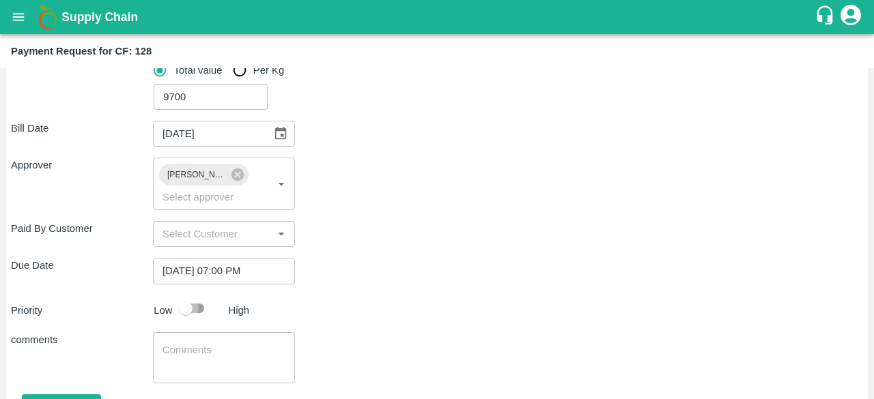
click at [196, 307] on input "checkbox" at bounding box center [186, 309] width 78 height 26
checkbox input "true"
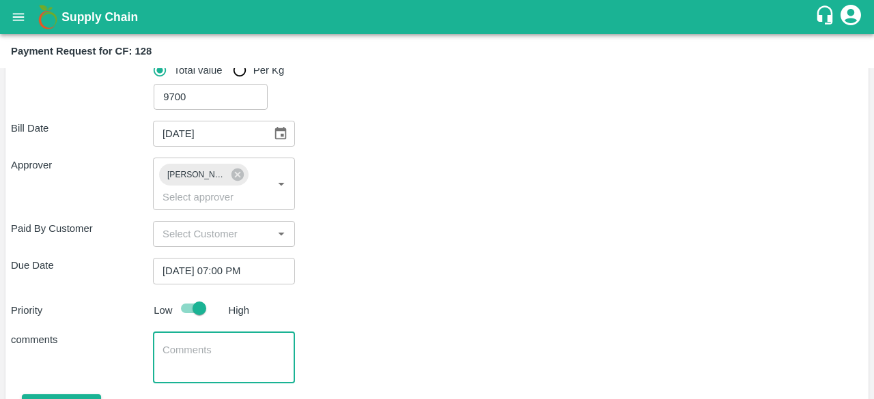
click at [216, 347] on textarea at bounding box center [223, 357] width 123 height 29
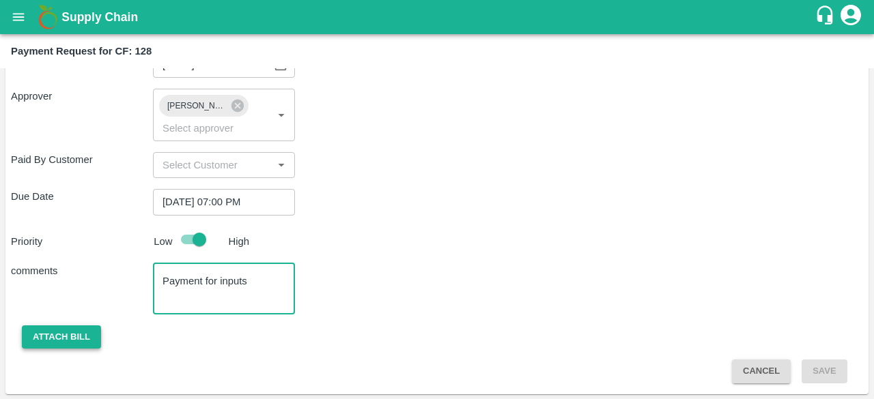
type textarea "Payment for inputs"
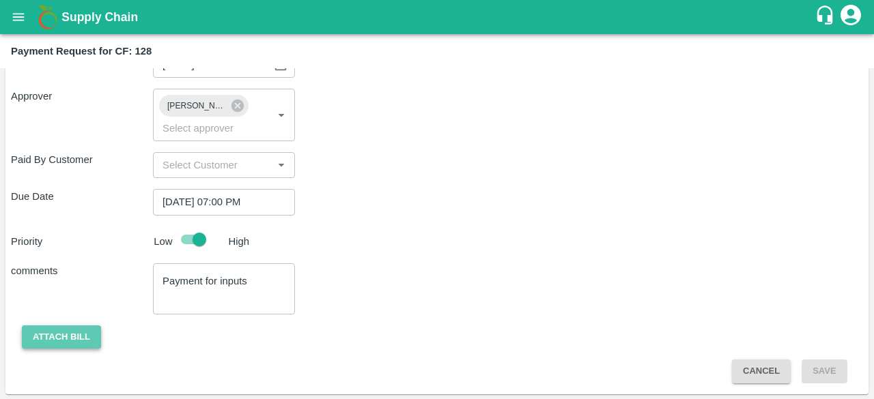
click at [82, 338] on button "Attach bill" at bounding box center [61, 338] width 79 height 24
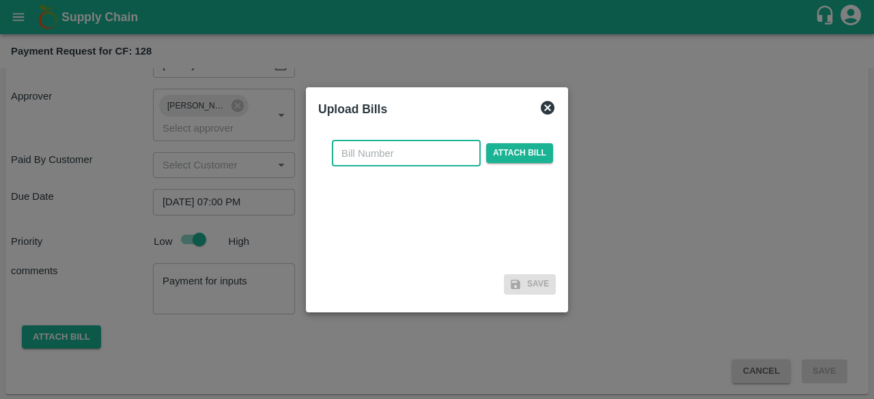
click at [397, 165] on input "text" at bounding box center [406, 154] width 149 height 26
type input "47"
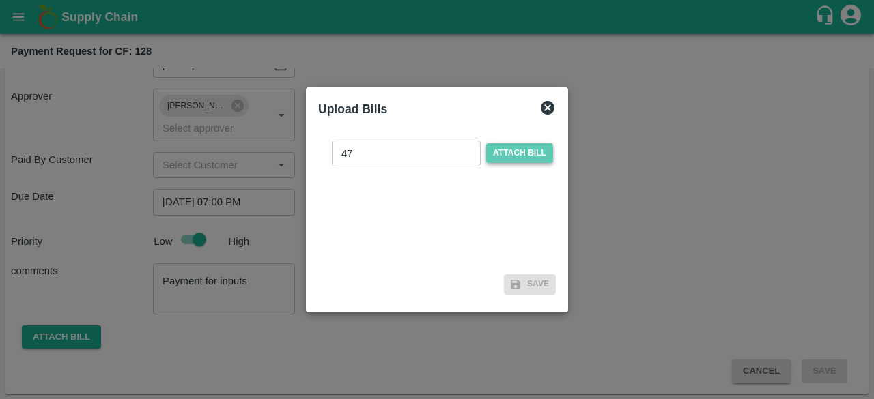
click at [517, 158] on span "Attach bill" at bounding box center [519, 153] width 67 height 20
click at [0, 0] on input "Attach bill" at bounding box center [0, 0] width 0 height 0
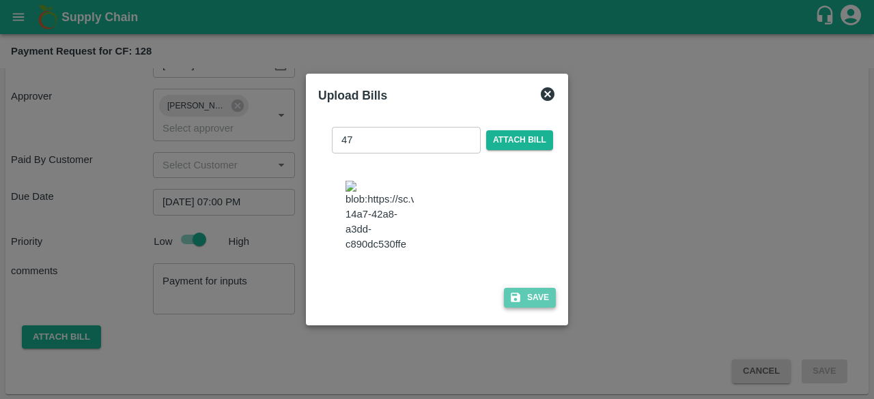
click at [523, 308] on button "Save" at bounding box center [530, 298] width 52 height 20
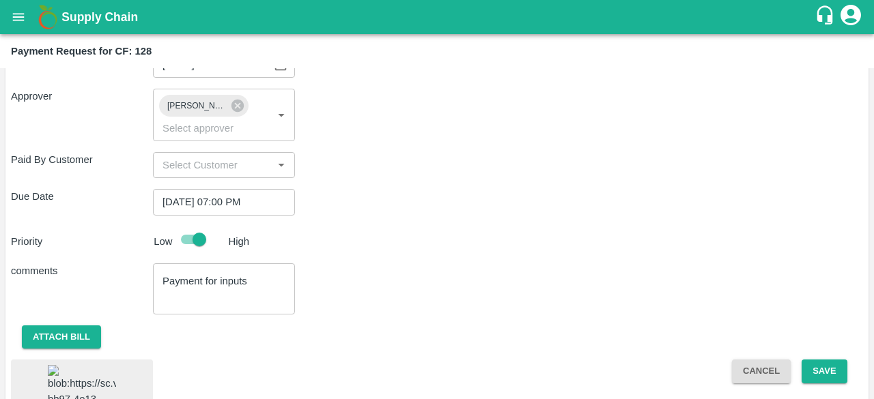
scroll to position [366, 0]
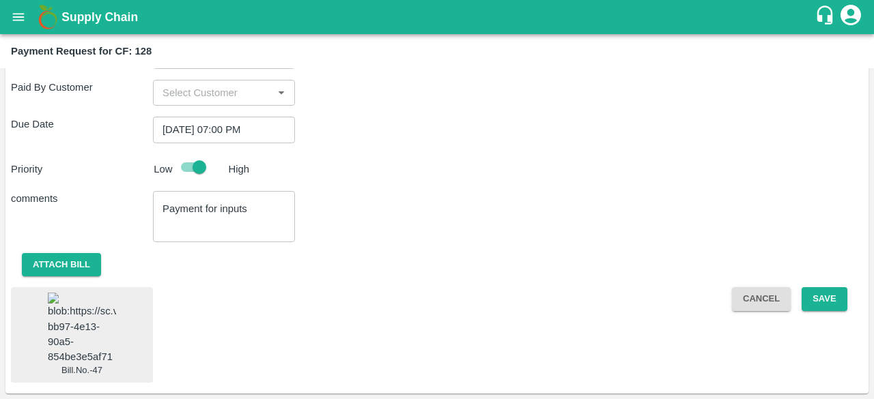
click at [94, 315] on img at bounding box center [82, 329] width 68 height 72
click at [812, 290] on button "Save" at bounding box center [823, 299] width 45 height 24
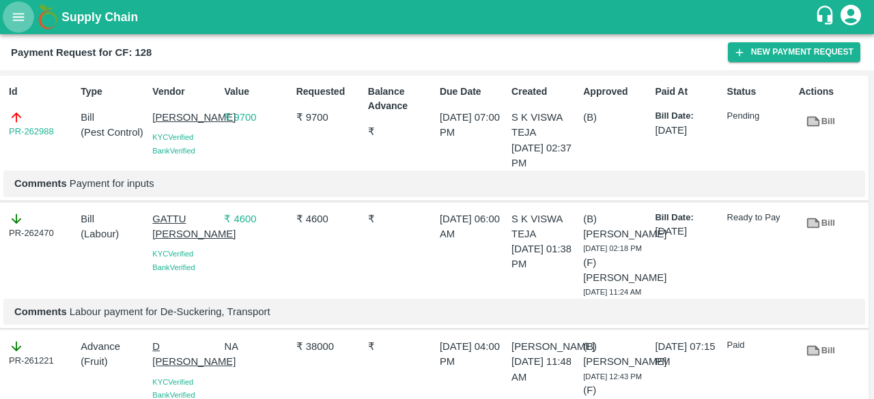
click at [14, 19] on icon "open drawer" at bounding box center [18, 17] width 15 height 15
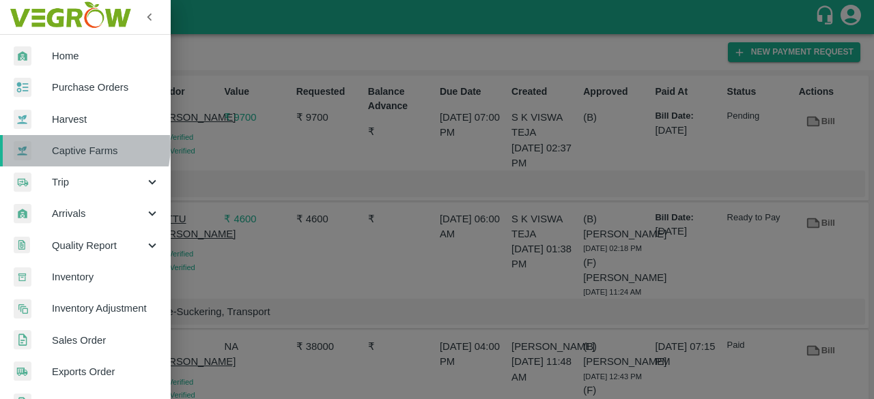
click at [78, 147] on span "Captive Farms" at bounding box center [106, 150] width 108 height 15
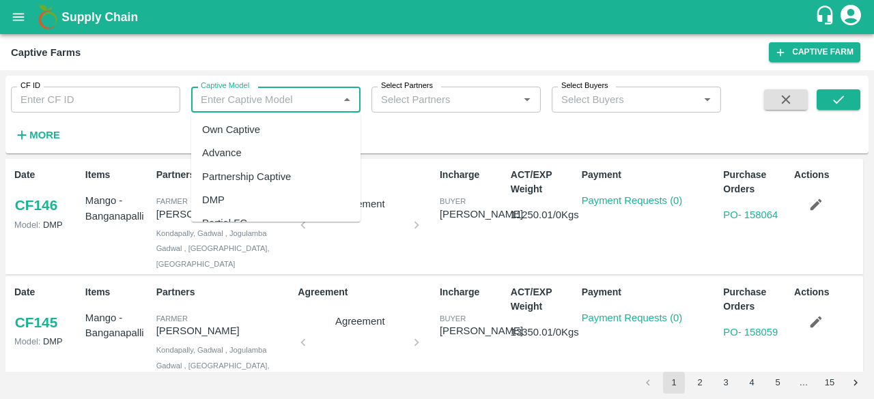
click at [229, 106] on input "Captive Model" at bounding box center [264, 100] width 139 height 18
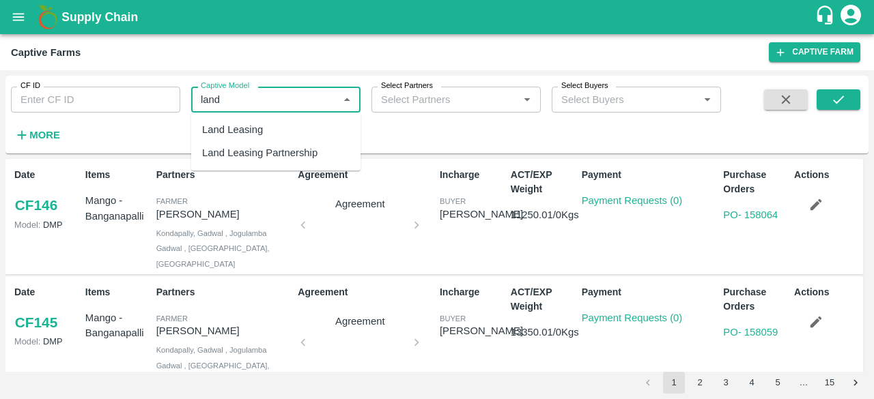
click at [238, 132] on div "Land Leasing" at bounding box center [232, 129] width 61 height 15
type input "Land Leasing"
click at [834, 99] on icon "submit" at bounding box center [838, 99] width 15 height 15
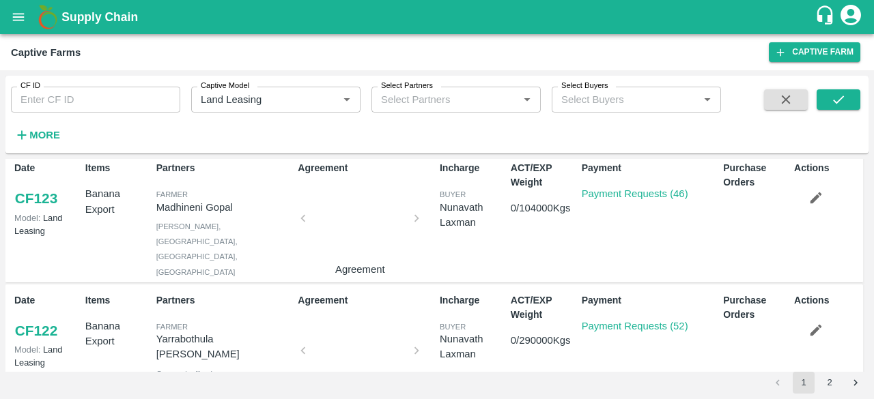
scroll to position [530, 0]
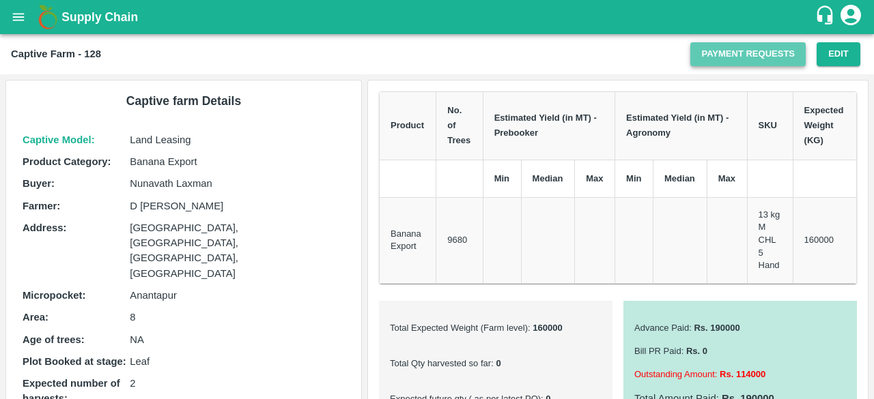
click at [730, 56] on link "Payment Requests" at bounding box center [747, 54] width 115 height 24
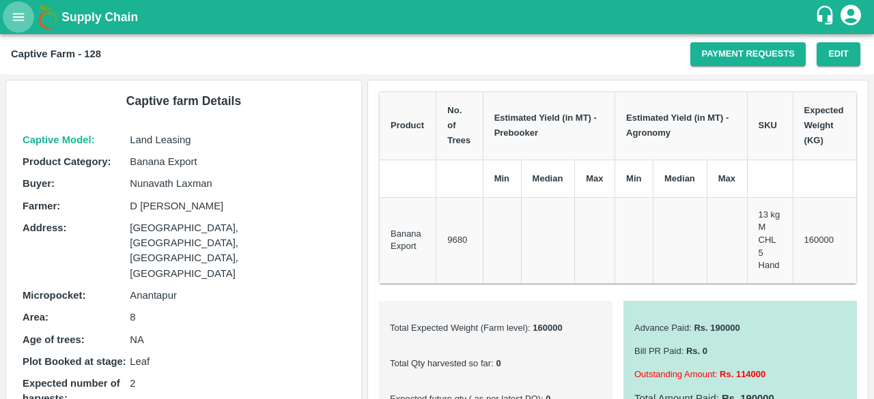
click at [20, 20] on icon "open drawer" at bounding box center [19, 17] width 12 height 8
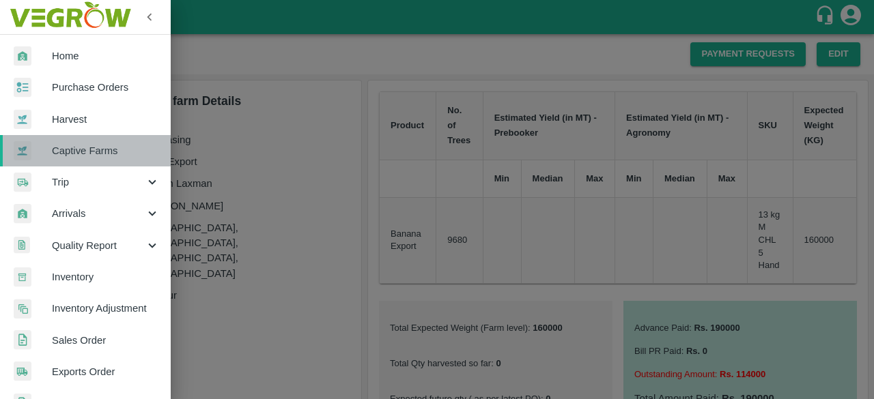
click at [89, 161] on link "Captive Farms" at bounding box center [85, 150] width 171 height 31
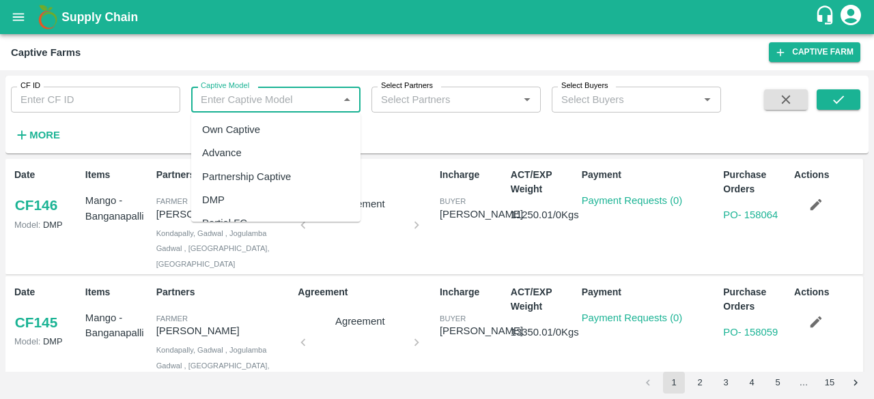
click at [299, 94] on input "Captive Model" at bounding box center [264, 100] width 139 height 18
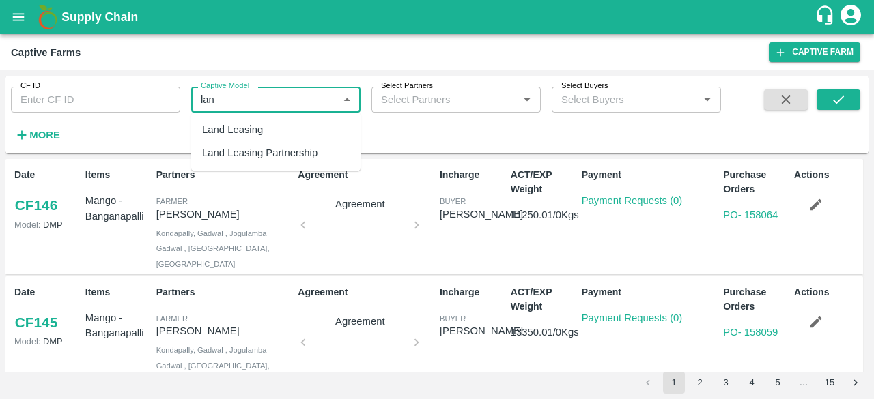
click at [272, 124] on div "Land Leasing" at bounding box center [275, 129] width 169 height 23
type input "Land Leasing"
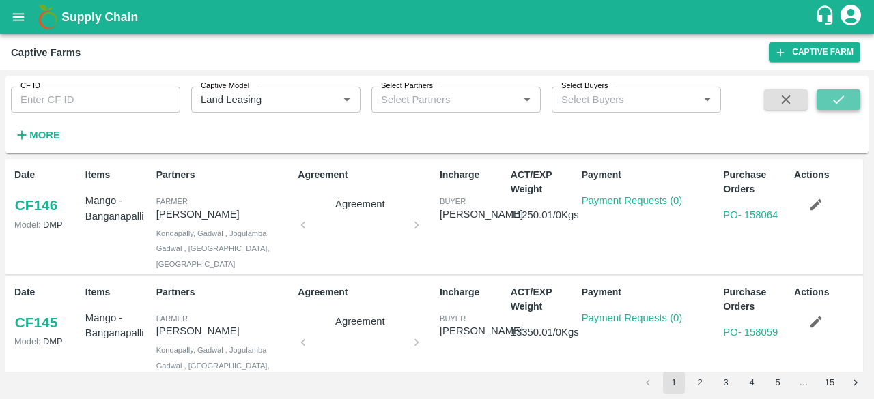
click at [847, 93] on button "submit" at bounding box center [838, 99] width 44 height 20
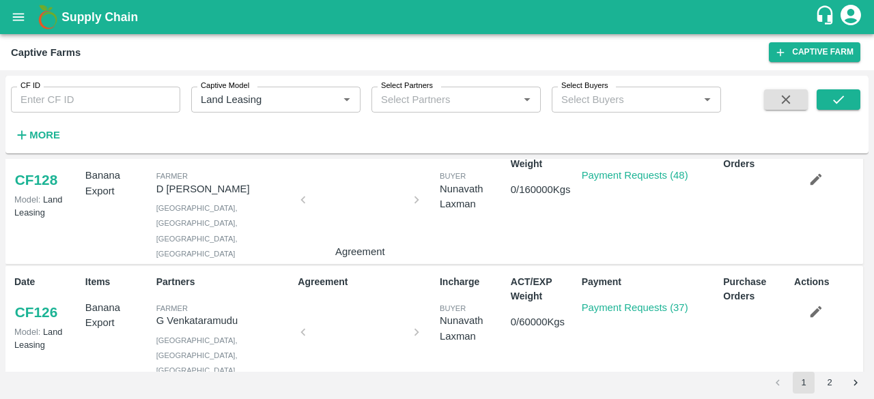
scroll to position [25, 0]
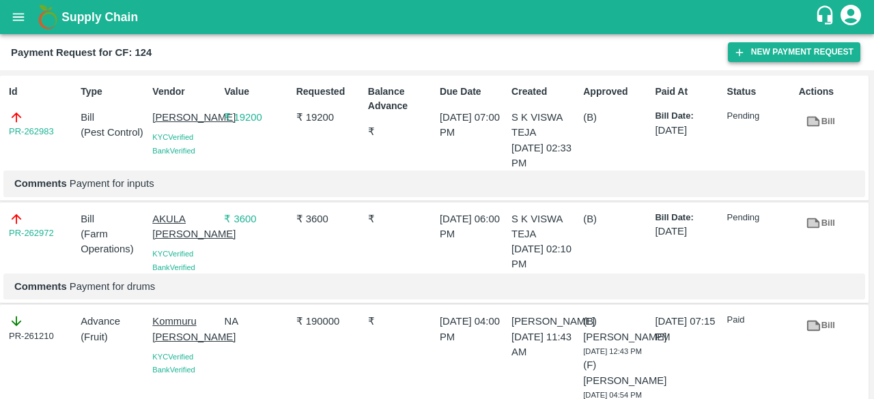
click at [759, 50] on button "New Payment Request" at bounding box center [794, 52] width 132 height 20
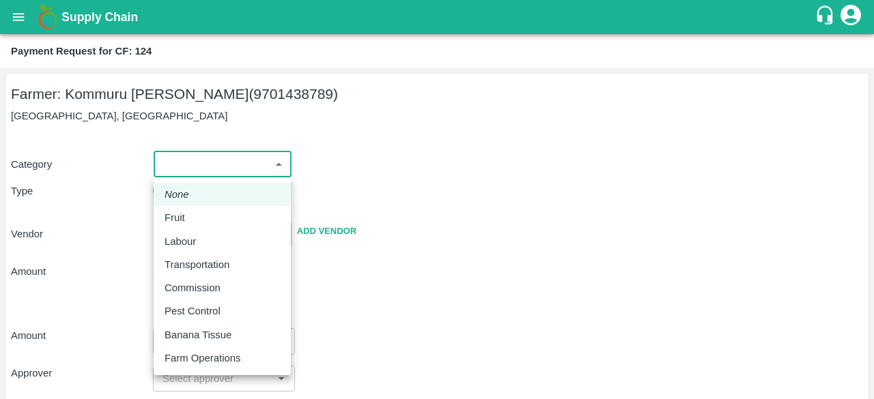
click at [254, 162] on body "Supply Chain Payment Request for CF: 124 Farmer: Kommuru [PERSON_NAME] (9701438…" at bounding box center [437, 199] width 874 height 399
click at [215, 308] on p "Pest Control" at bounding box center [193, 311] width 56 height 15
type input "21"
radio input "false"
radio input "true"
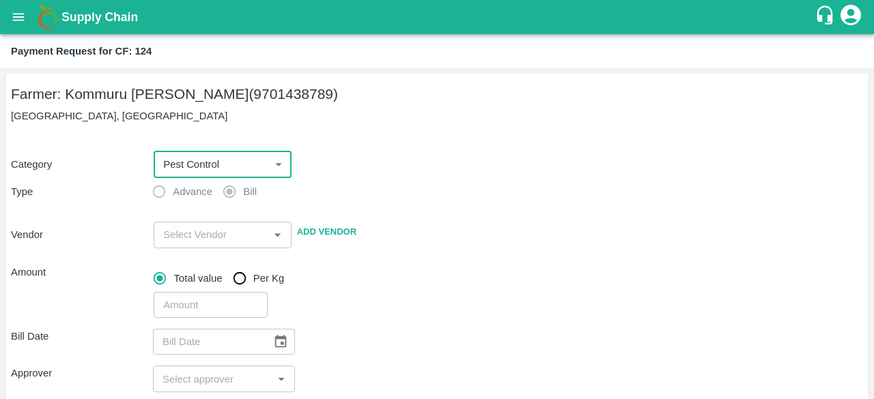
click at [221, 241] on input "input" at bounding box center [211, 235] width 106 height 18
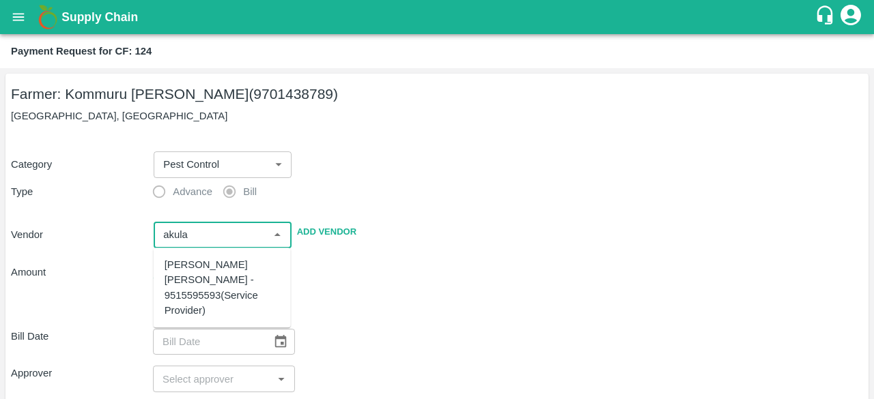
click at [228, 259] on div "[PERSON_NAME] [PERSON_NAME] - 9515595593(Service Provider)" at bounding box center [222, 287] width 115 height 61
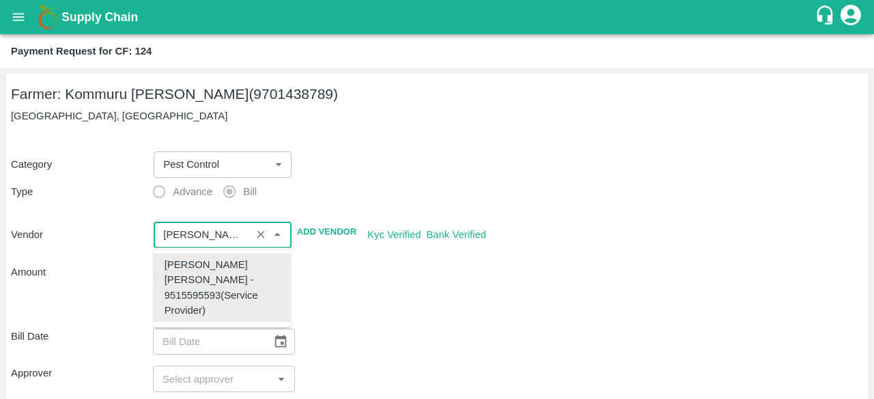
click at [188, 276] on div "[PERSON_NAME] [PERSON_NAME] - 9515595593(Service Provider)" at bounding box center [222, 287] width 115 height 61
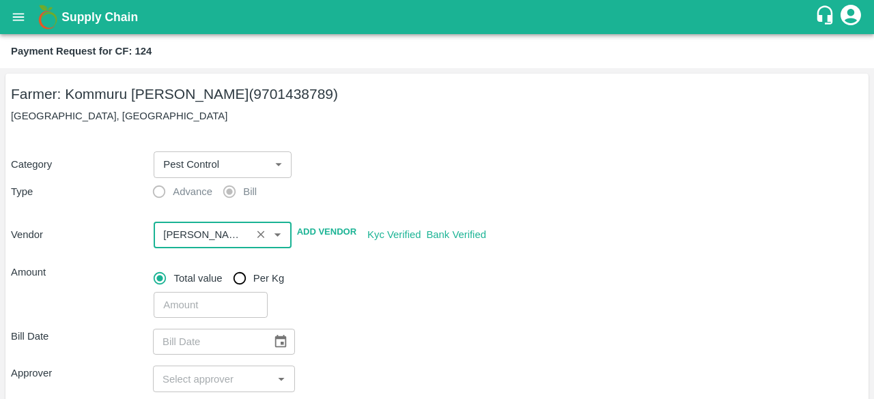
type input "[PERSON_NAME] [PERSON_NAME] - 9515595593(Service Provider)"
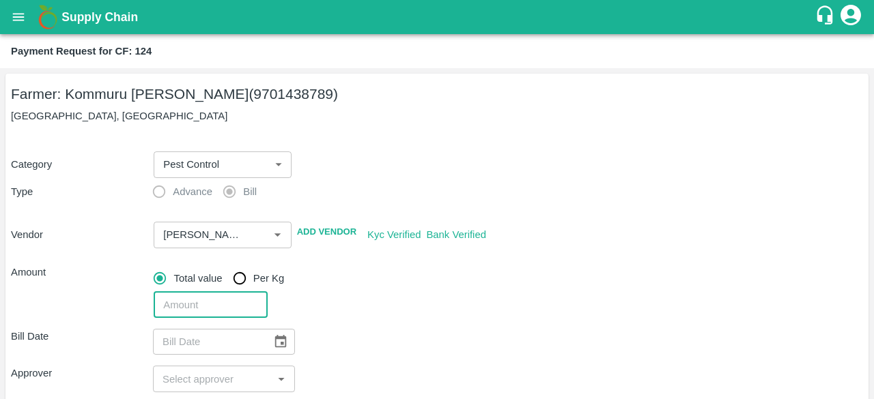
click at [186, 312] on input "number" at bounding box center [210, 305] width 113 height 26
type input "2000"
click at [285, 342] on icon "Choose date" at bounding box center [280, 341] width 15 height 15
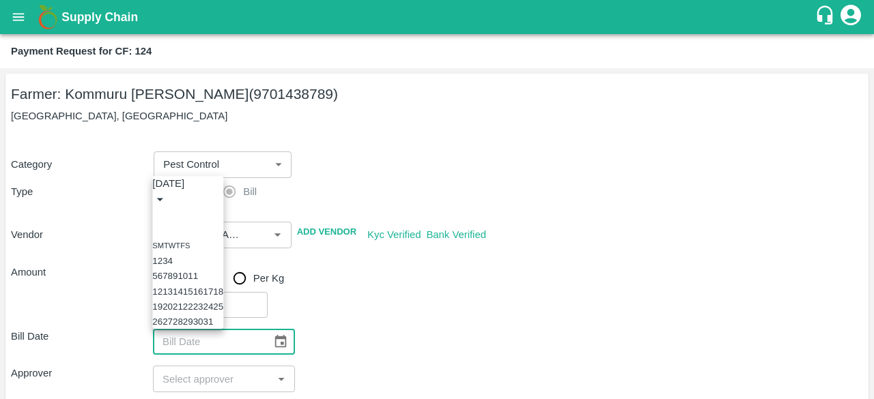
click at [158, 216] on icon "Previous month" at bounding box center [158, 216] width 0 height 0
click at [173, 317] on button "29" at bounding box center [167, 322] width 10 height 10
type input "[DATE]"
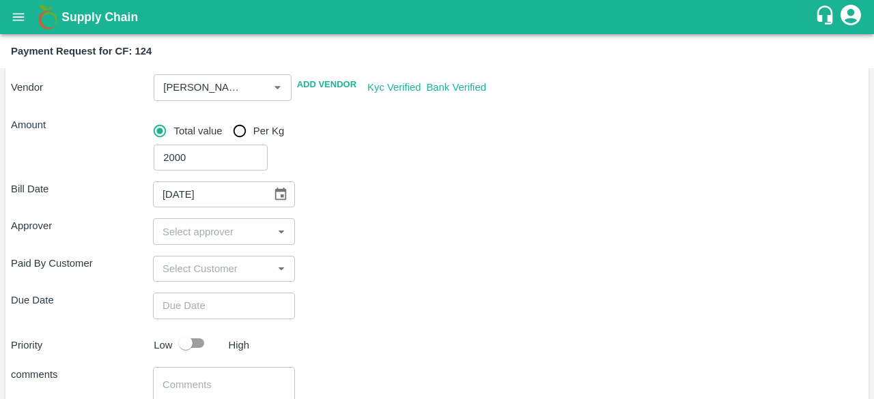
scroll to position [180, 0]
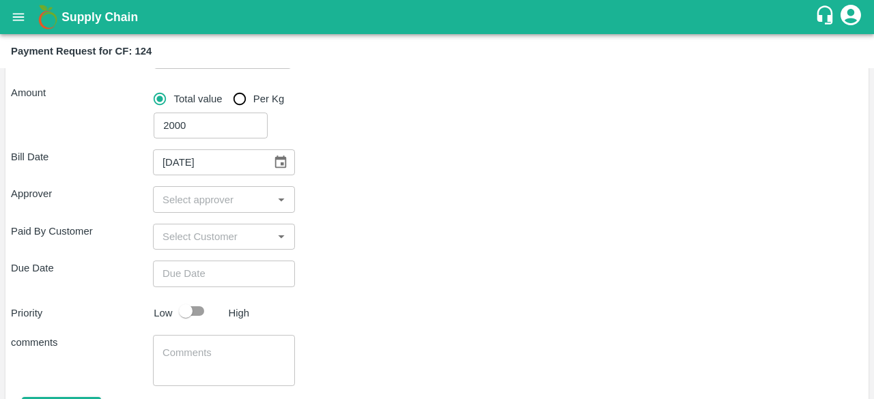
click at [236, 211] on div "​" at bounding box center [224, 199] width 142 height 26
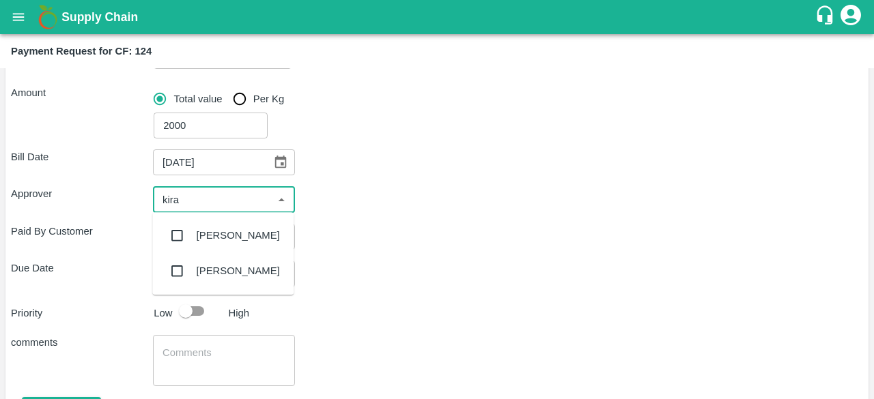
type input "kiran"
click at [176, 240] on input "checkbox" at bounding box center [176, 235] width 27 height 27
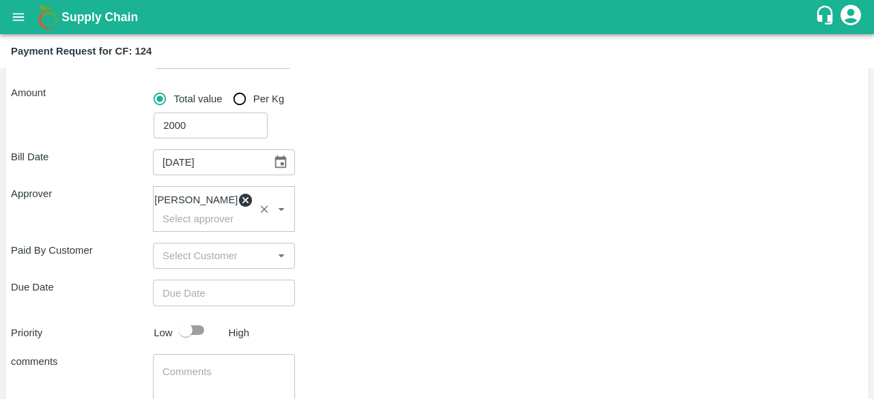
type input "DD/MM/YYYY hh:mm aa"
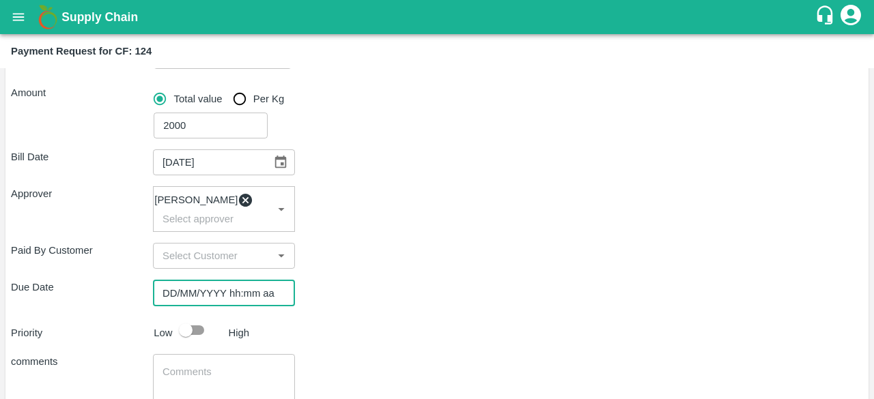
click at [199, 298] on input "DD/MM/YYYY hh:mm aa" at bounding box center [219, 293] width 132 height 26
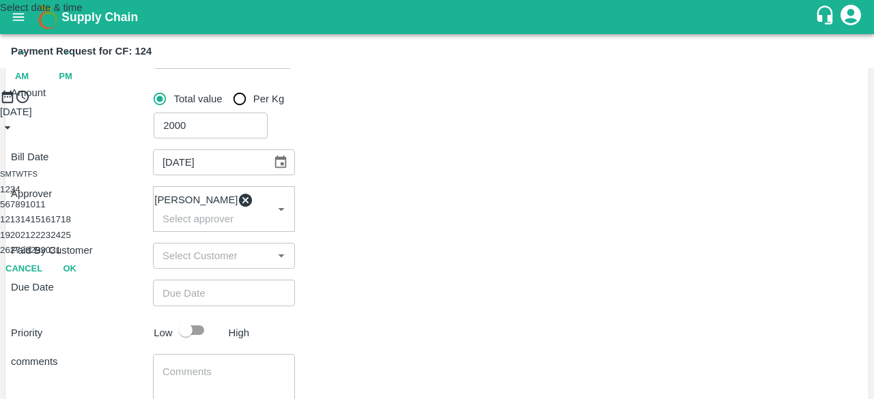
click at [15, 195] on button "3" at bounding box center [12, 189] width 5 height 10
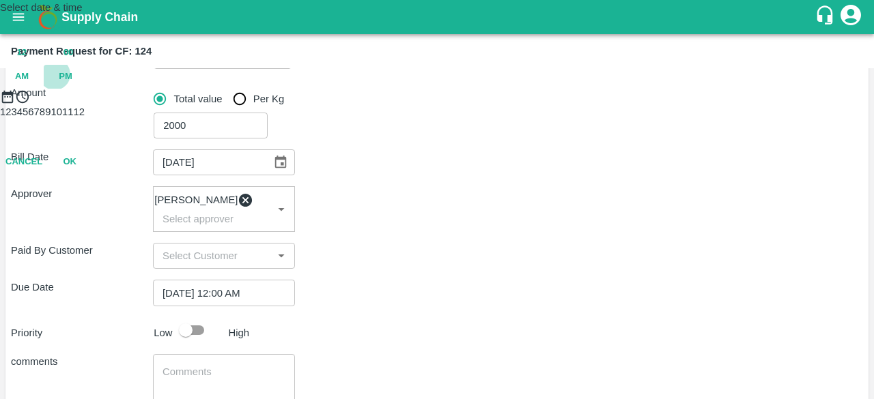
click at [72, 85] on span "PM" at bounding box center [66, 77] width 14 height 16
click at [405, 104] on div at bounding box center [437, 104] width 874 height 0
type input "[DATE] 07:00 PM"
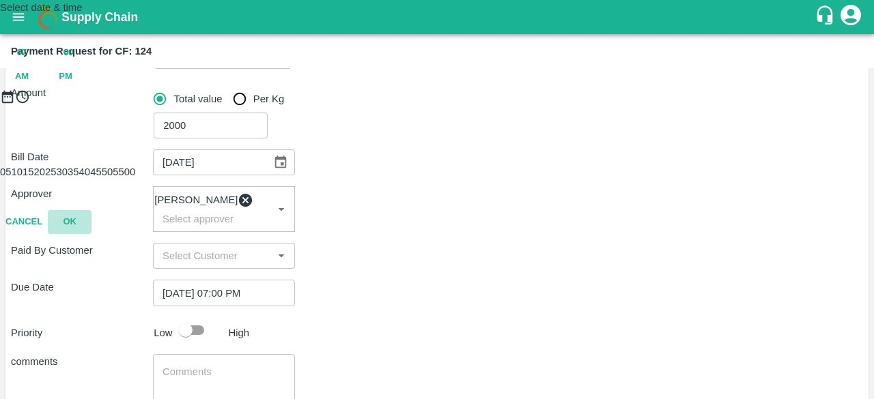
click at [91, 234] on button "OK" at bounding box center [70, 222] width 44 height 24
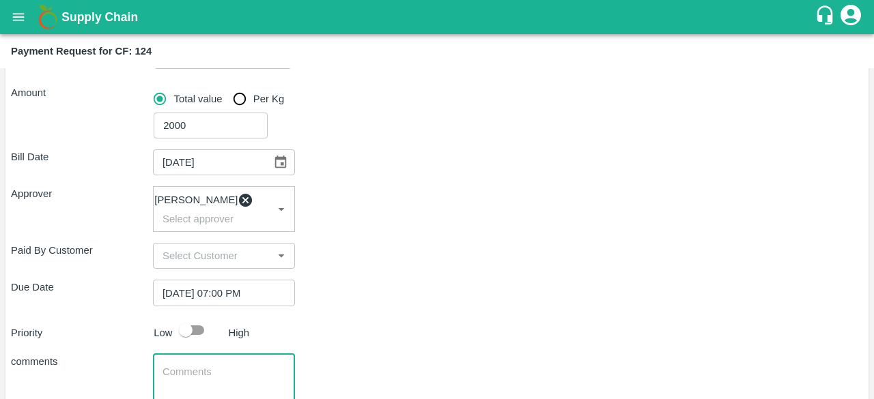
click at [217, 383] on textarea at bounding box center [223, 379] width 123 height 29
click at [216, 379] on textarea "Payment fot input - [MEDICAL_DATA]" at bounding box center [223, 379] width 123 height 29
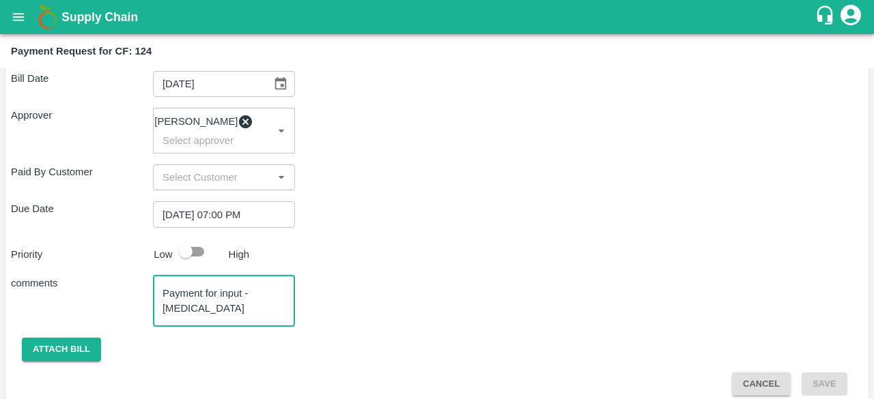
scroll to position [277, 0]
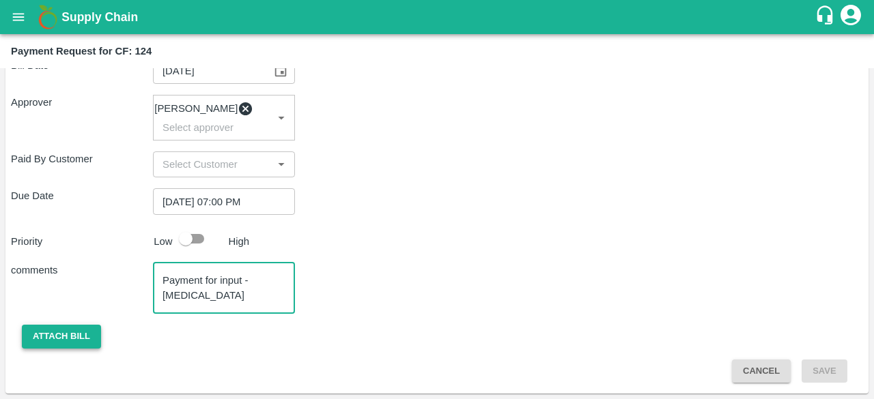
type textarea "Payment for input - [MEDICAL_DATA]"
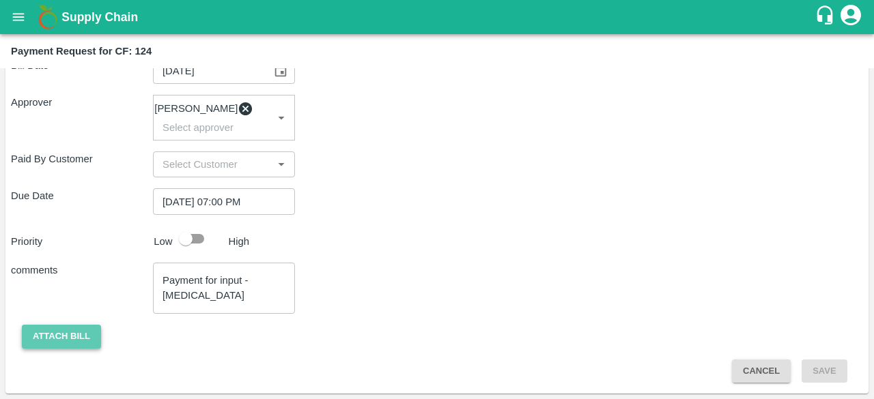
click at [85, 337] on button "Attach bill" at bounding box center [61, 337] width 79 height 24
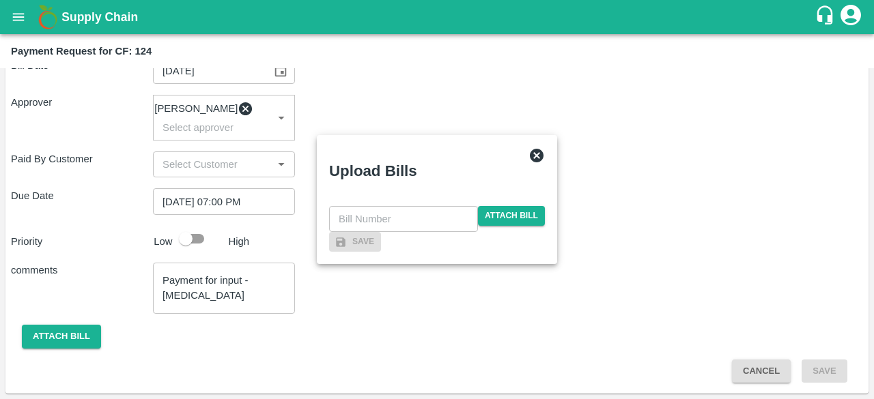
click at [384, 206] on input "text" at bounding box center [403, 219] width 149 height 26
type input "10"
click at [530, 206] on span "Attach bill" at bounding box center [511, 216] width 67 height 20
click at [0, 0] on input "Attach bill" at bounding box center [0, 0] width 0 height 0
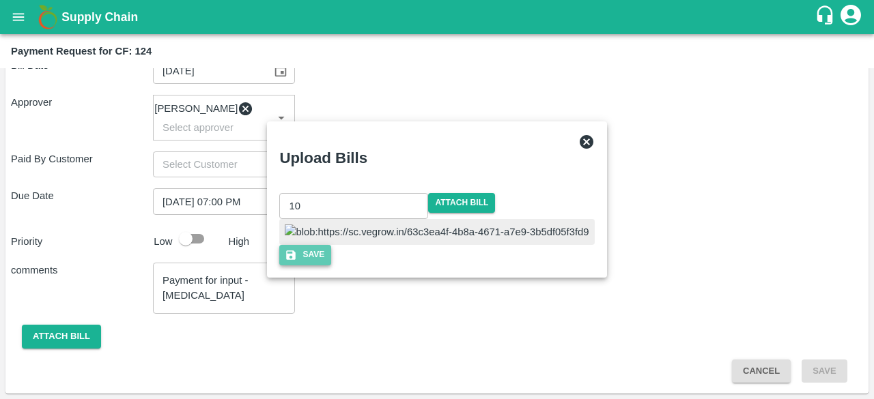
click at [296, 260] on icon "button" at bounding box center [292, 256] width 10 height 10
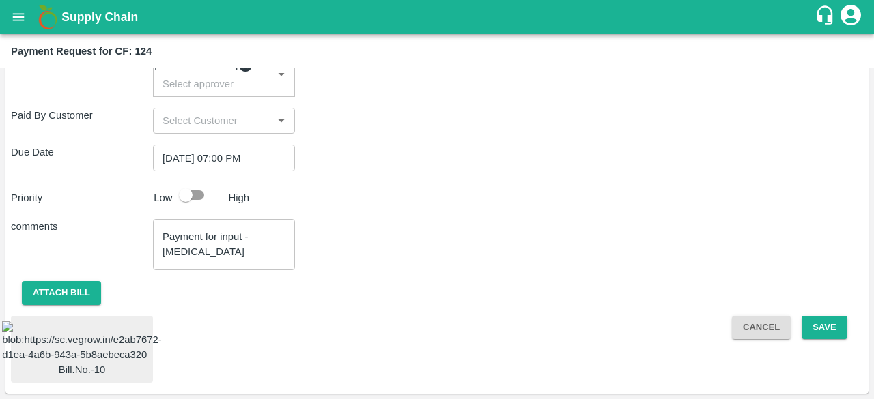
scroll to position [369, 0]
click at [89, 322] on img at bounding box center [82, 343] width 160 height 42
click at [820, 316] on button "Save" at bounding box center [823, 328] width 45 height 24
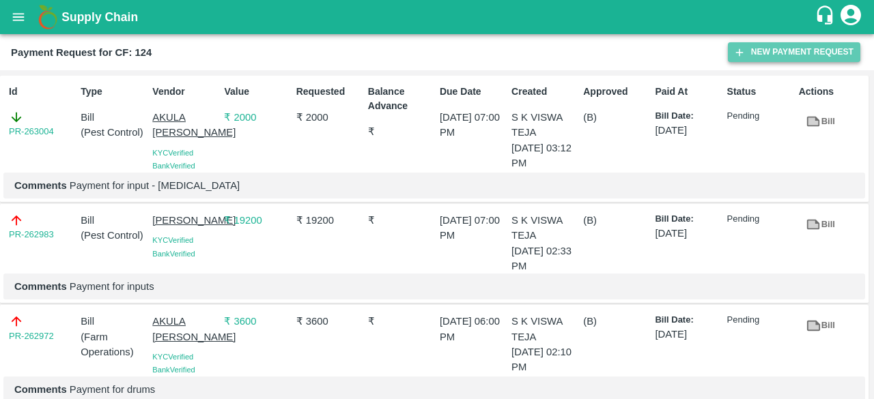
click at [767, 50] on button "New Payment Request" at bounding box center [794, 52] width 132 height 20
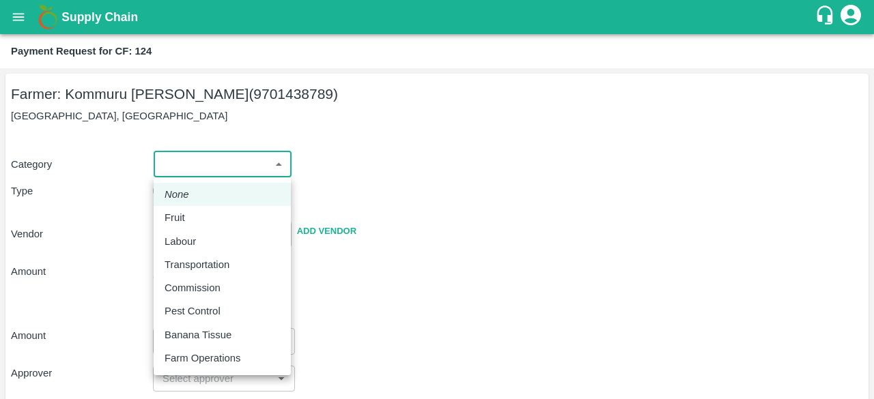
click at [280, 165] on body "Supply Chain Payment Request for CF: 124 Farmer: Kommuru Amarnath Reddy (970143…" at bounding box center [437, 199] width 874 height 399
click at [223, 353] on p "Farm Operations" at bounding box center [203, 358] width 76 height 15
type input "37"
radio input "false"
radio input "true"
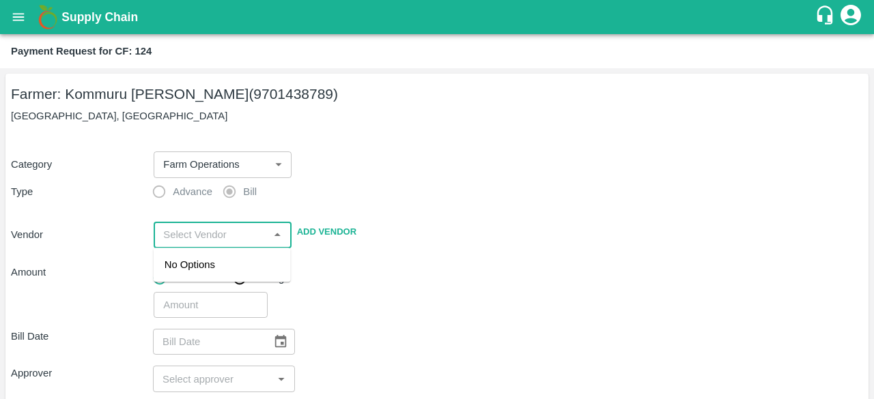
click at [227, 231] on input "input" at bounding box center [211, 235] width 106 height 18
click at [210, 276] on div "AKULA SANTHOSH KUMAR - 9515595593(Service Provider)" at bounding box center [222, 287] width 115 height 61
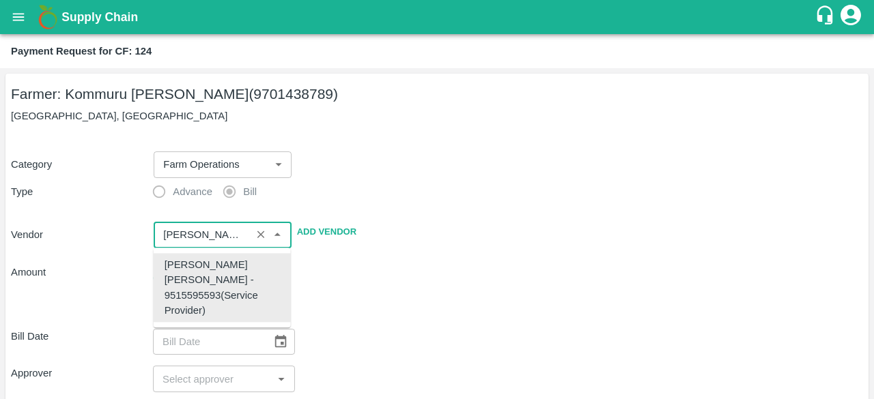
click at [210, 276] on div "AKULA SANTHOSH KUMAR - 9515595593(Service Provider)" at bounding box center [222, 287] width 115 height 61
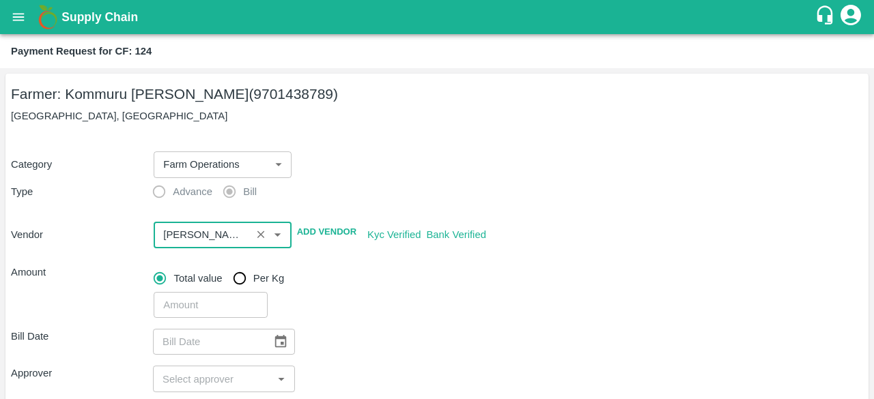
type input "AKULA SANTHOSH KUMAR - 9515595593(Service Provider)"
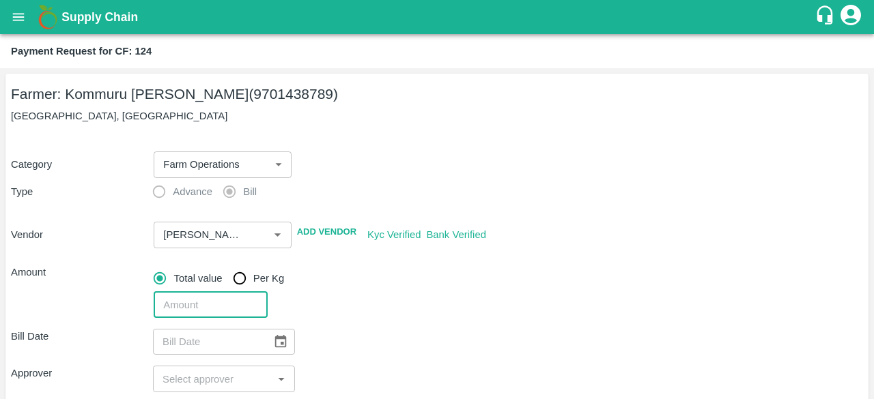
click at [201, 304] on input "number" at bounding box center [210, 305] width 113 height 26
type input "5600"
click at [280, 348] on icon "Choose date" at bounding box center [280, 341] width 15 height 15
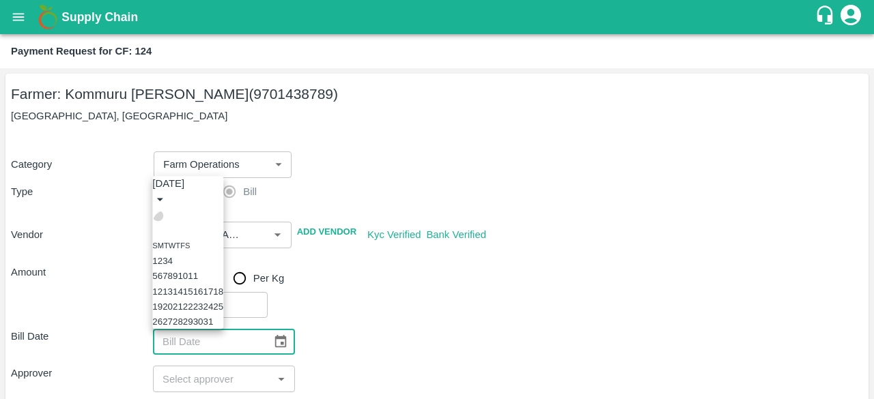
click at [158, 216] on icon "Previous month" at bounding box center [158, 216] width 0 height 0
click at [173, 317] on button "29" at bounding box center [167, 322] width 10 height 10
type input "29/09/2025"
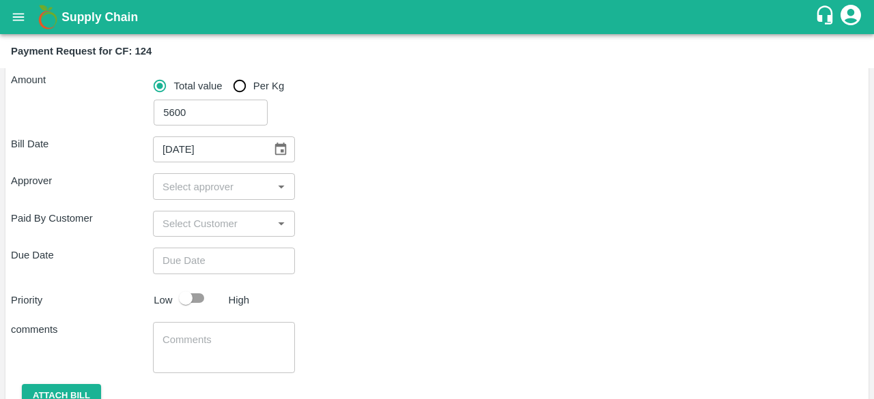
scroll to position [193, 0]
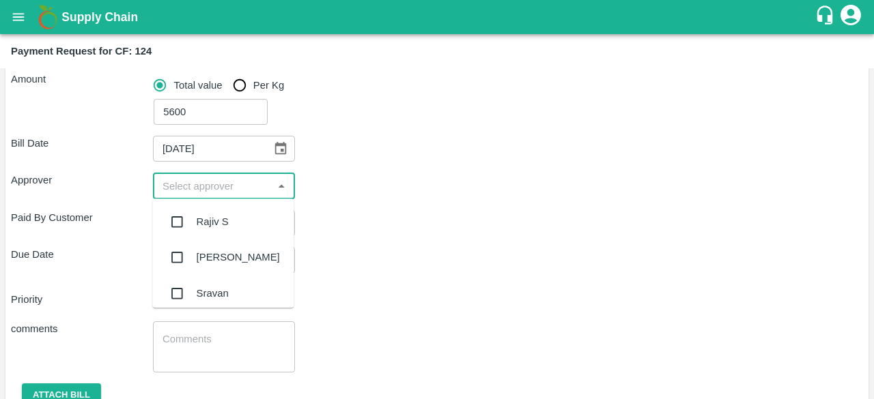
click at [233, 189] on input "input" at bounding box center [212, 186] width 111 height 18
type input "kiran"
click at [176, 223] on input "checkbox" at bounding box center [176, 221] width 27 height 27
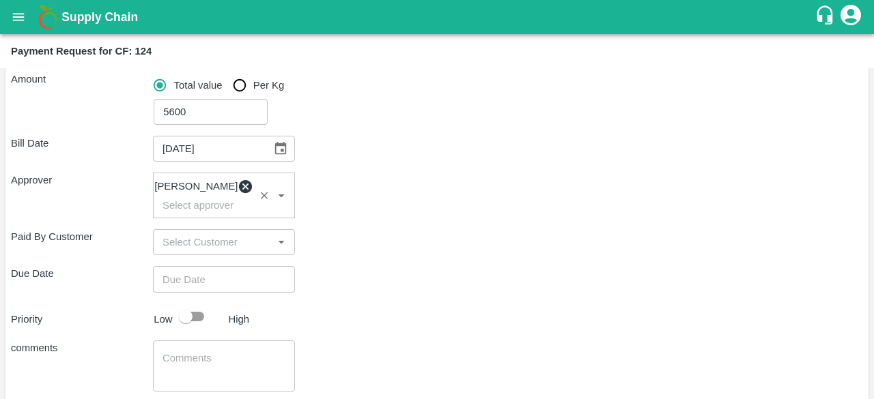
type input "DD/MM/YYYY hh:mm aa"
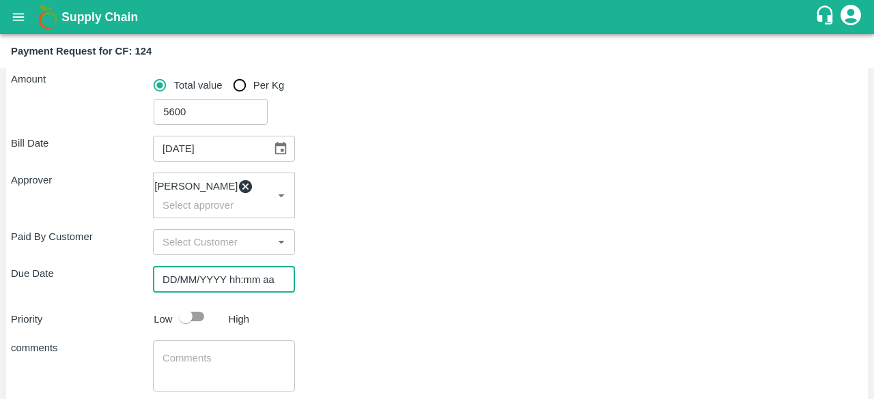
click at [222, 283] on input "DD/MM/YYYY hh:mm aa" at bounding box center [219, 279] width 132 height 26
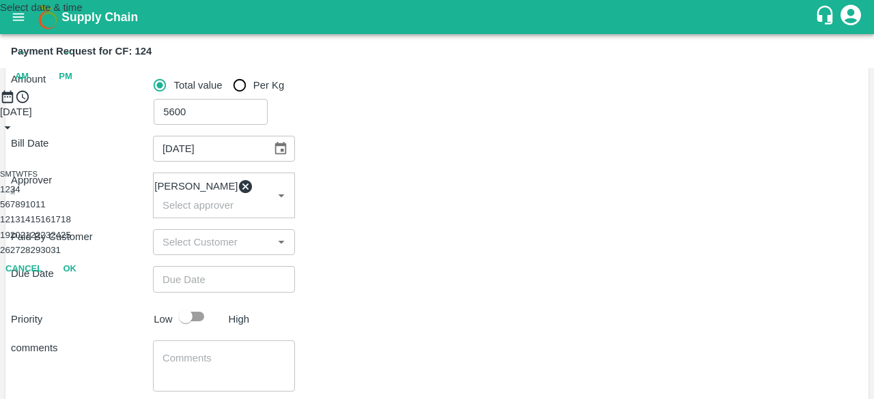
click at [15, 195] on button "3" at bounding box center [12, 189] width 5 height 10
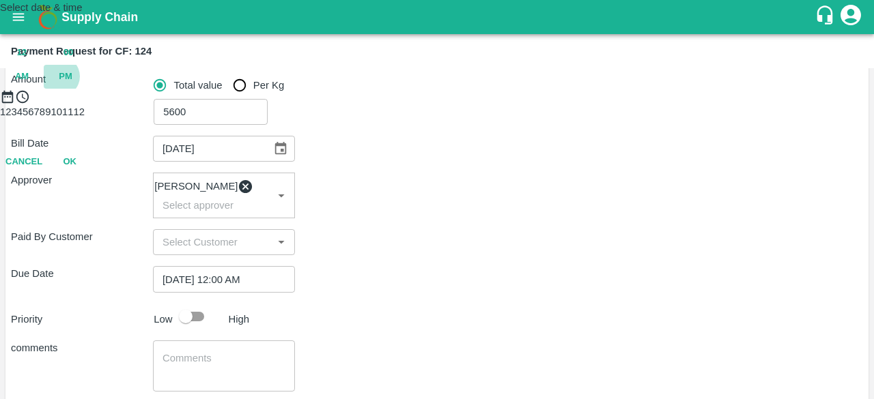
click at [72, 85] on span "PM" at bounding box center [66, 77] width 14 height 16
click at [412, 104] on div at bounding box center [437, 104] width 874 height 0
type input "03/10/2025 07:00 PM"
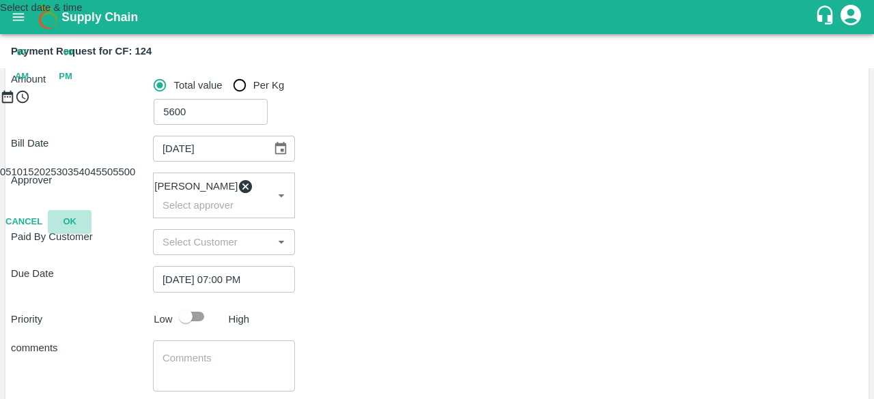
click at [91, 234] on button "OK" at bounding box center [70, 222] width 44 height 24
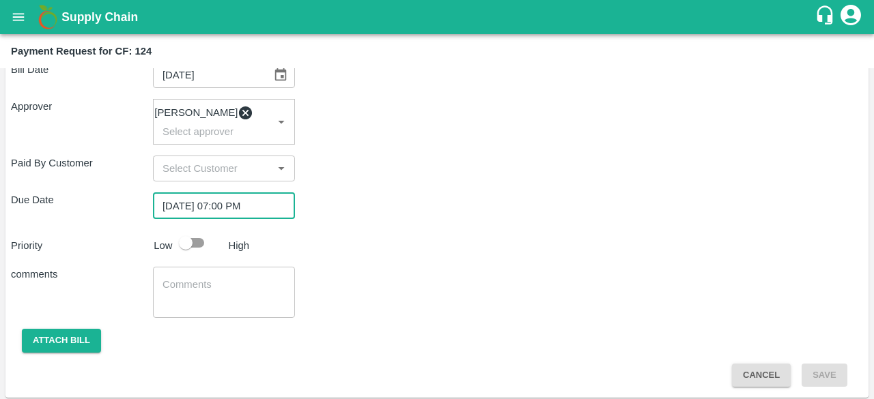
scroll to position [277, 0]
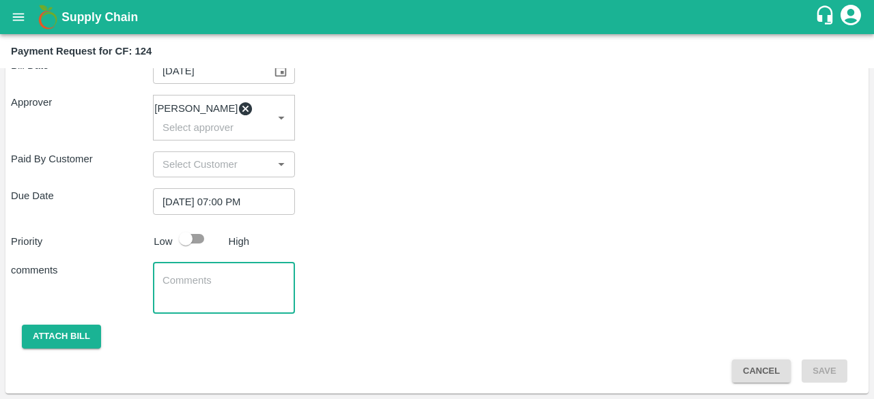
click at [263, 277] on textarea at bounding box center [223, 288] width 123 height 29
click at [167, 281] on textarea "Payment for motor repair under farm operations icluding parts and fitting charg…" at bounding box center [223, 288] width 123 height 29
type textarea "Payment for motor repair under farm operations including parts and fitting char…"
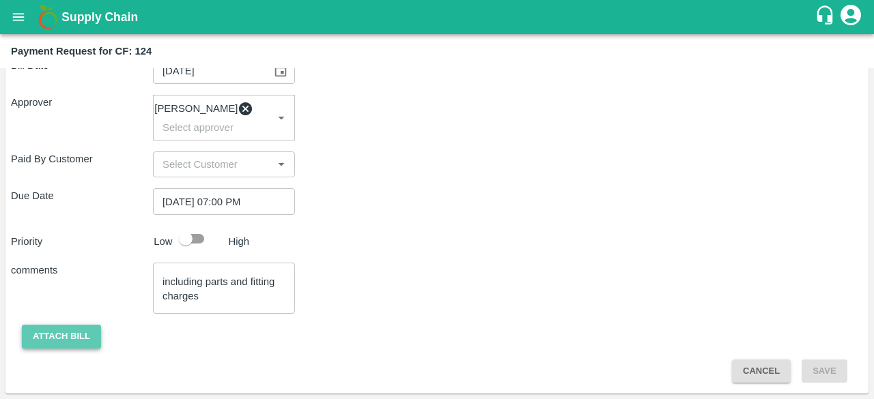
click at [75, 336] on button "Attach bill" at bounding box center [61, 337] width 79 height 24
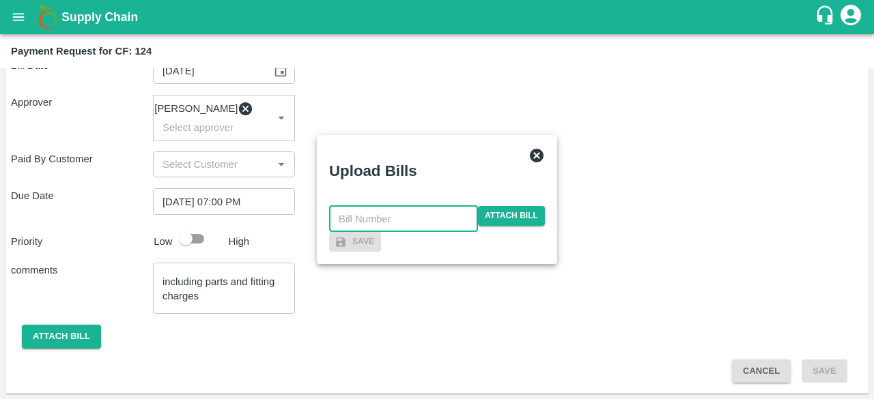
click at [423, 206] on input "text" at bounding box center [403, 219] width 149 height 26
type input "8"
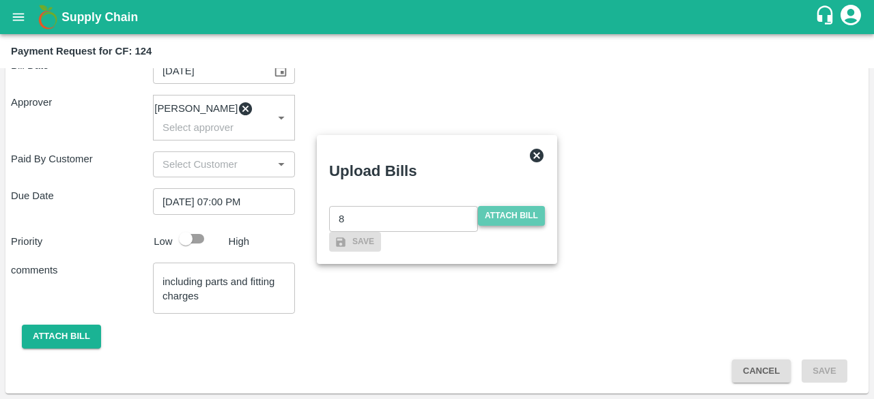
click at [498, 206] on span "Attach bill" at bounding box center [511, 216] width 67 height 20
click at [0, 0] on input "Attach bill" at bounding box center [0, 0] width 0 height 0
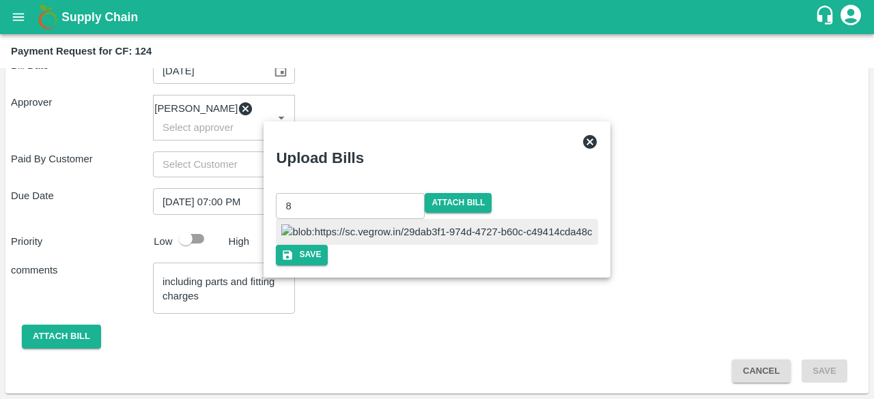
click at [393, 227] on img at bounding box center [436, 232] width 311 height 15
click at [328, 265] on button "Save" at bounding box center [302, 255] width 52 height 20
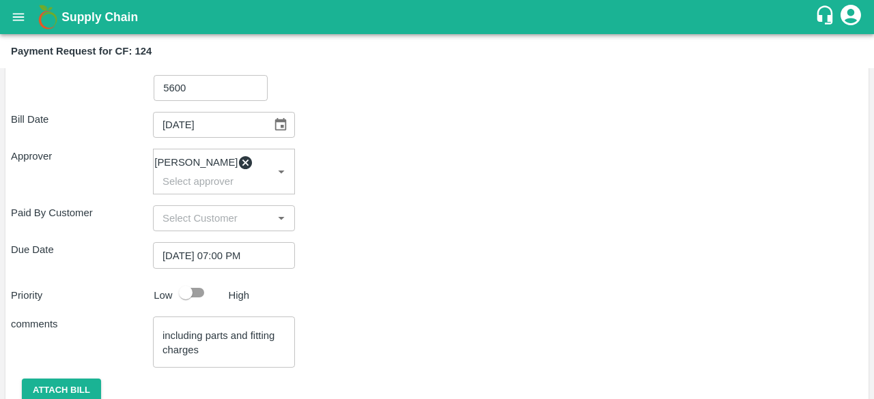
scroll to position [369, 0]
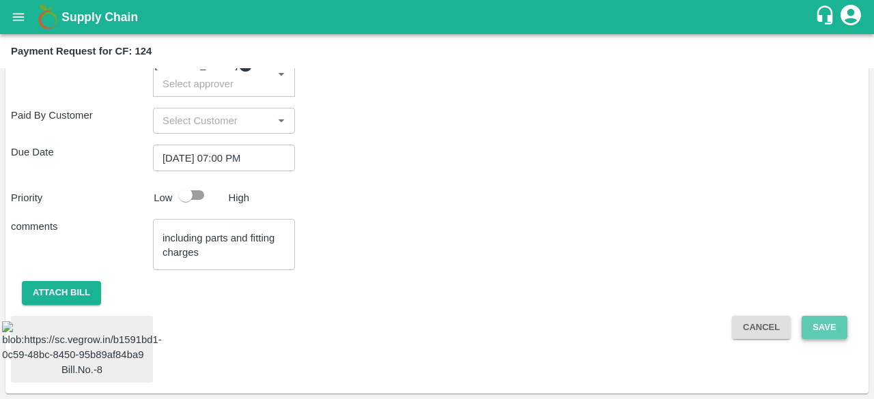
click at [821, 316] on button "Save" at bounding box center [823, 328] width 45 height 24
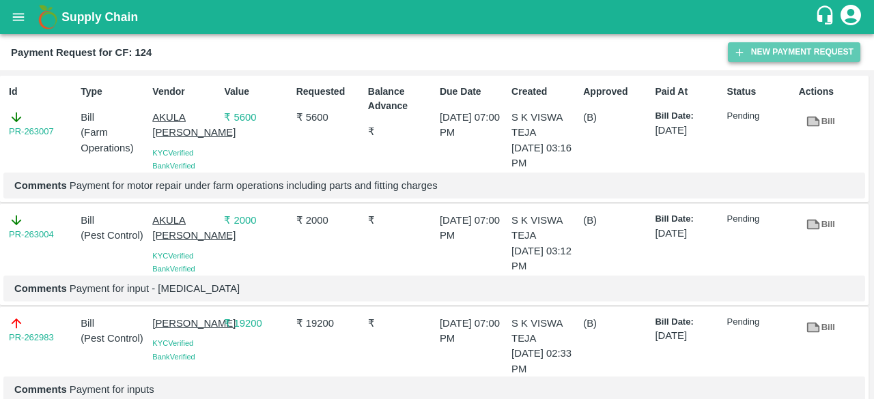
click at [775, 51] on button "New Payment Request" at bounding box center [794, 52] width 132 height 20
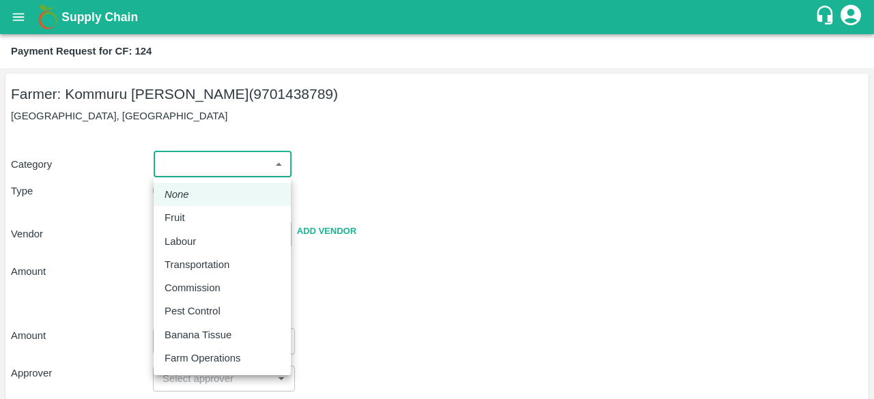
click at [240, 170] on body "Supply Chain Payment Request for CF: 124 Farmer: Kommuru Amarnath Reddy (970143…" at bounding box center [437, 199] width 874 height 399
click at [200, 240] on div "Labour" at bounding box center [184, 241] width 38 height 15
type input "2"
radio input "false"
radio input "true"
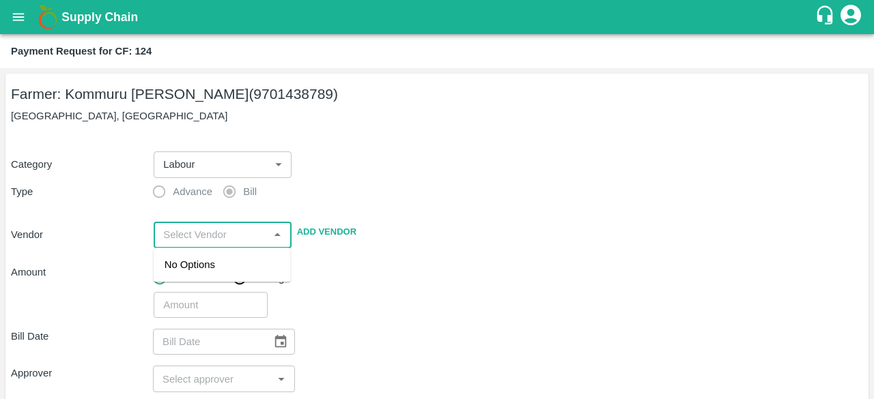
click at [200, 240] on input "input" at bounding box center [211, 235] width 106 height 18
click at [231, 285] on div "MALYALA NAGABHUSHANA - 9912197696(Service Provider)" at bounding box center [222, 280] width 115 height 46
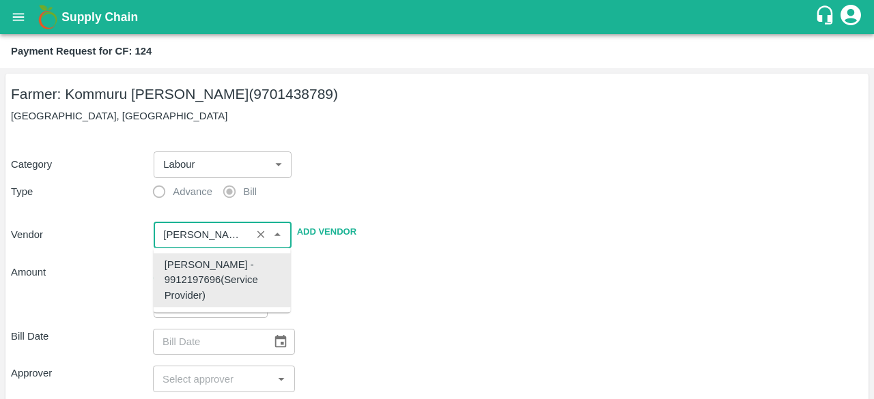
click at [231, 285] on div "MALYALA NAGABHUSHANA - 9912197696(Service Provider)" at bounding box center [222, 280] width 115 height 46
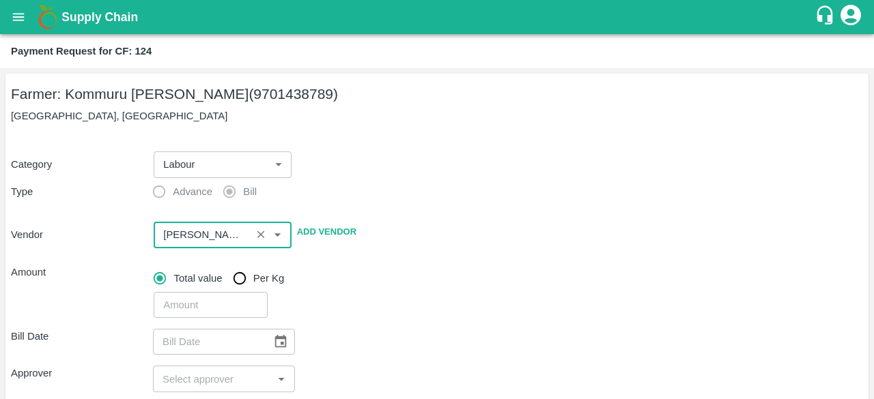
type input "MALYALA NAGABHUSHANA - 9912197696(Service Provider)"
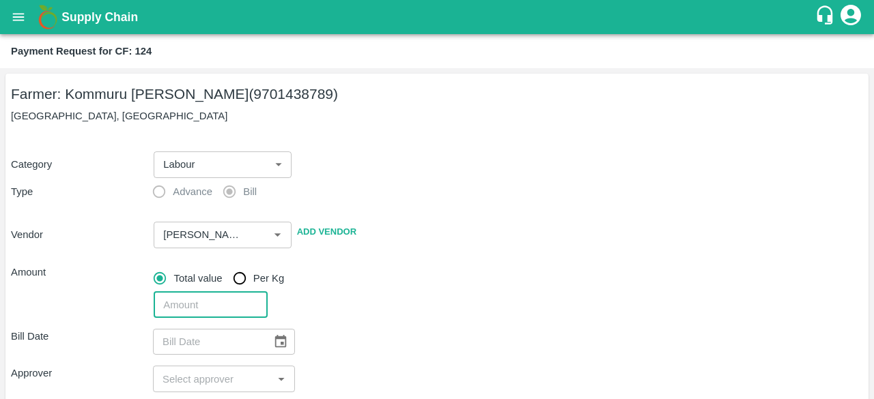
click at [194, 303] on input "number" at bounding box center [210, 305] width 113 height 26
type input "6100"
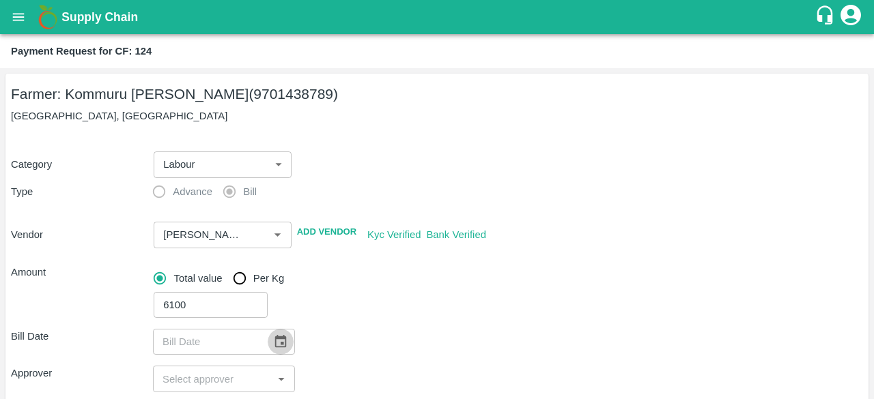
click at [282, 347] on icon "Choose date" at bounding box center [281, 341] width 12 height 13
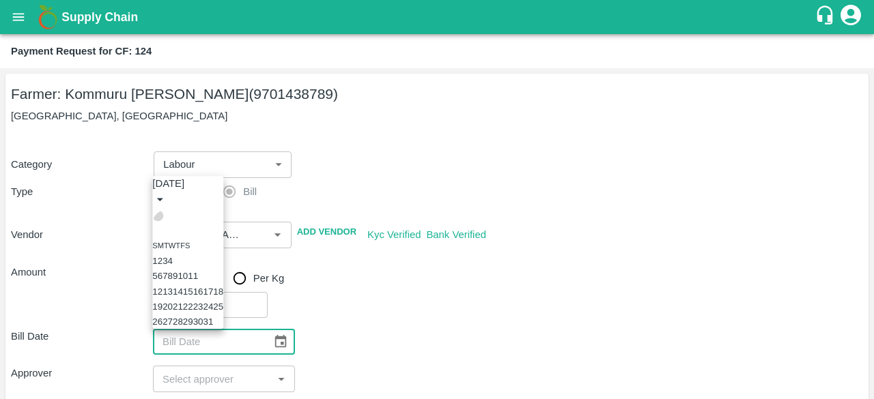
click at [158, 216] on icon "Previous month" at bounding box center [158, 216] width 0 height 0
click at [203, 302] on button "25" at bounding box center [198, 307] width 10 height 10
type input "25/09/2025"
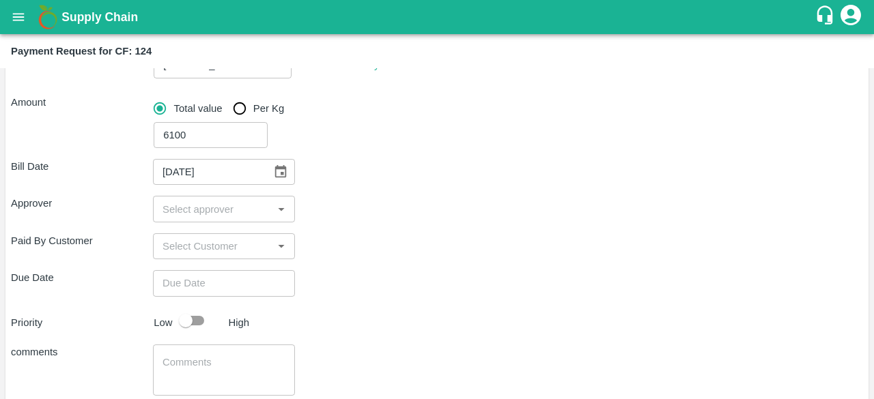
scroll to position [171, 0]
click at [259, 212] on input "input" at bounding box center [212, 208] width 111 height 18
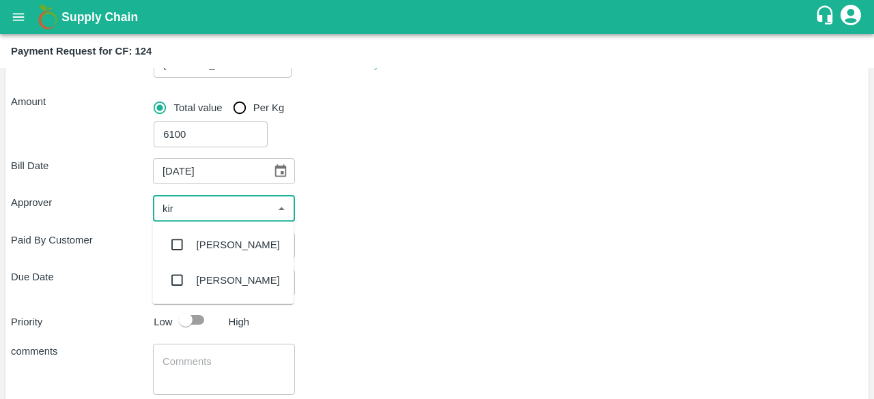
type input "kira"
click at [173, 244] on input "checkbox" at bounding box center [176, 244] width 27 height 27
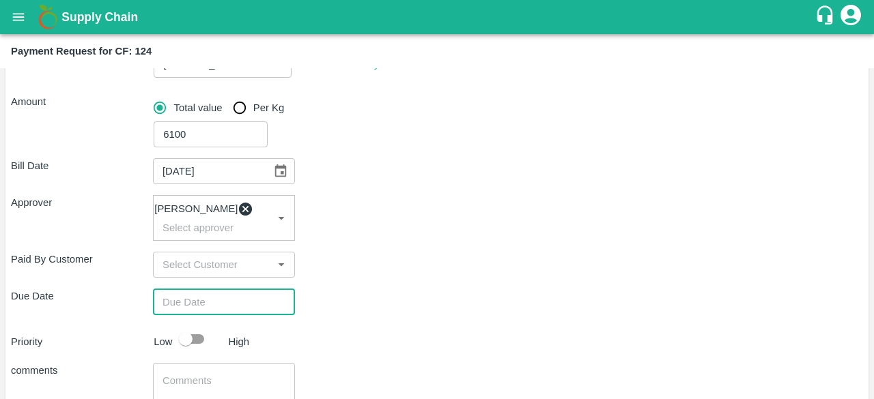
type input "DD/MM/YYYY hh:mm aa"
click at [201, 313] on input "DD/MM/YYYY hh:mm aa" at bounding box center [219, 302] width 132 height 26
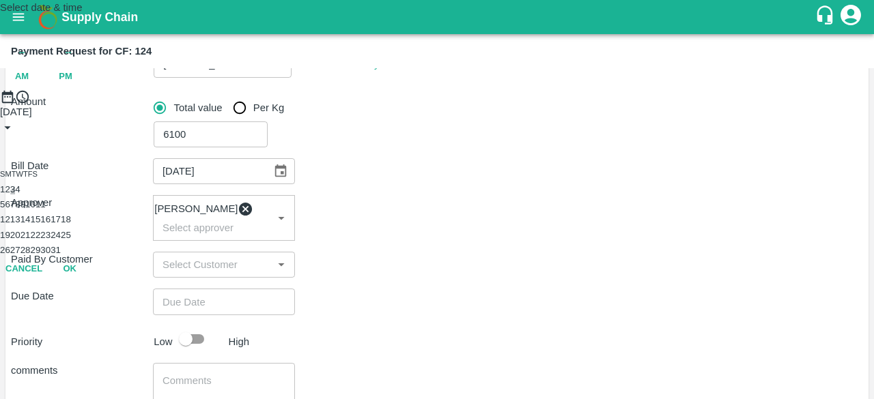
click at [15, 195] on button "3" at bounding box center [12, 189] width 5 height 10
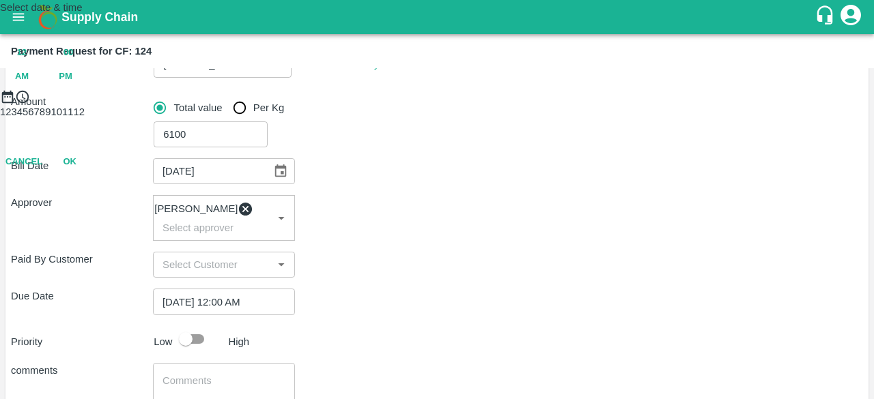
click at [72, 85] on span "PM" at bounding box center [66, 77] width 14 height 16
click at [404, 104] on div at bounding box center [437, 104] width 874 height 0
type input "03/10/2025 07:00 PM"
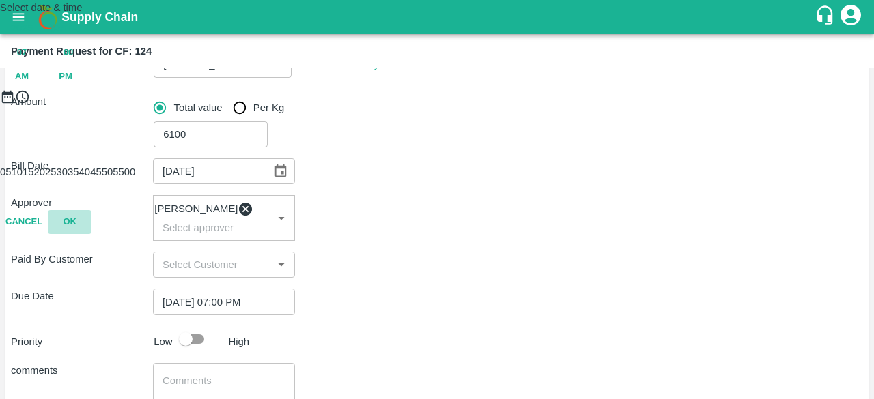
click at [91, 234] on button "OK" at bounding box center [70, 222] width 44 height 24
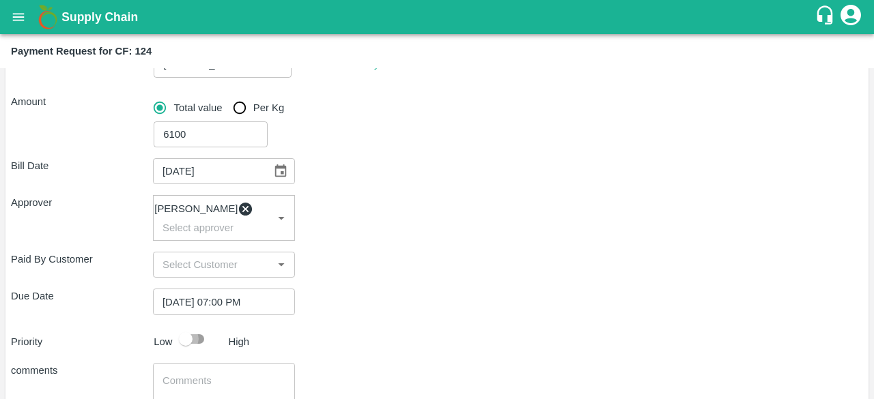
click at [201, 345] on input "checkbox" at bounding box center [186, 339] width 78 height 26
checkbox input "true"
click at [210, 382] on textarea at bounding box center [223, 388] width 123 height 29
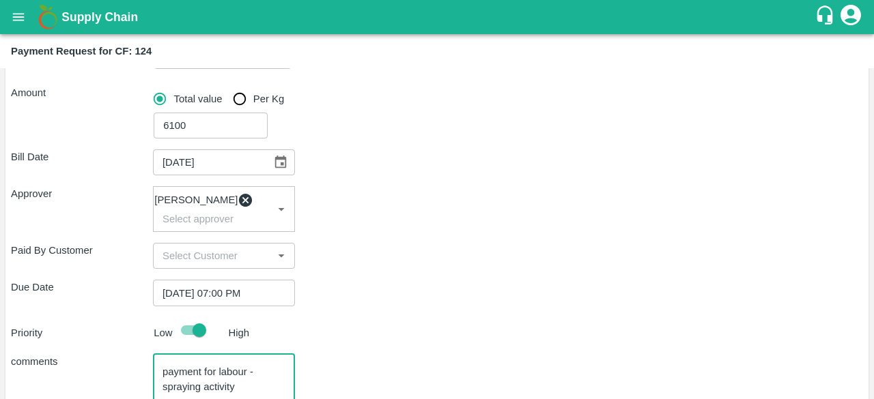
scroll to position [277, 0]
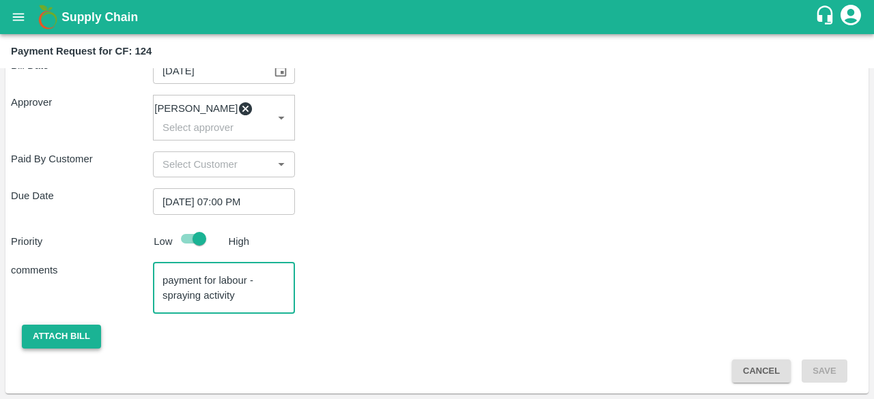
type textarea "payment for labour - spraying activity"
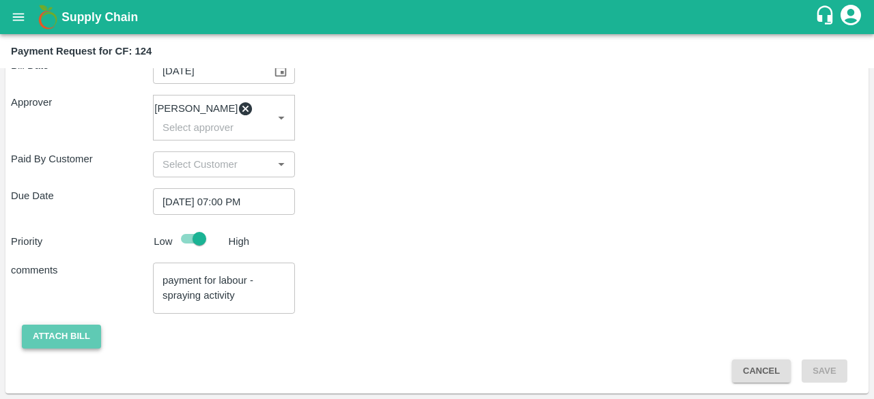
click at [47, 339] on button "Attach bill" at bounding box center [61, 337] width 79 height 24
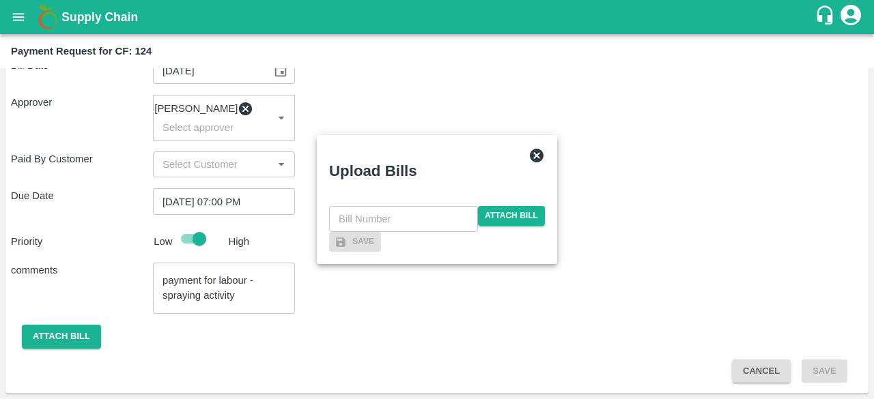
click at [398, 206] on input "text" at bounding box center [403, 219] width 149 height 26
type input "49"
click at [494, 206] on span "Attach bill" at bounding box center [511, 216] width 67 height 20
click at [0, 0] on input "Attach bill" at bounding box center [0, 0] width 0 height 0
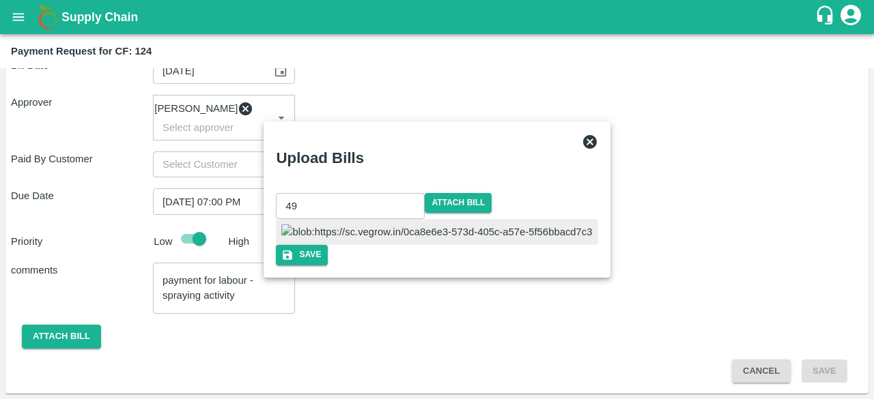
click at [366, 225] on img at bounding box center [436, 232] width 311 height 15
click at [328, 265] on button "Save" at bounding box center [302, 255] width 52 height 20
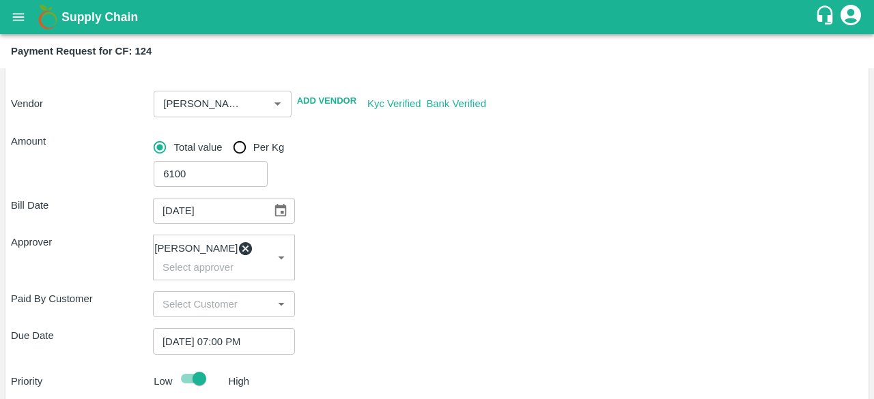
scroll to position [369, 0]
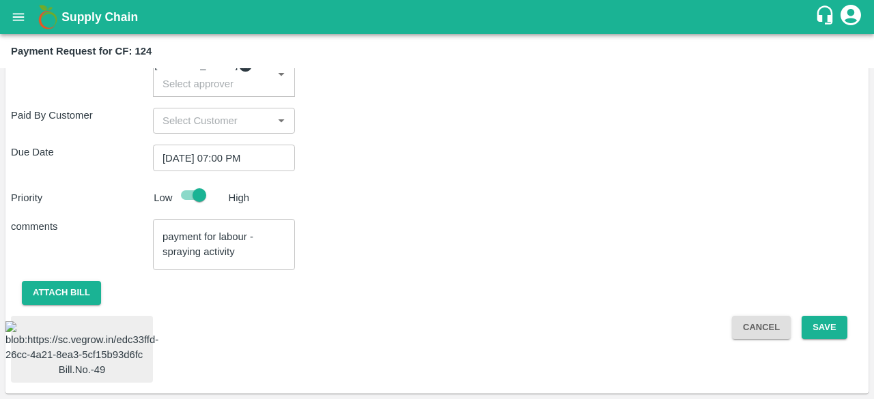
click at [81, 324] on img at bounding box center [81, 343] width 153 height 42
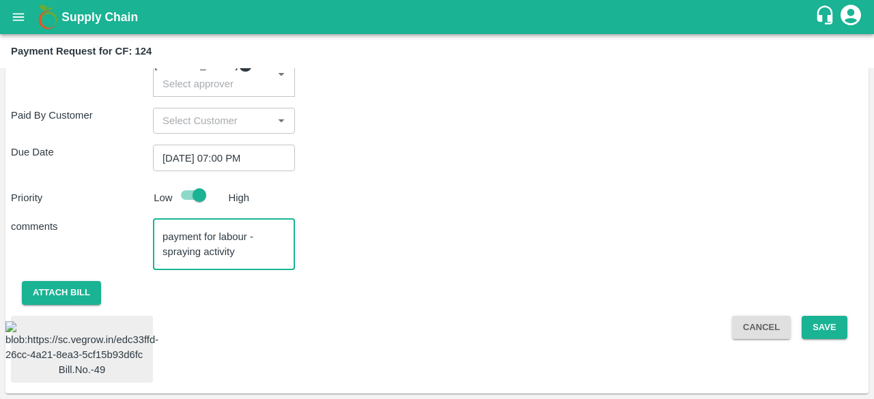
click at [255, 230] on textarea "payment for labour - spraying activity" at bounding box center [223, 244] width 123 height 29
type textarea "payment for labour - herbicide spraying activity"
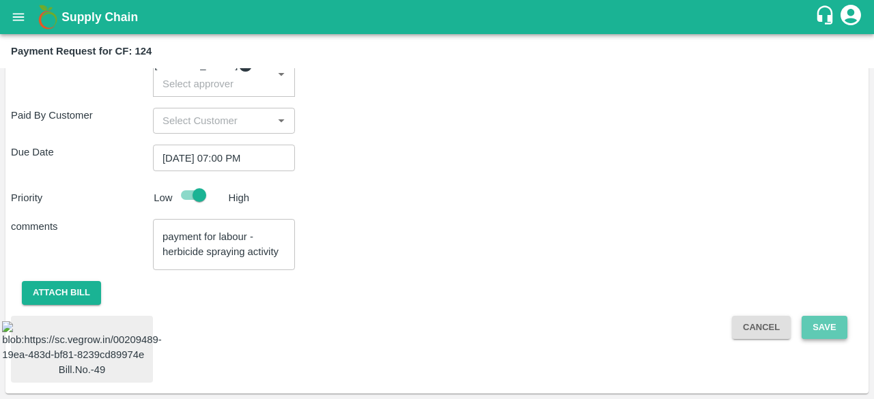
click at [821, 316] on button "Save" at bounding box center [823, 328] width 45 height 24
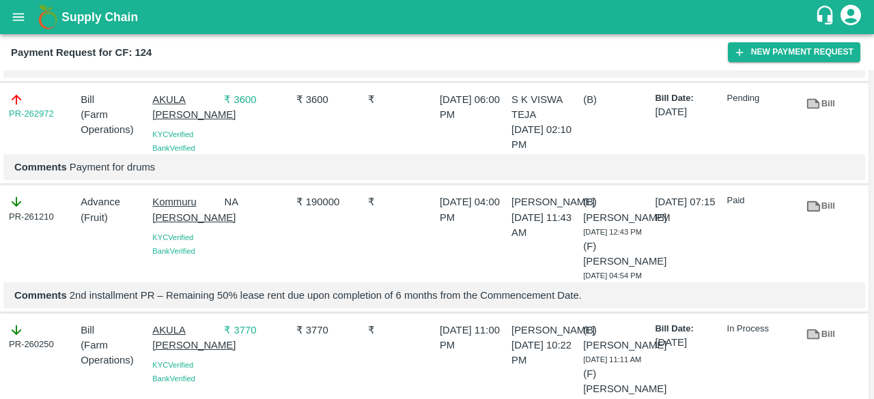
scroll to position [428, 0]
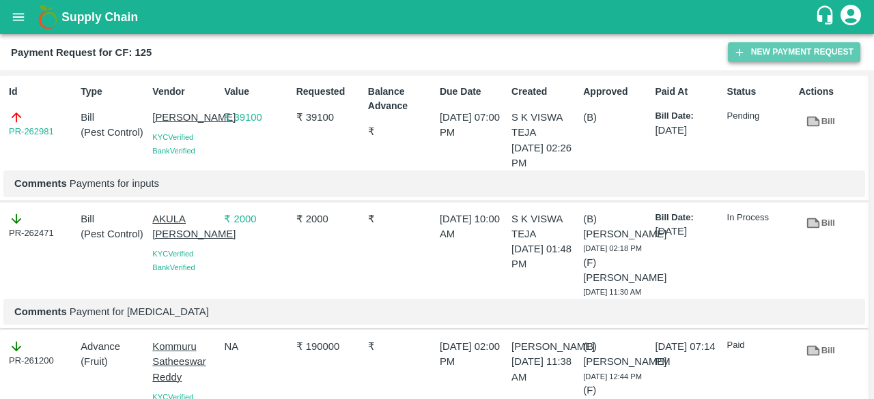
click at [816, 53] on button "New Payment Request" at bounding box center [794, 52] width 132 height 20
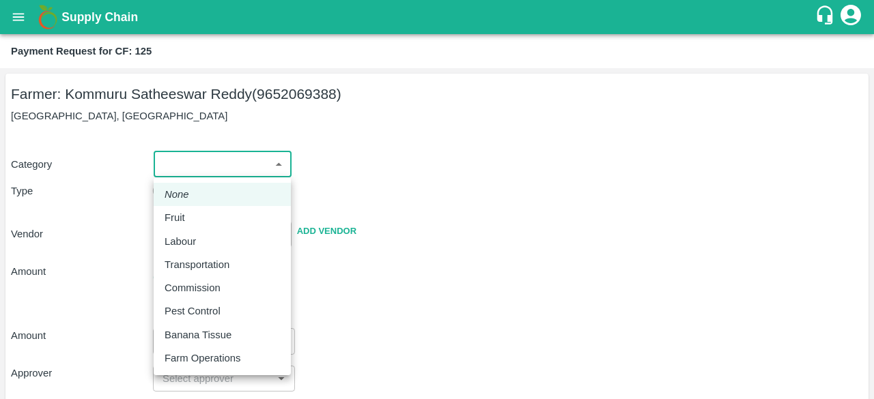
click at [273, 162] on body "Supply Chain Payment Request for CF: 125 Farmer: Kommuru Satheeswar Reddy (9652…" at bounding box center [437, 199] width 874 height 399
click at [189, 243] on p "Labour" at bounding box center [180, 241] width 31 height 15
type input "2"
radio input "false"
radio input "true"
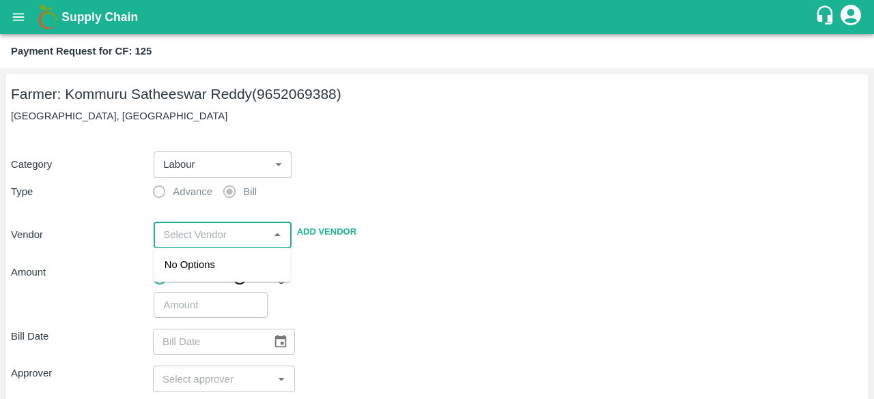
click at [193, 236] on input "input" at bounding box center [211, 235] width 106 height 18
click at [168, 297] on div "[PERSON_NAME] - 9912197696(Service Provider)" at bounding box center [222, 280] width 115 height 46
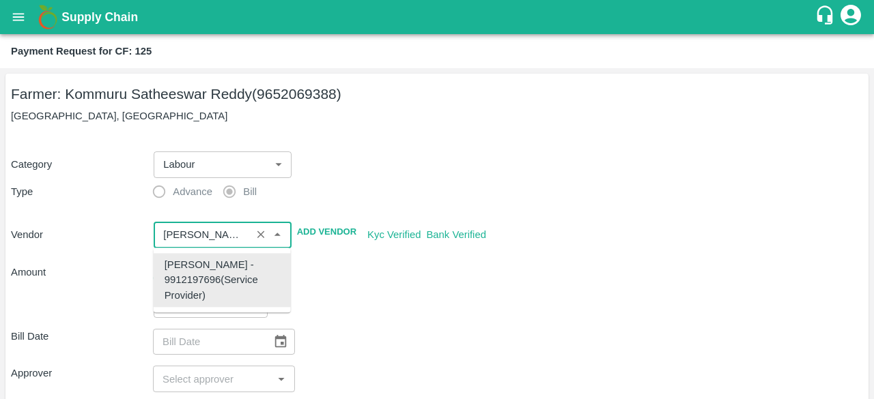
click at [168, 297] on div "[PERSON_NAME] - 9912197696(Service Provider)" at bounding box center [222, 280] width 115 height 46
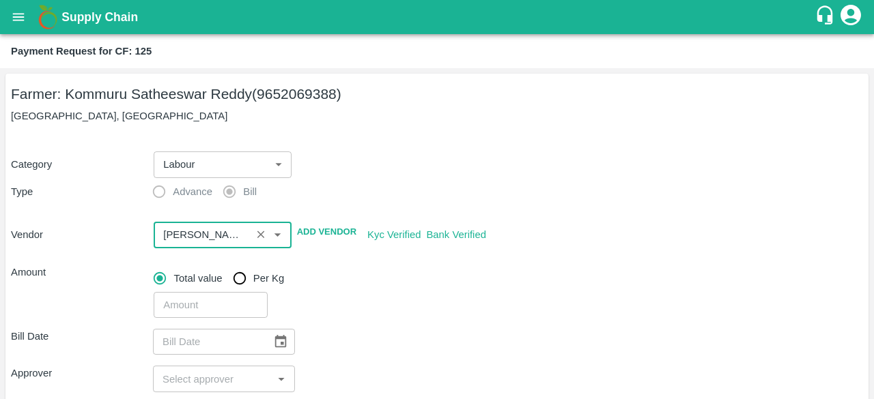
type input "[PERSON_NAME] - 9912197696(Service Provider)"
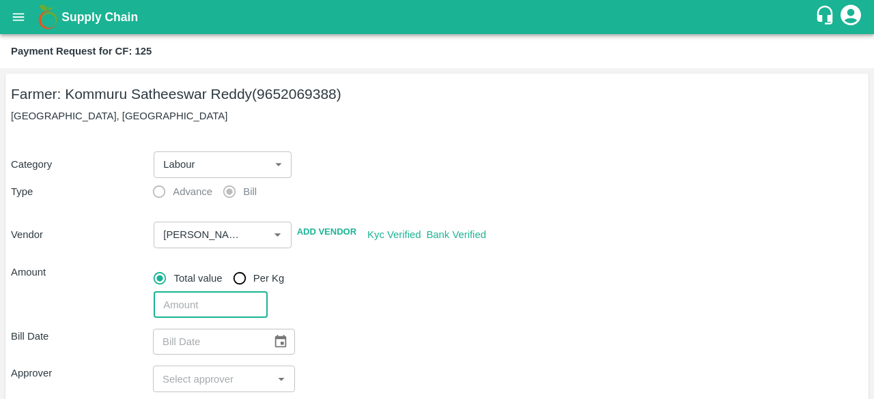
click at [168, 297] on input "number" at bounding box center [210, 305] width 113 height 26
type input "9797"
click at [277, 340] on icon "Choose date" at bounding box center [280, 341] width 15 height 15
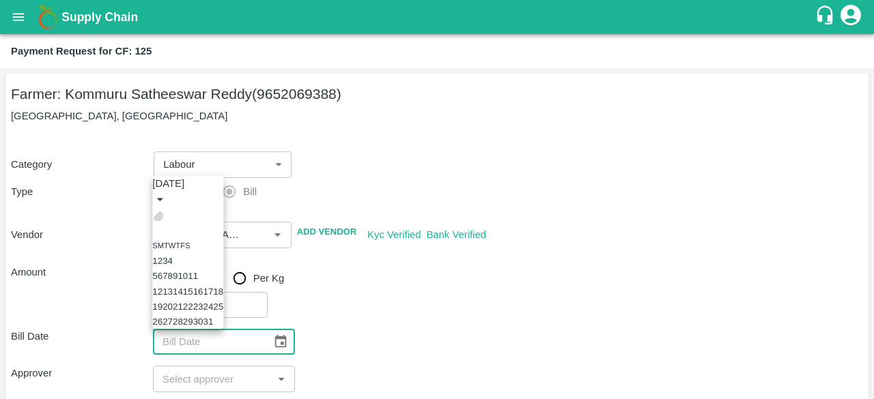
click at [158, 216] on icon "Previous month" at bounding box center [158, 216] width 0 height 0
click at [223, 287] on button "20" at bounding box center [218, 292] width 10 height 10
type input "20/09/2025"
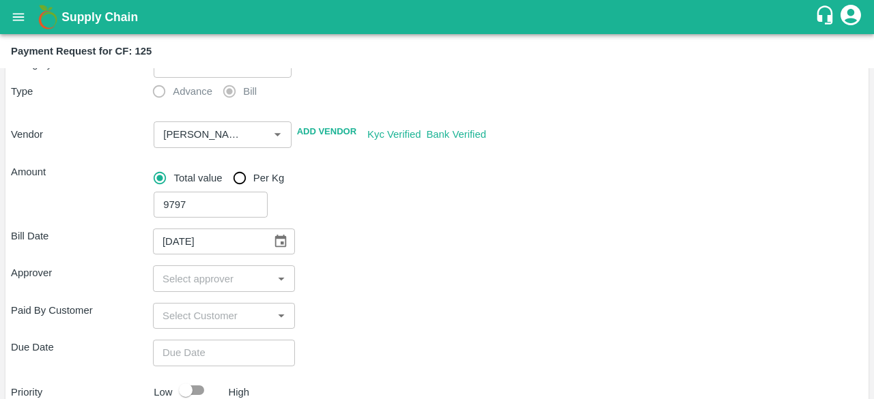
scroll to position [104, 0]
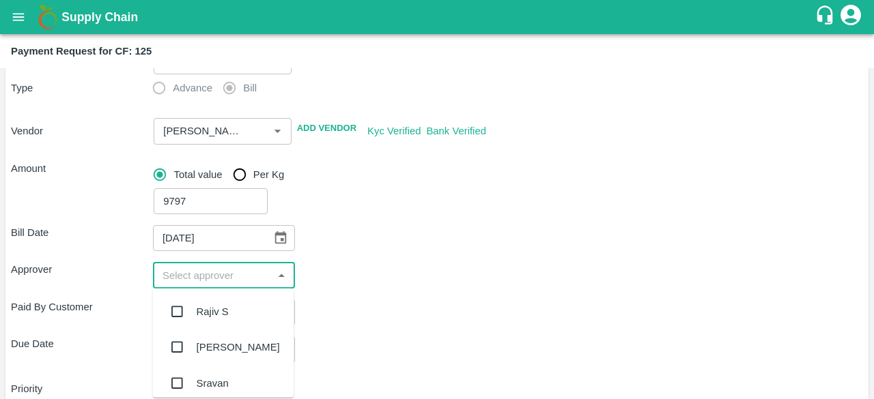
click at [186, 278] on input "input" at bounding box center [212, 275] width 111 height 18
type input "kiran"
click at [222, 317] on div "[PERSON_NAME]" at bounding box center [238, 311] width 83 height 15
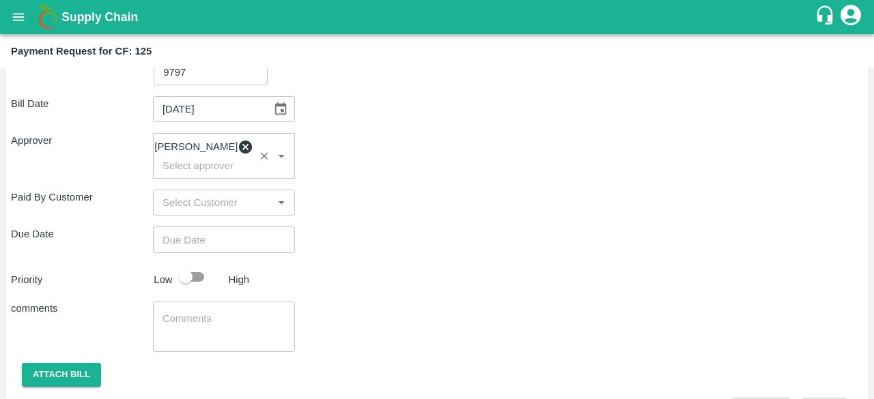
scroll to position [242, 0]
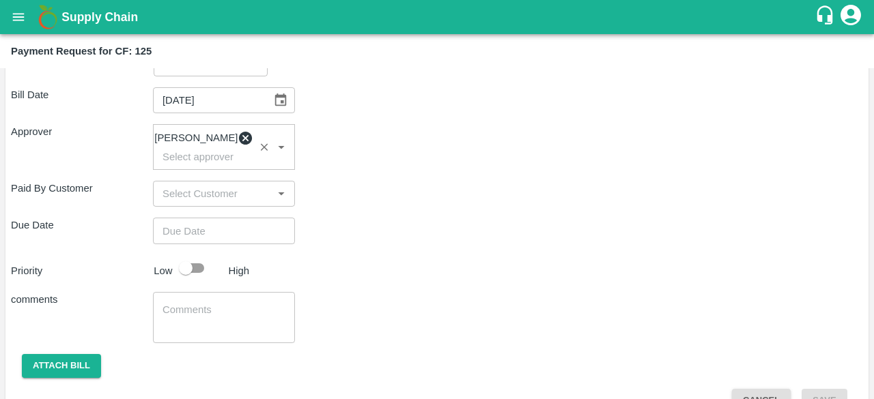
type input "DD/MM/YYYY hh:mm aa"
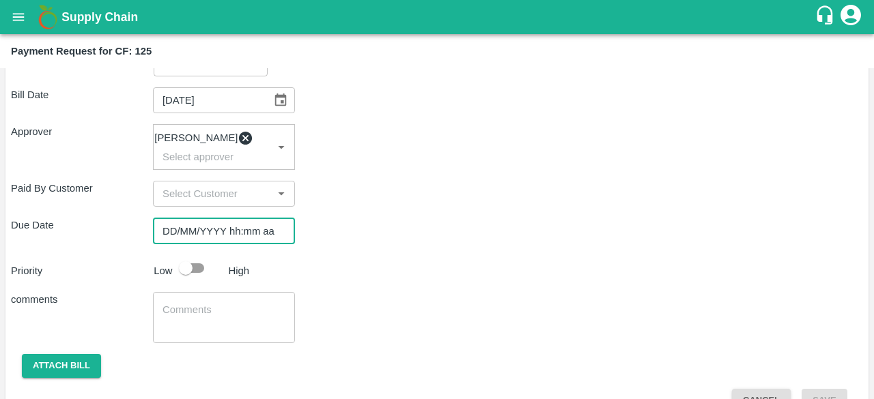
click at [257, 244] on input "DD/MM/YYYY hh:mm aa" at bounding box center [219, 231] width 132 height 26
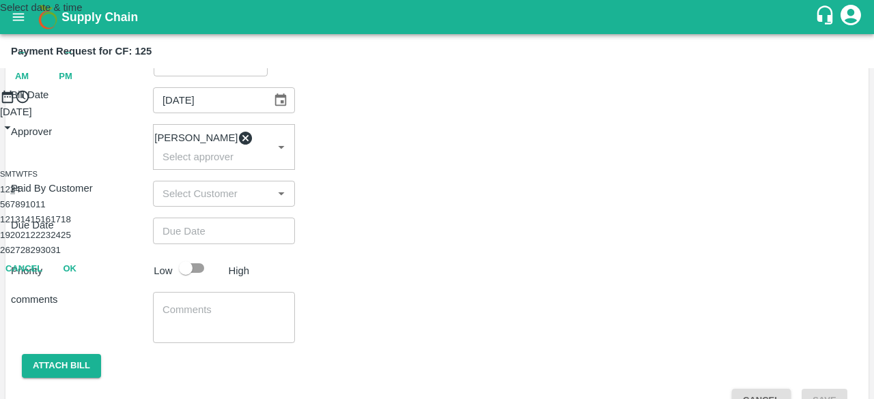
click at [15, 195] on button "3" at bounding box center [12, 189] width 5 height 10
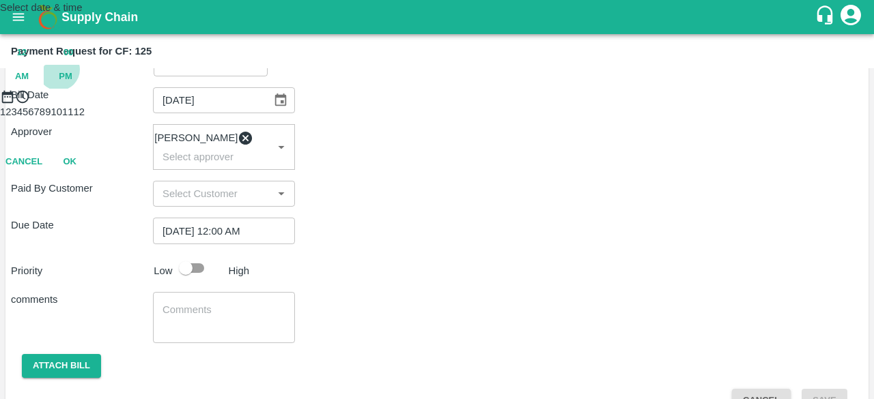
click at [72, 85] on span "PM" at bounding box center [66, 77] width 14 height 16
click at [403, 104] on div at bounding box center [437, 104] width 874 height 0
type input "[DATE] 07:00 PM"
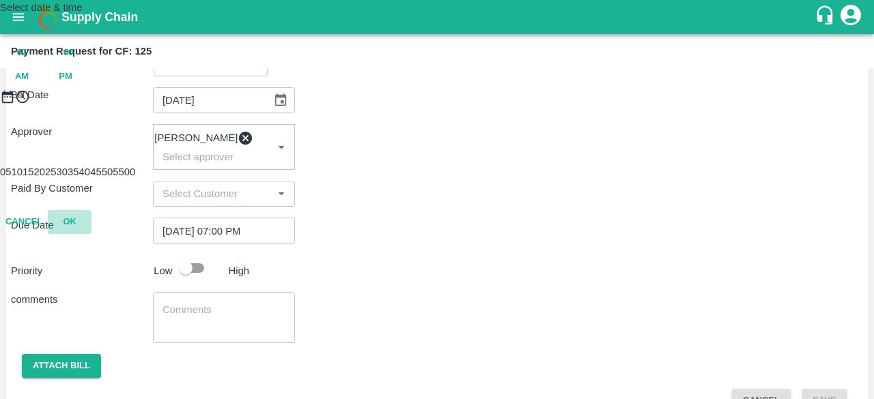
click at [91, 234] on button "OK" at bounding box center [70, 222] width 44 height 24
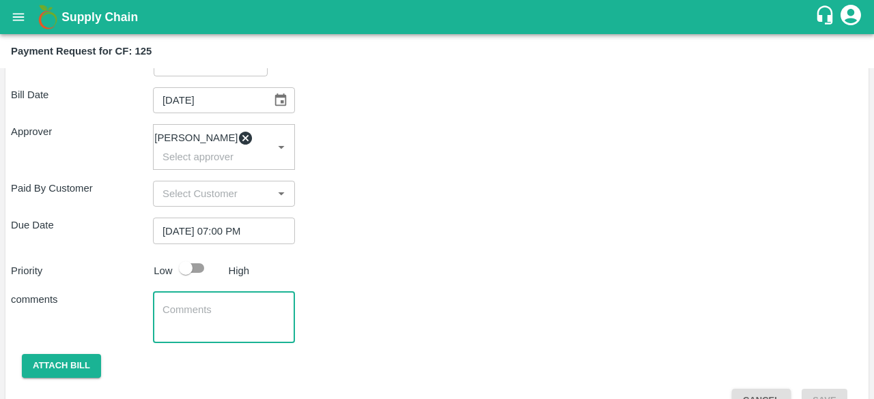
click at [232, 328] on textarea at bounding box center [223, 317] width 123 height 29
type textarea "Payment for herbicide and fungicide spray"
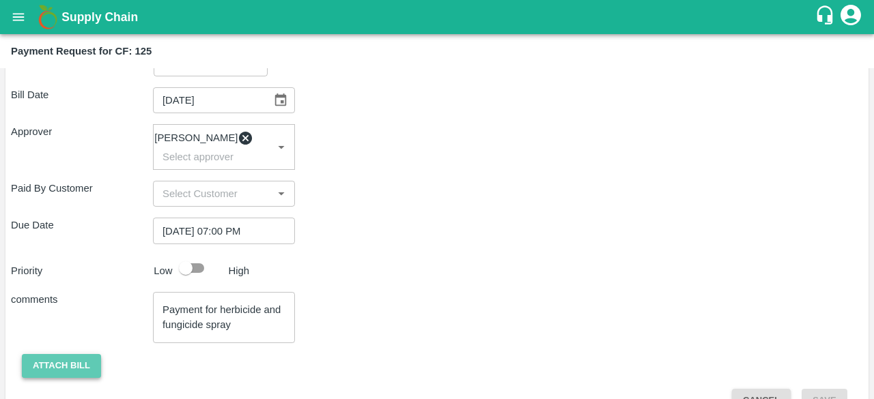
click at [83, 377] on button "Attach bill" at bounding box center [61, 366] width 79 height 24
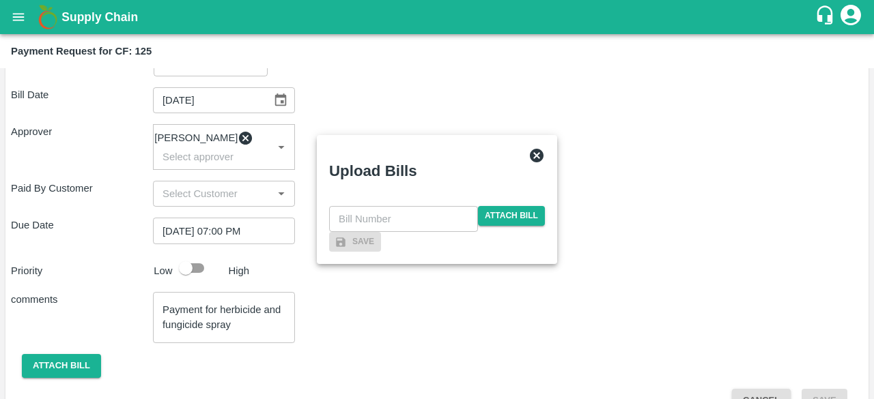
click at [367, 206] on input "text" at bounding box center [403, 219] width 149 height 26
type input "48"
click at [513, 206] on span "Attach bill" at bounding box center [511, 216] width 67 height 20
click at [0, 0] on input "Attach bill" at bounding box center [0, 0] width 0 height 0
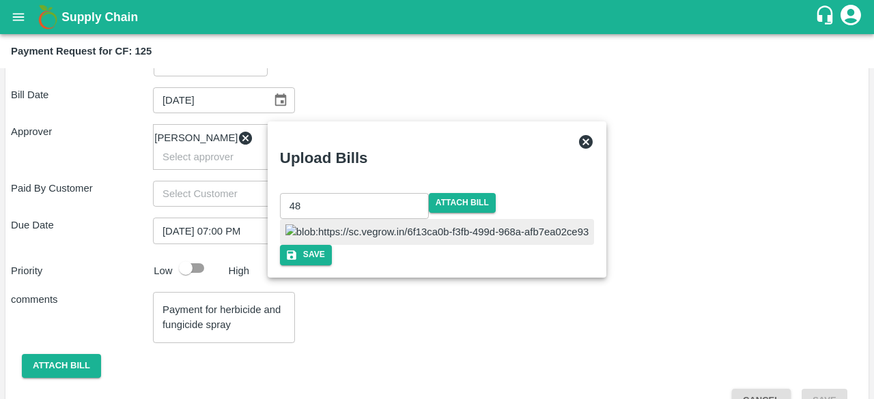
click at [395, 240] on img at bounding box center [436, 232] width 303 height 15
click at [332, 265] on button "Save" at bounding box center [306, 255] width 52 height 20
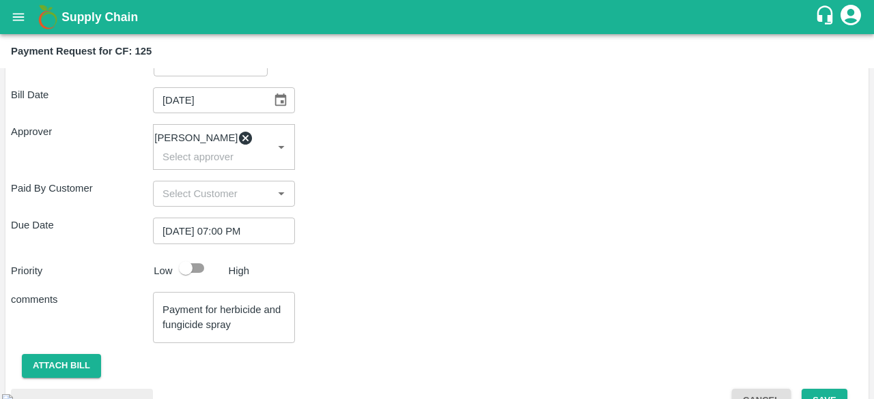
scroll to position [369, 0]
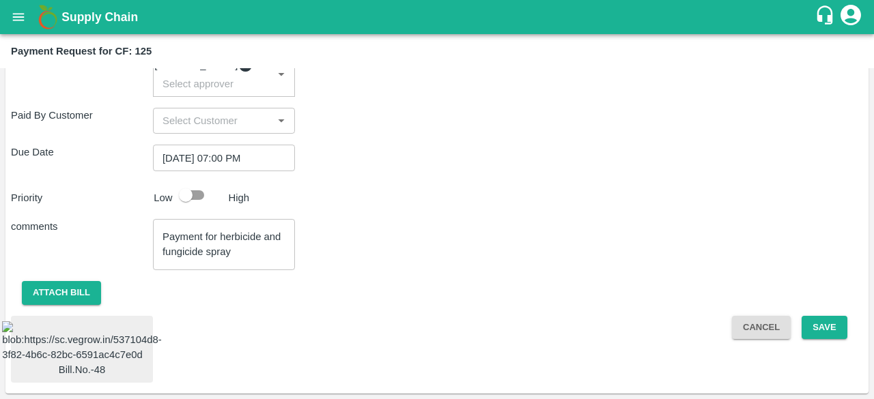
click at [89, 322] on img at bounding box center [82, 343] width 160 height 42
click at [815, 316] on button "Save" at bounding box center [823, 328] width 45 height 24
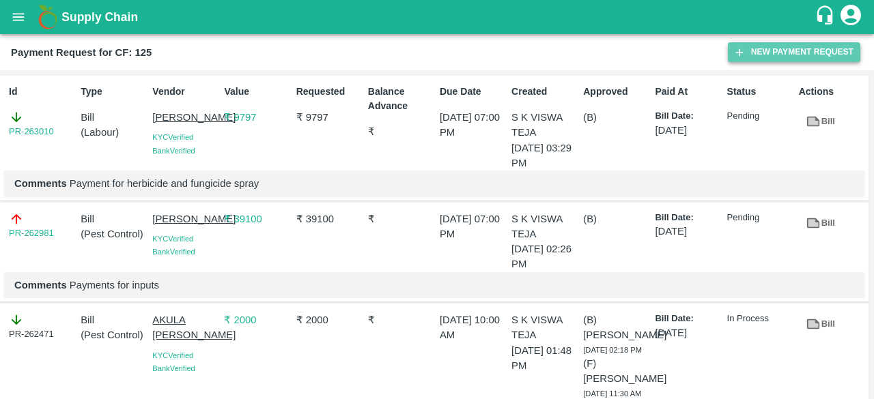
click at [747, 53] on button "New Payment Request" at bounding box center [794, 52] width 132 height 20
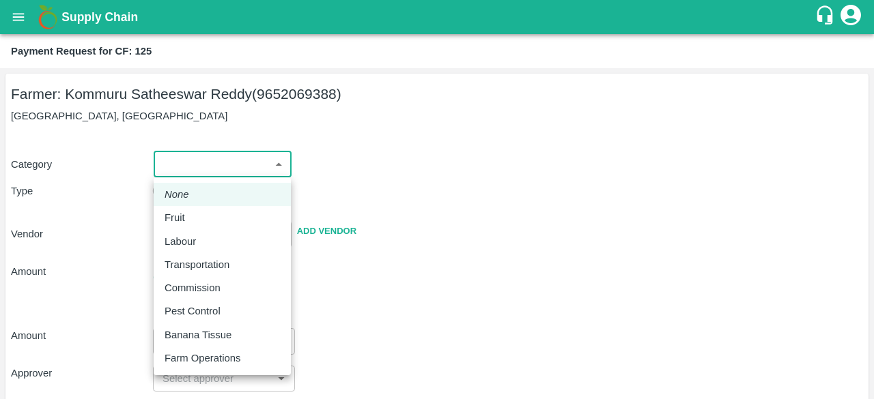
click at [279, 162] on body "Supply Chain Payment Request for CF: 125 Farmer: Kommuru Satheeswar Reddy (9652…" at bounding box center [437, 199] width 874 height 399
click at [209, 238] on div "Labour" at bounding box center [222, 241] width 115 height 15
type input "2"
radio input "false"
radio input "true"
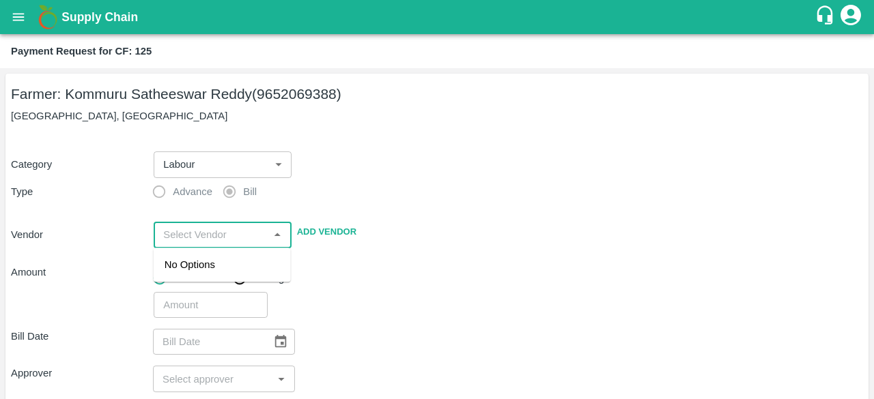
click at [209, 238] on input "input" at bounding box center [211, 235] width 106 height 18
click at [199, 273] on div "[PERSON_NAME] - 9912197696(Service Provider)" at bounding box center [222, 280] width 115 height 46
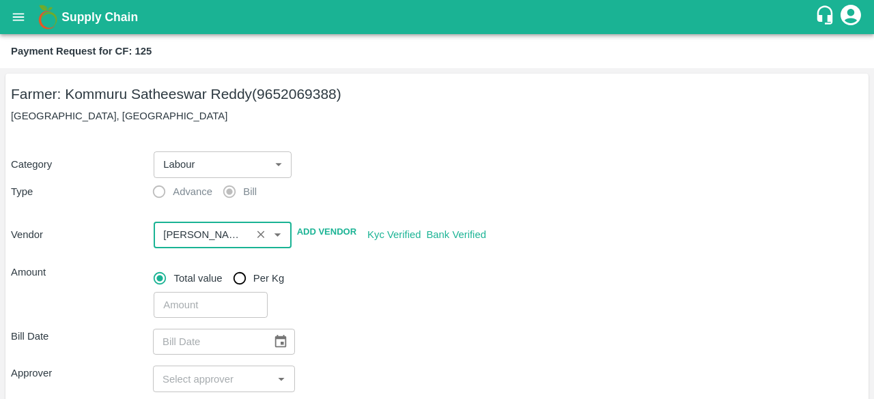
type input "[PERSON_NAME] - 9912197696(Service Provider)"
click at [186, 300] on input "number" at bounding box center [210, 305] width 113 height 26
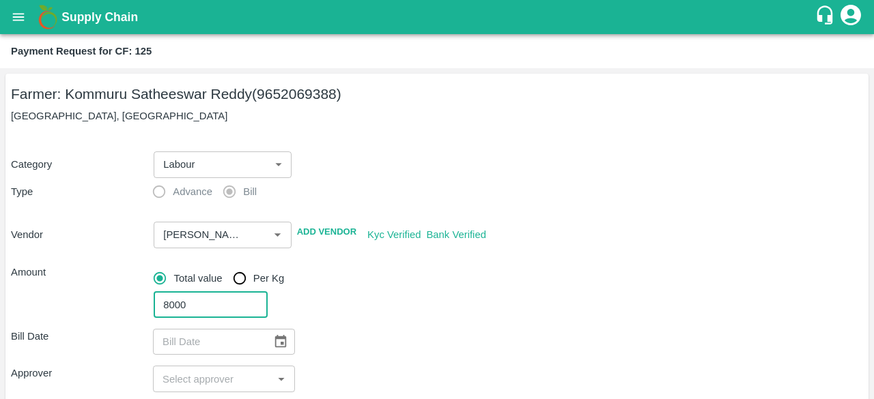
type input "8000"
click at [280, 346] on icon "Choose date" at bounding box center [280, 341] width 15 height 15
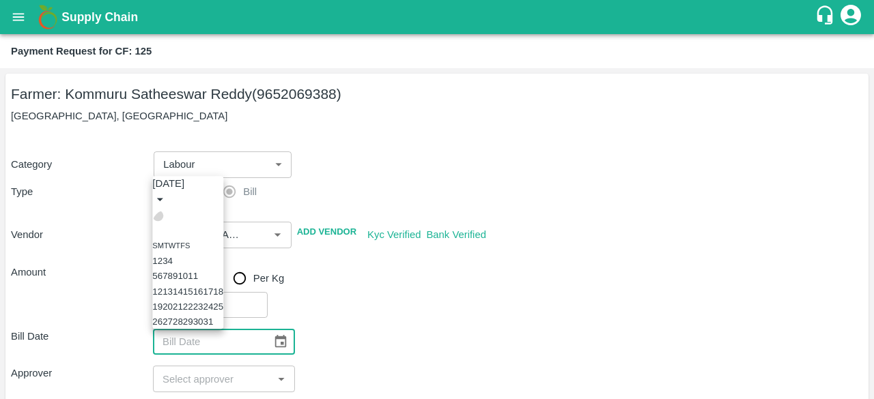
click at [158, 216] on icon "Previous month" at bounding box center [158, 216] width 0 height 0
click at [203, 302] on button "25" at bounding box center [198, 307] width 10 height 10
type input "25/09/2025"
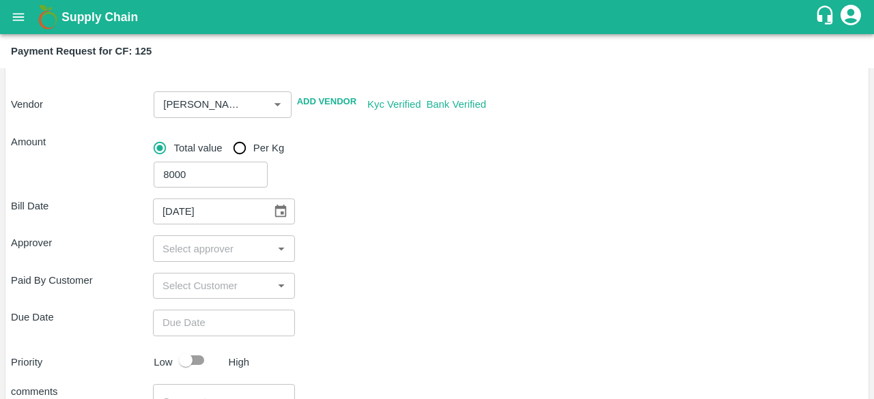
scroll to position [131, 0]
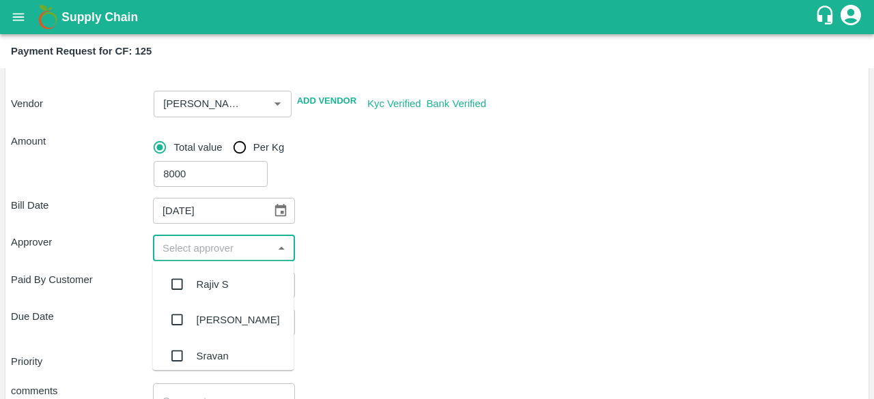
click at [262, 249] on input "input" at bounding box center [212, 248] width 111 height 18
type input "kiran"
click at [186, 279] on input "checkbox" at bounding box center [176, 284] width 27 height 27
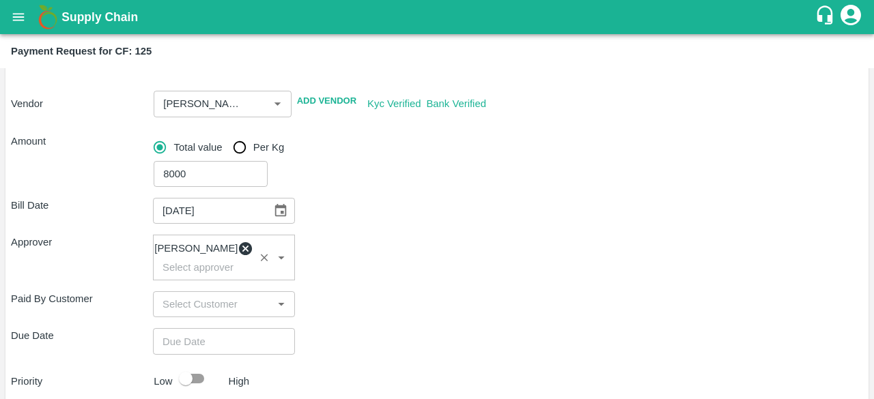
type input "DD/MM/YYYY hh:mm aa"
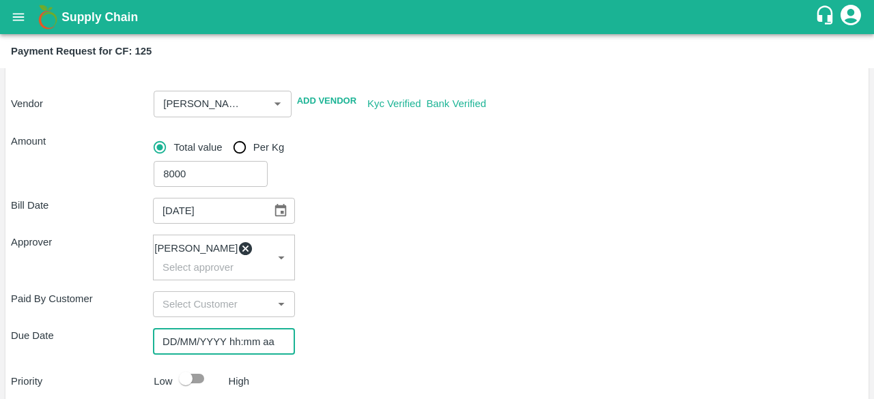
click at [202, 352] on input "DD/MM/YYYY hh:mm aa" at bounding box center [219, 341] width 132 height 26
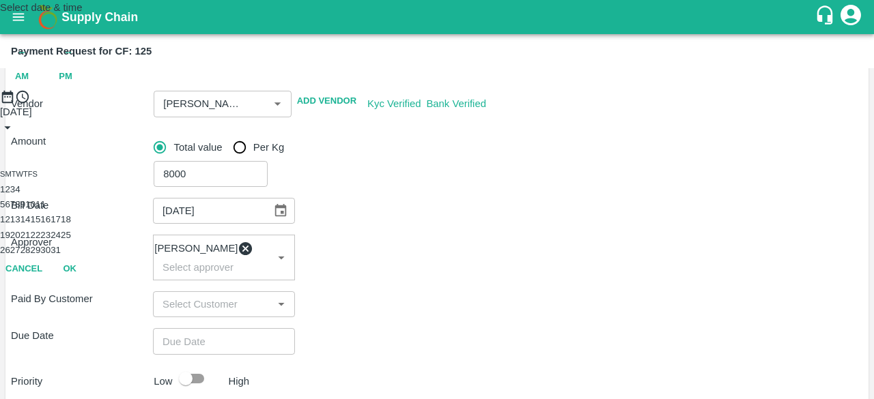
click at [15, 195] on button "3" at bounding box center [12, 189] width 5 height 10
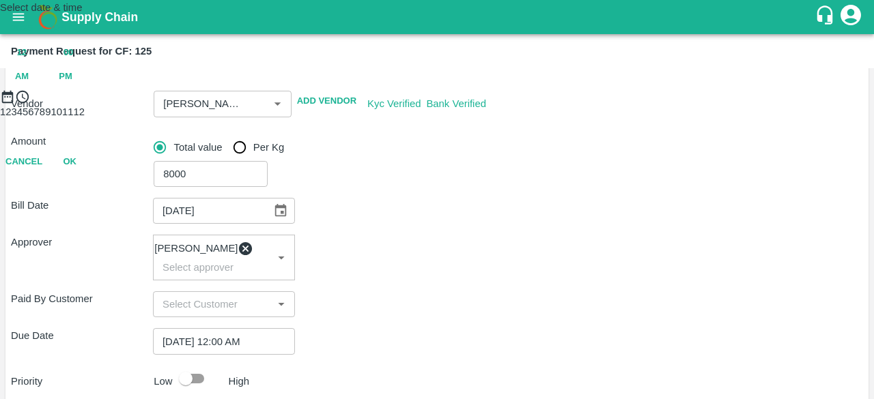
click at [72, 85] on span "PM" at bounding box center [66, 77] width 14 height 16
click at [404, 104] on div at bounding box center [437, 104] width 874 height 0
type input "03/10/2025 07:00 PM"
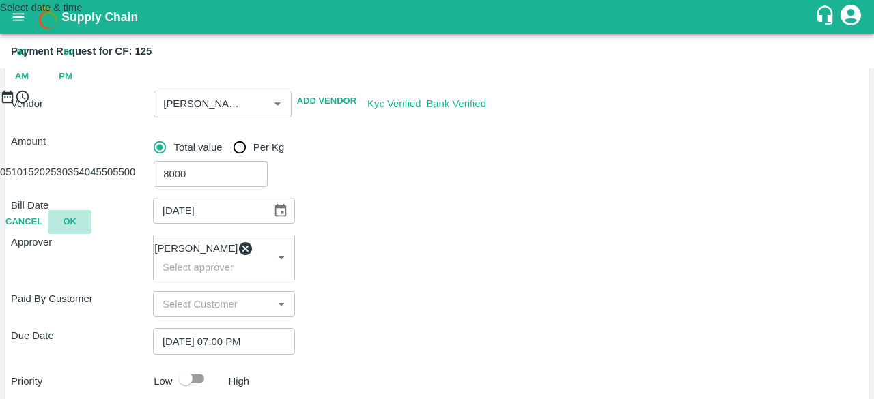
click at [91, 234] on button "OK" at bounding box center [70, 222] width 44 height 24
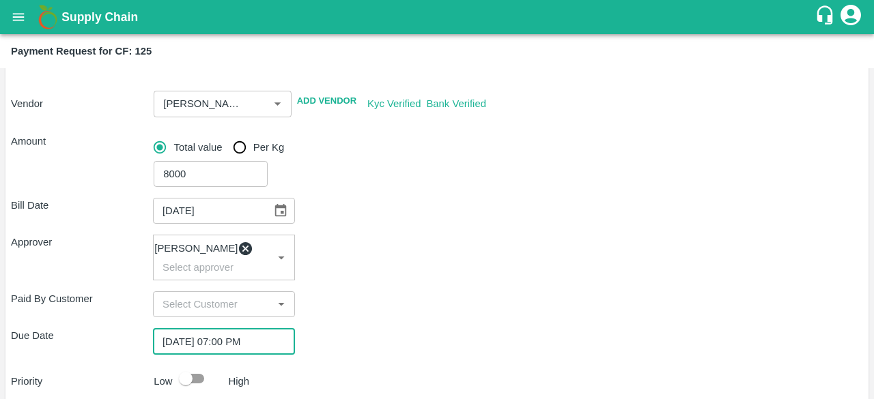
scroll to position [277, 0]
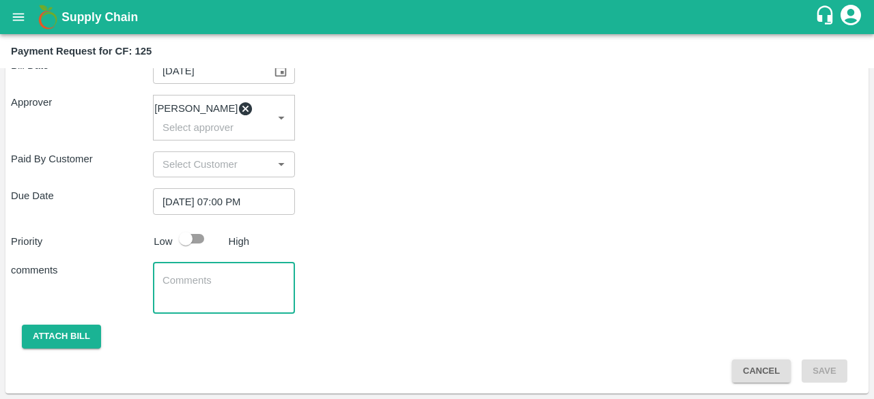
click at [212, 285] on textarea at bounding box center [223, 288] width 123 height 29
type textarea "Payment for weeding and spray"
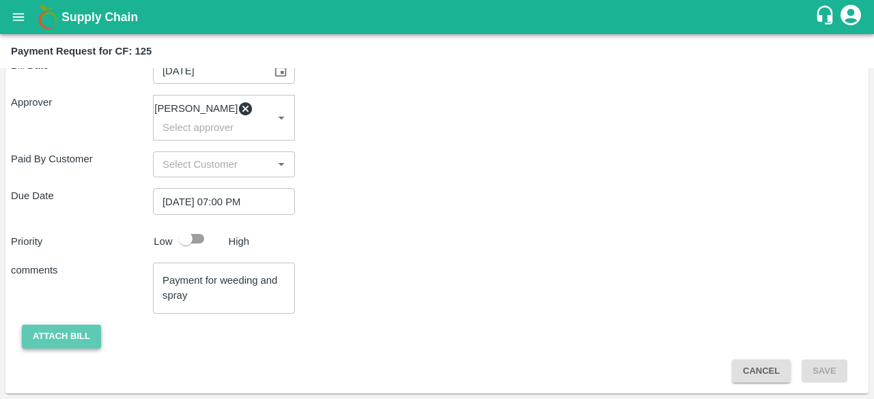
click at [83, 330] on button "Attach bill" at bounding box center [61, 337] width 79 height 24
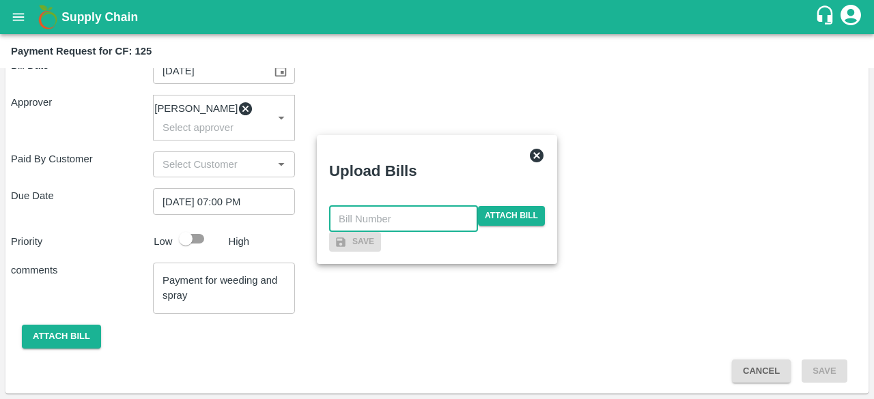
click at [352, 206] on input "text" at bounding box center [403, 219] width 149 height 26
type input "50"
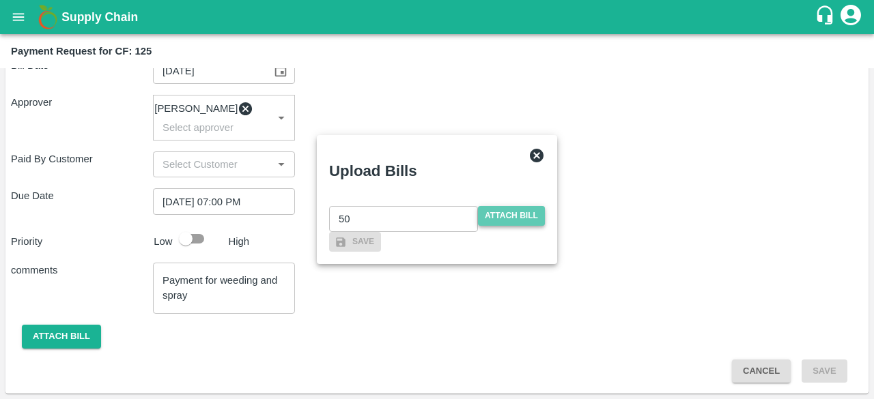
click at [513, 206] on span "Attach bill" at bounding box center [511, 216] width 67 height 20
click at [0, 0] on input "Attach bill" at bounding box center [0, 0] width 0 height 0
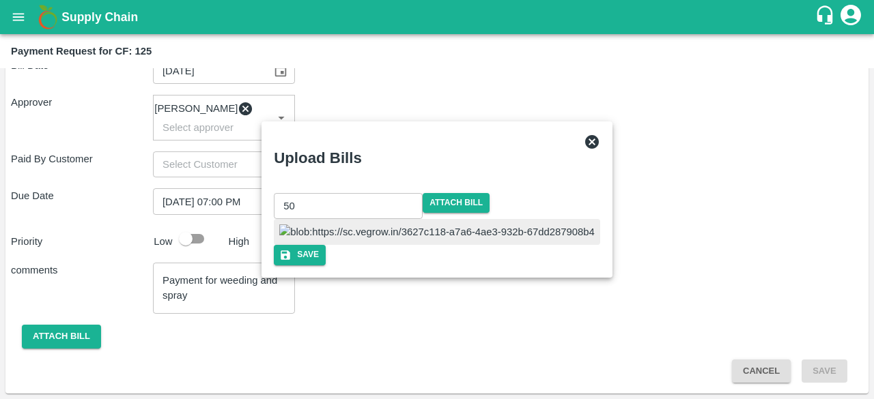
click at [371, 225] on img at bounding box center [436, 232] width 315 height 15
click at [326, 265] on button "Save" at bounding box center [300, 255] width 52 height 20
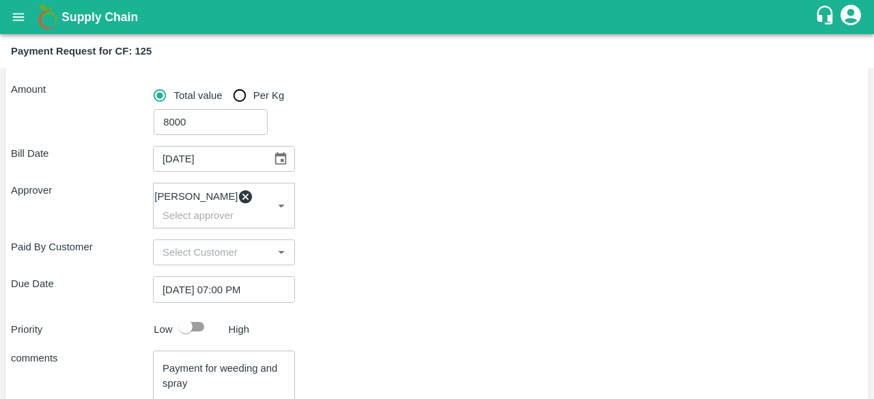
scroll to position [369, 0]
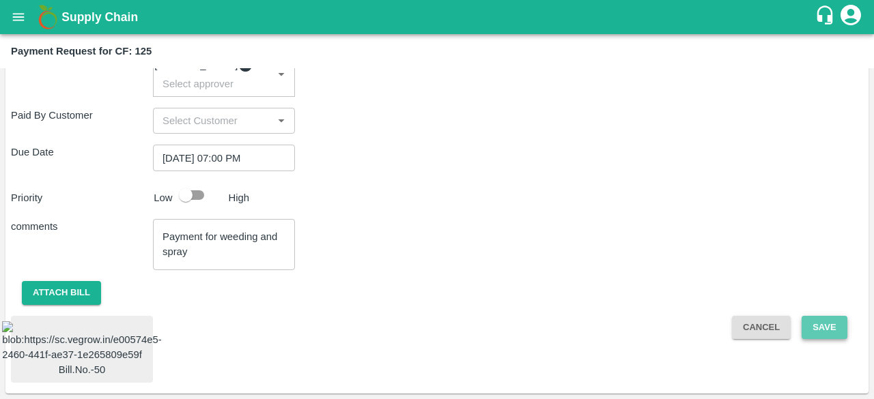
click at [818, 316] on button "Save" at bounding box center [823, 328] width 45 height 24
